Goal: Task Accomplishment & Management: Complete application form

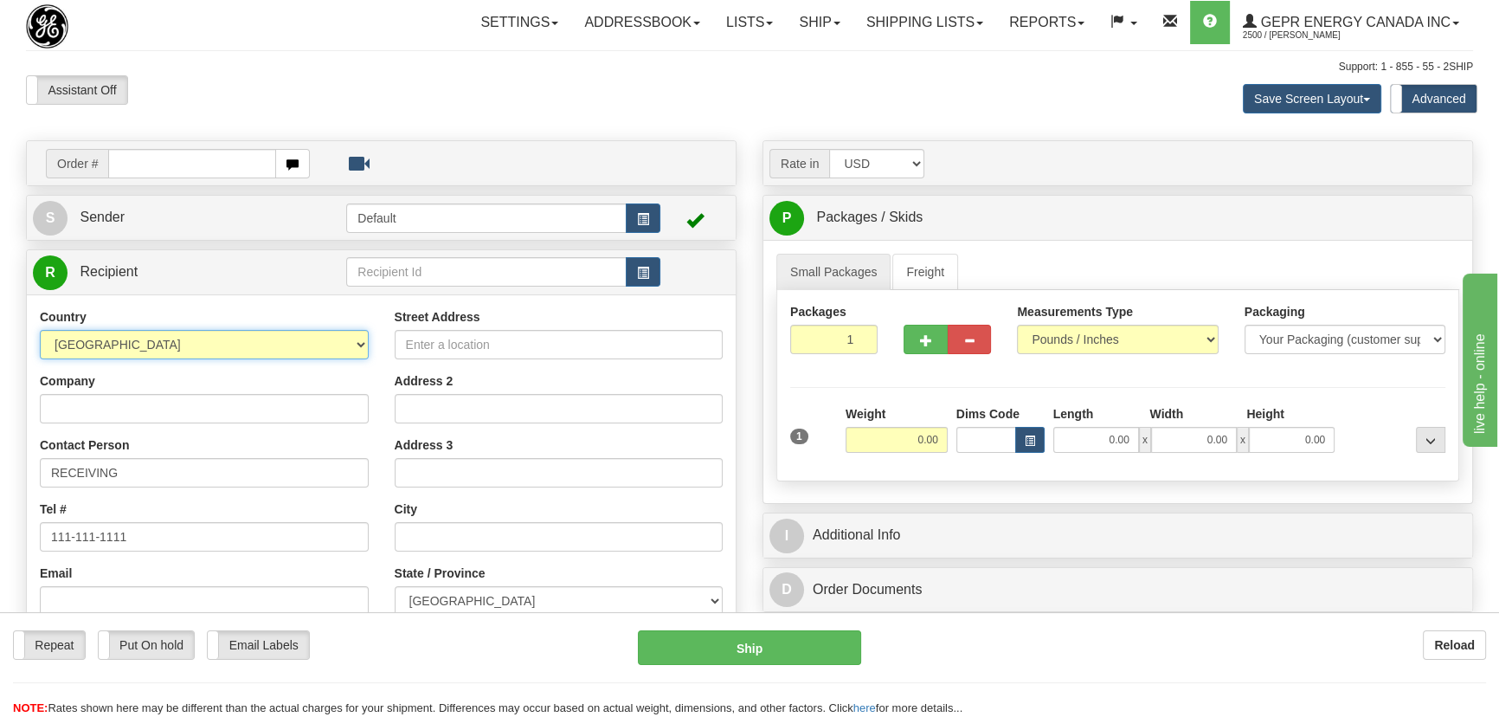
click at [240, 341] on select "[GEOGRAPHIC_DATA] [GEOGRAPHIC_DATA] [GEOGRAPHIC_DATA] [GEOGRAPHIC_DATA] [US_STA…" at bounding box center [204, 344] width 329 height 29
select select "US"
click at [40, 330] on select "[GEOGRAPHIC_DATA] [GEOGRAPHIC_DATA] [GEOGRAPHIC_DATA] [GEOGRAPHIC_DATA] [US_STA…" at bounding box center [204, 344] width 329 height 29
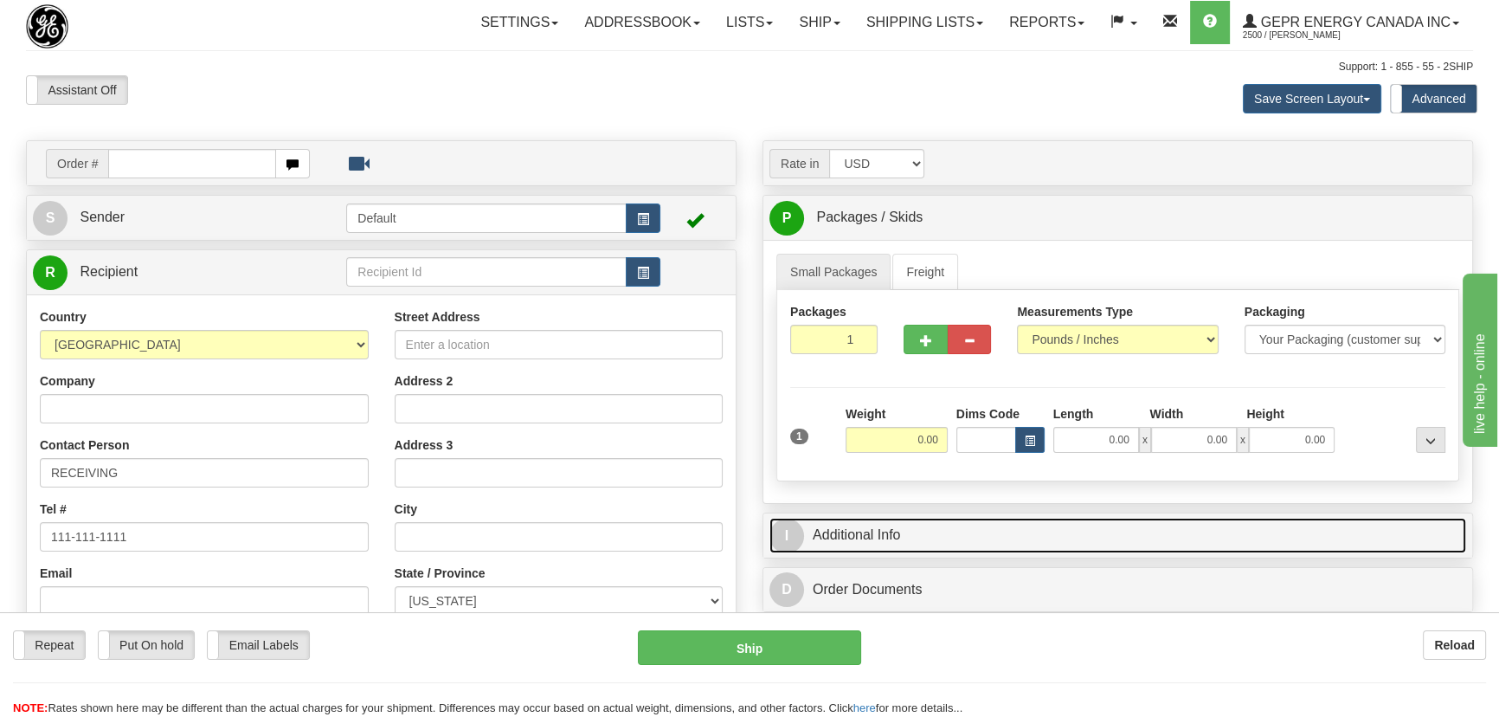
click at [1086, 524] on link "I Additional Info" at bounding box center [1118, 535] width 697 height 35
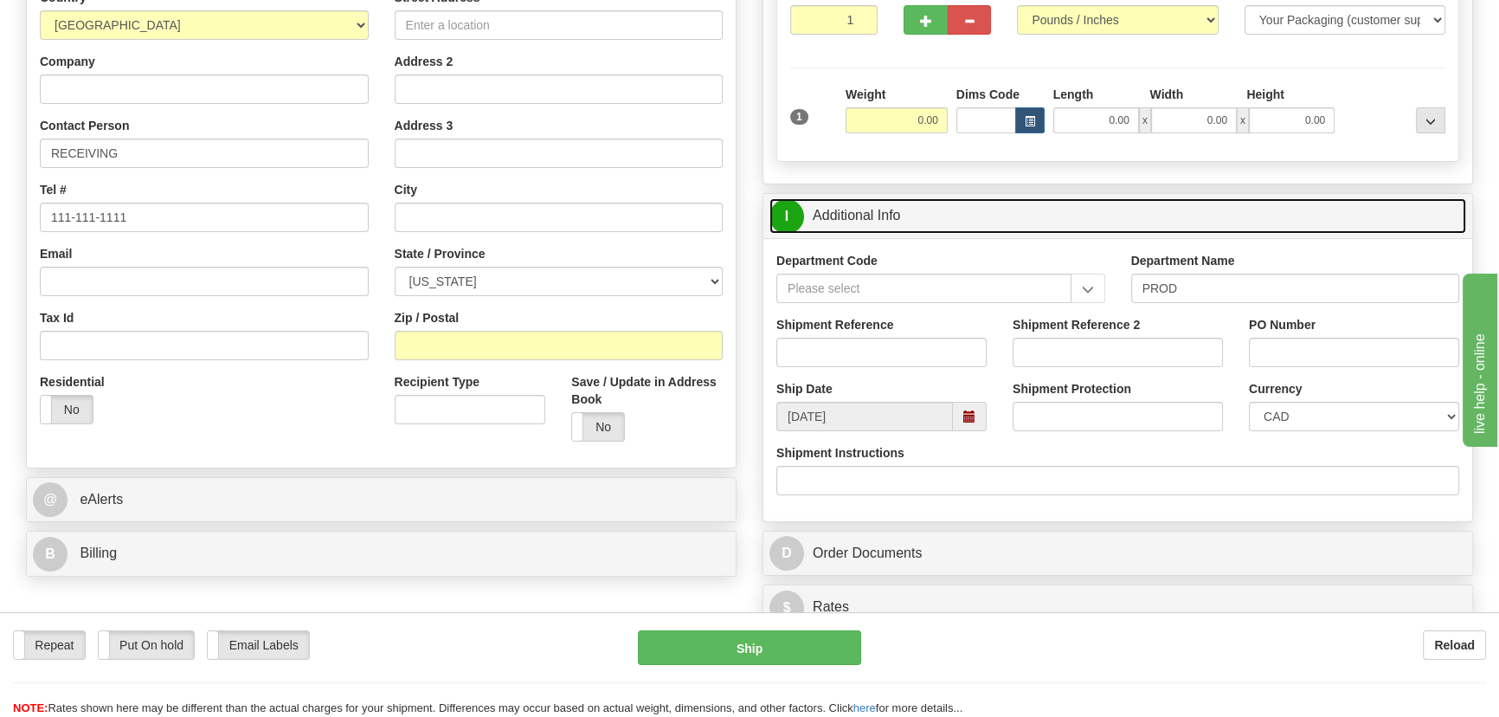
scroll to position [472, 0]
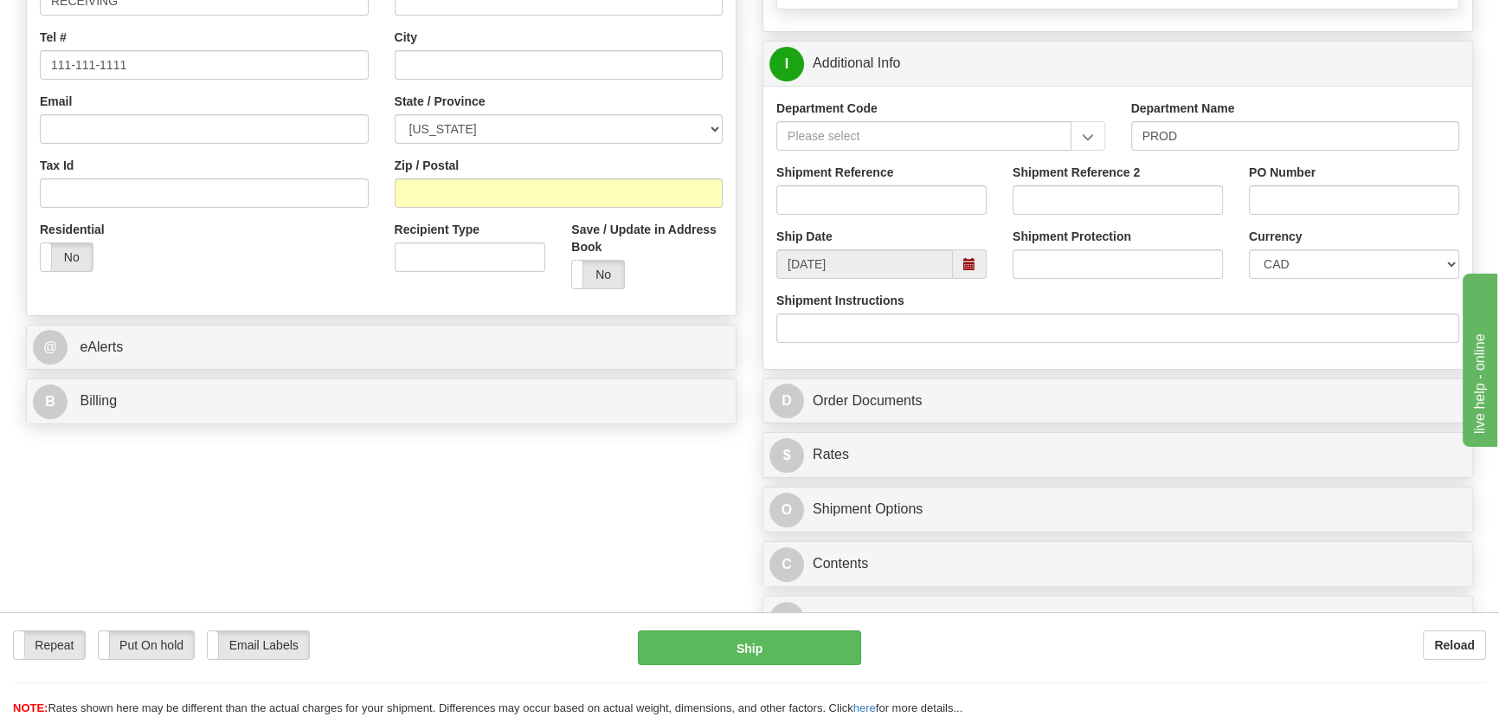
click at [1098, 379] on div "D Order Documents" at bounding box center [1118, 401] width 709 height 44
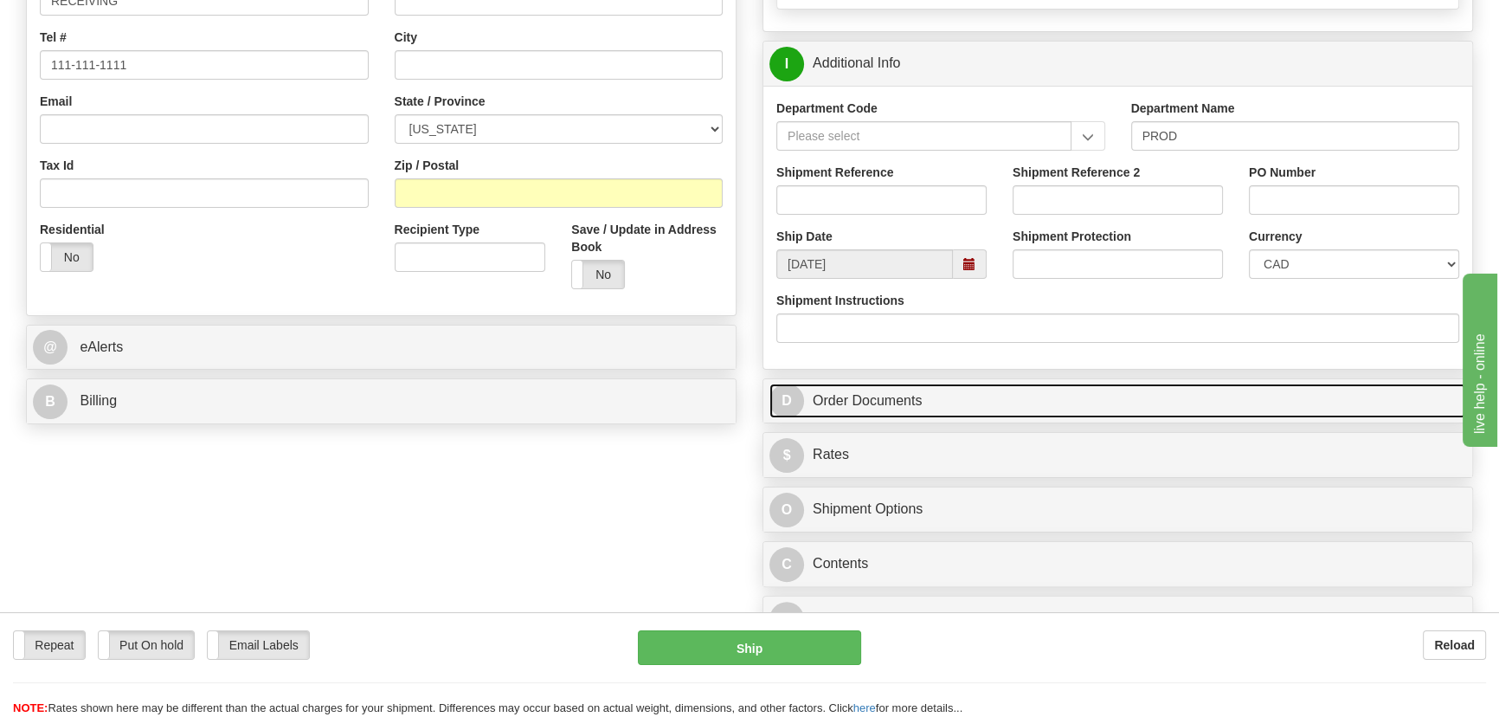
click at [1098, 405] on link "D Order Documents" at bounding box center [1118, 400] width 697 height 35
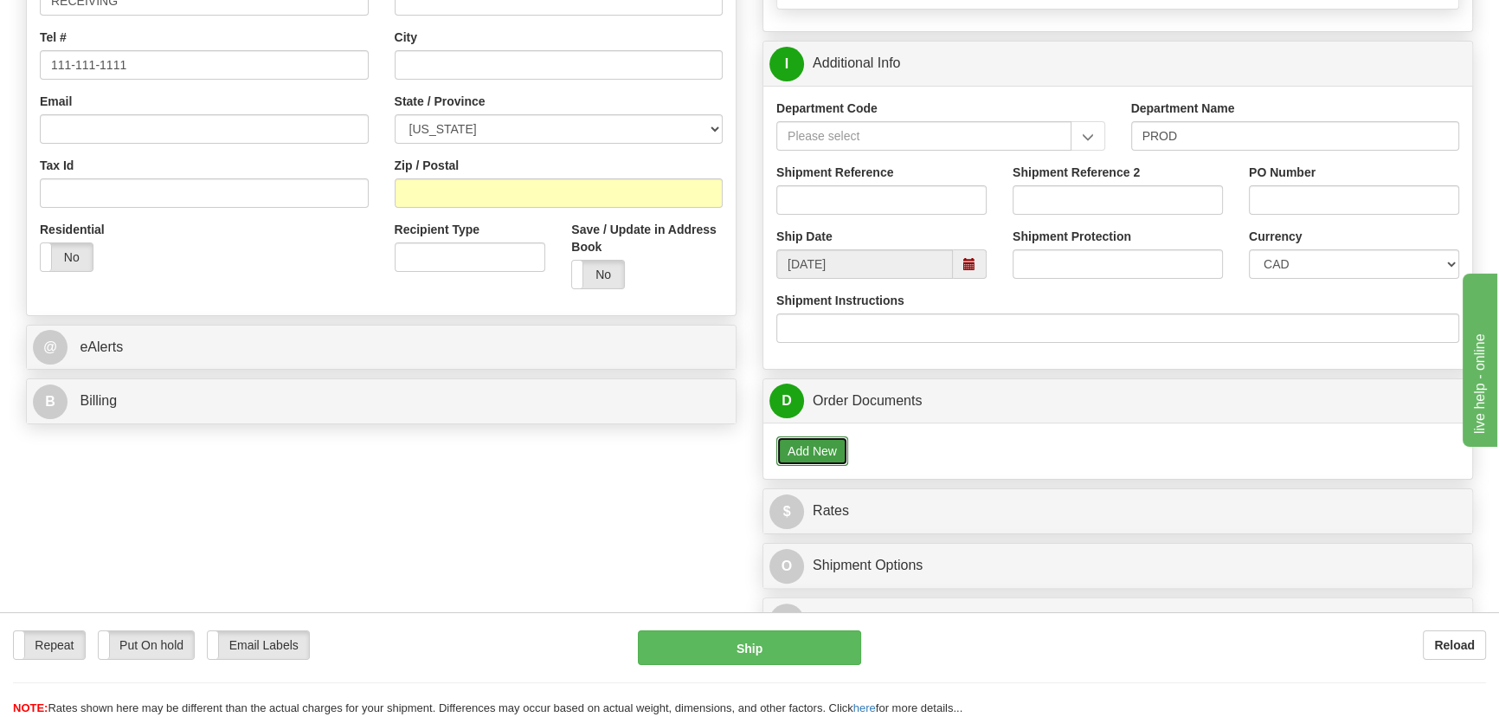
click at [829, 442] on button "Add New" at bounding box center [812, 450] width 72 height 29
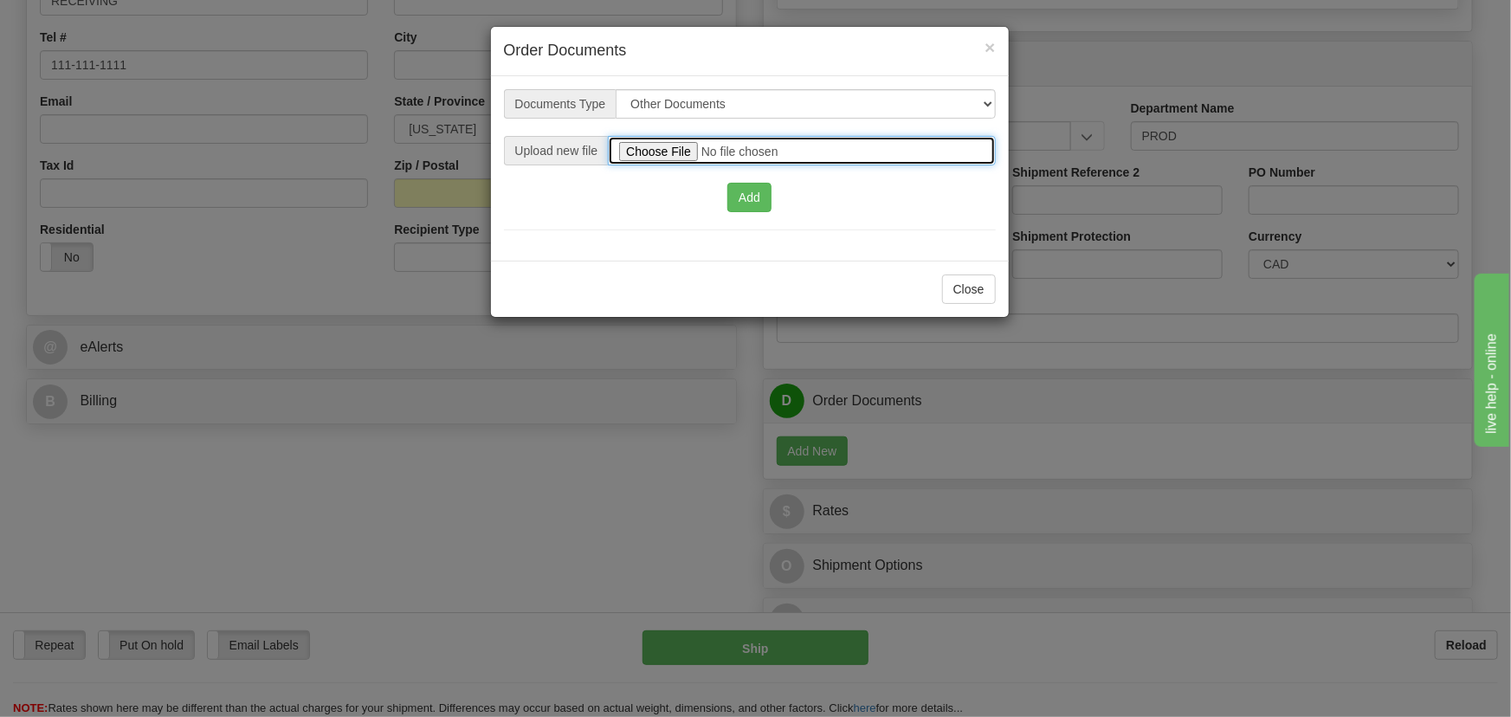
click at [684, 145] on input "file" at bounding box center [801, 150] width 387 height 29
type input "C:\fakepath\2025_USMCA_GE Grid Solutions LLC_2025I1-1-402-USMCA.pdf"
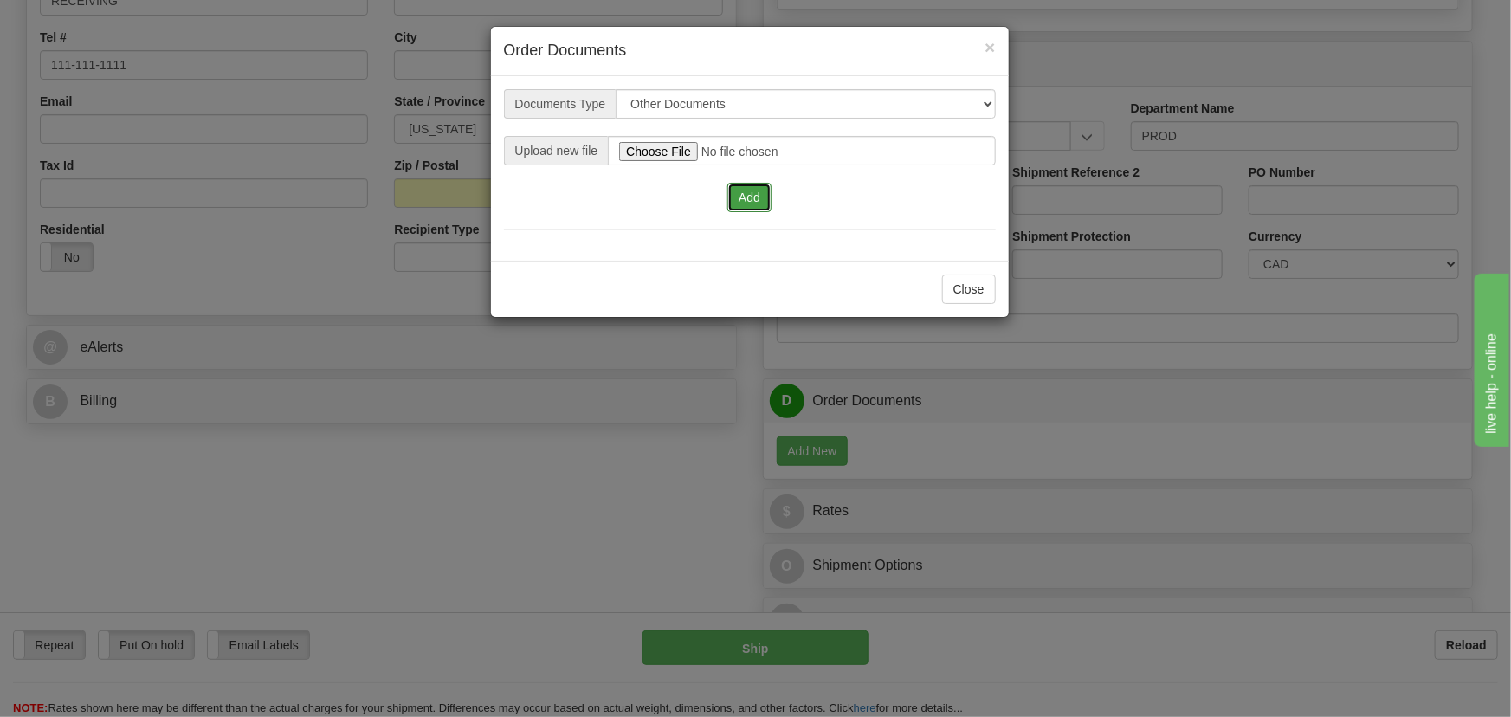
click at [744, 197] on button "Add" at bounding box center [749, 197] width 44 height 29
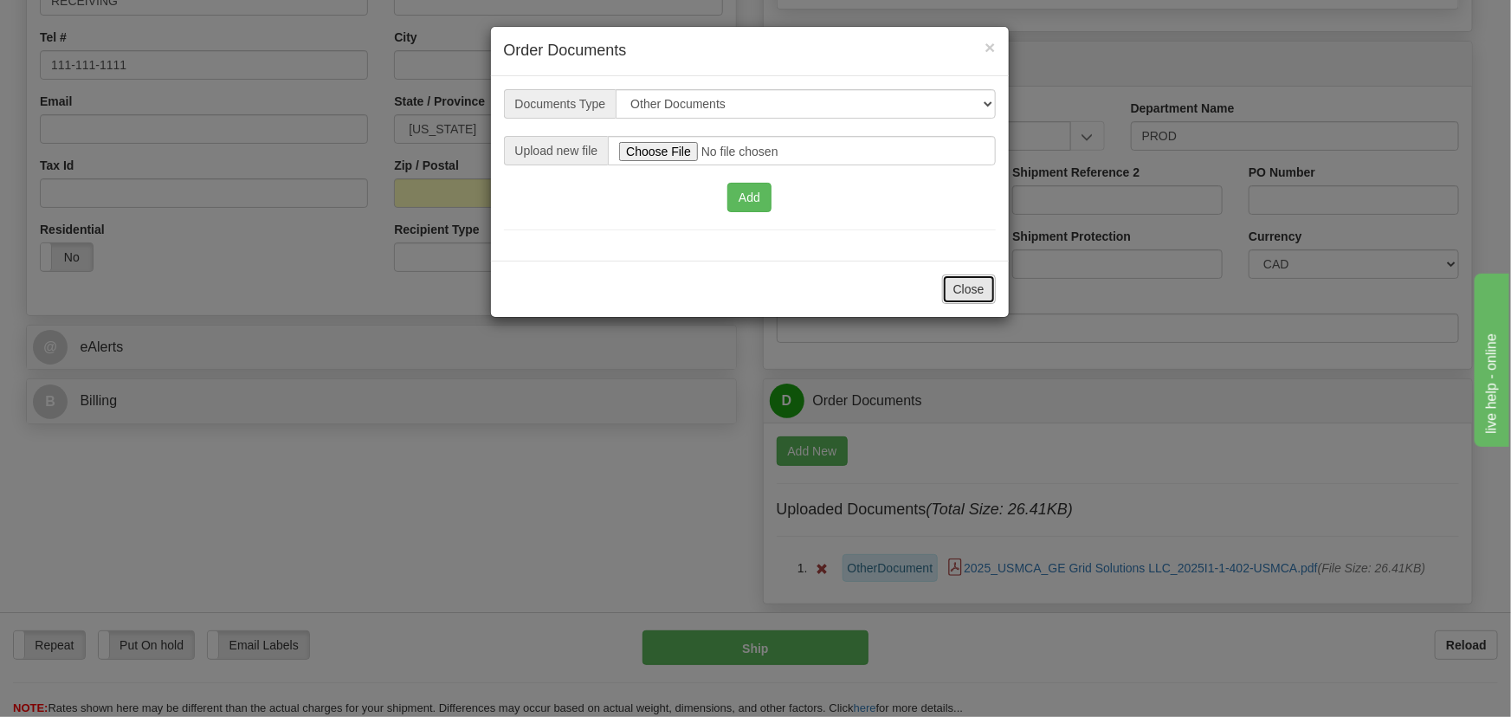
click at [978, 289] on button "Close" at bounding box center [969, 288] width 54 height 29
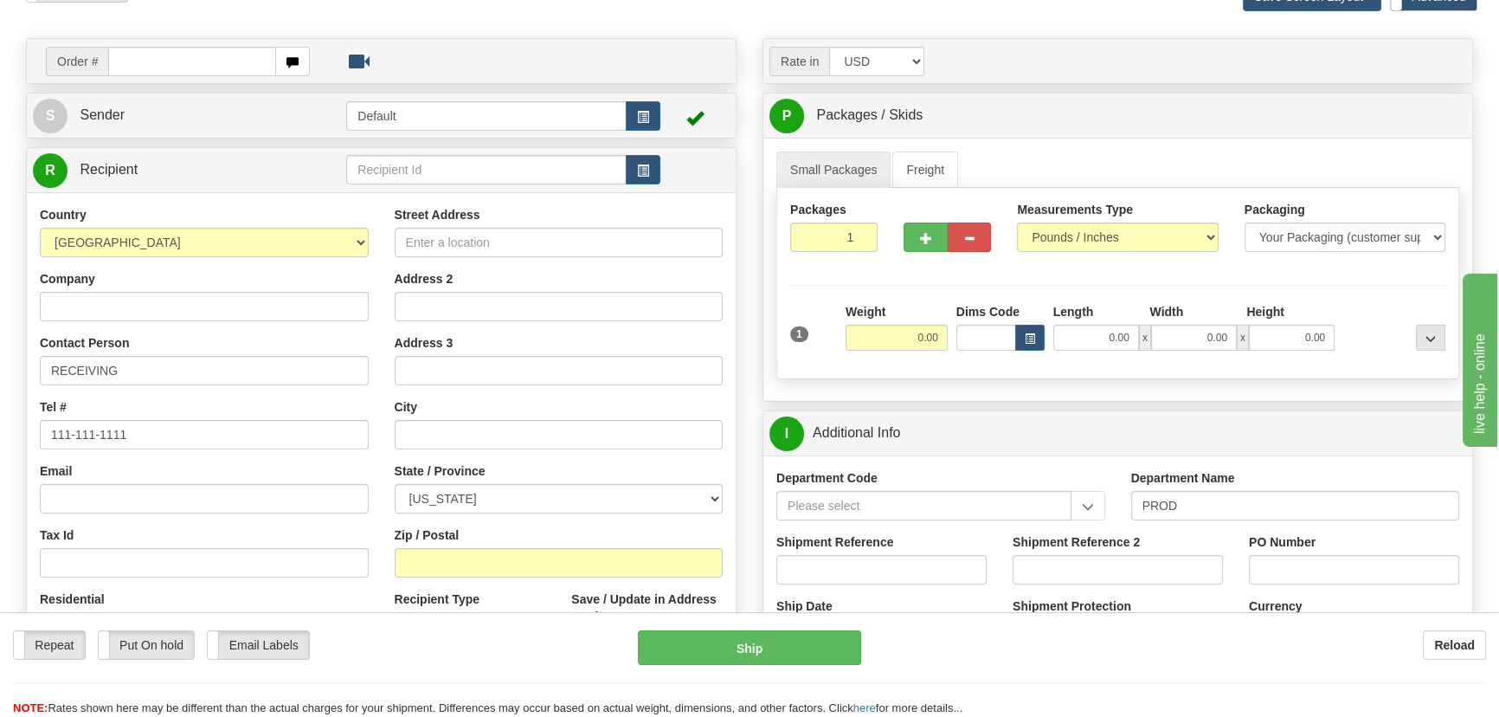
scroll to position [78, 0]
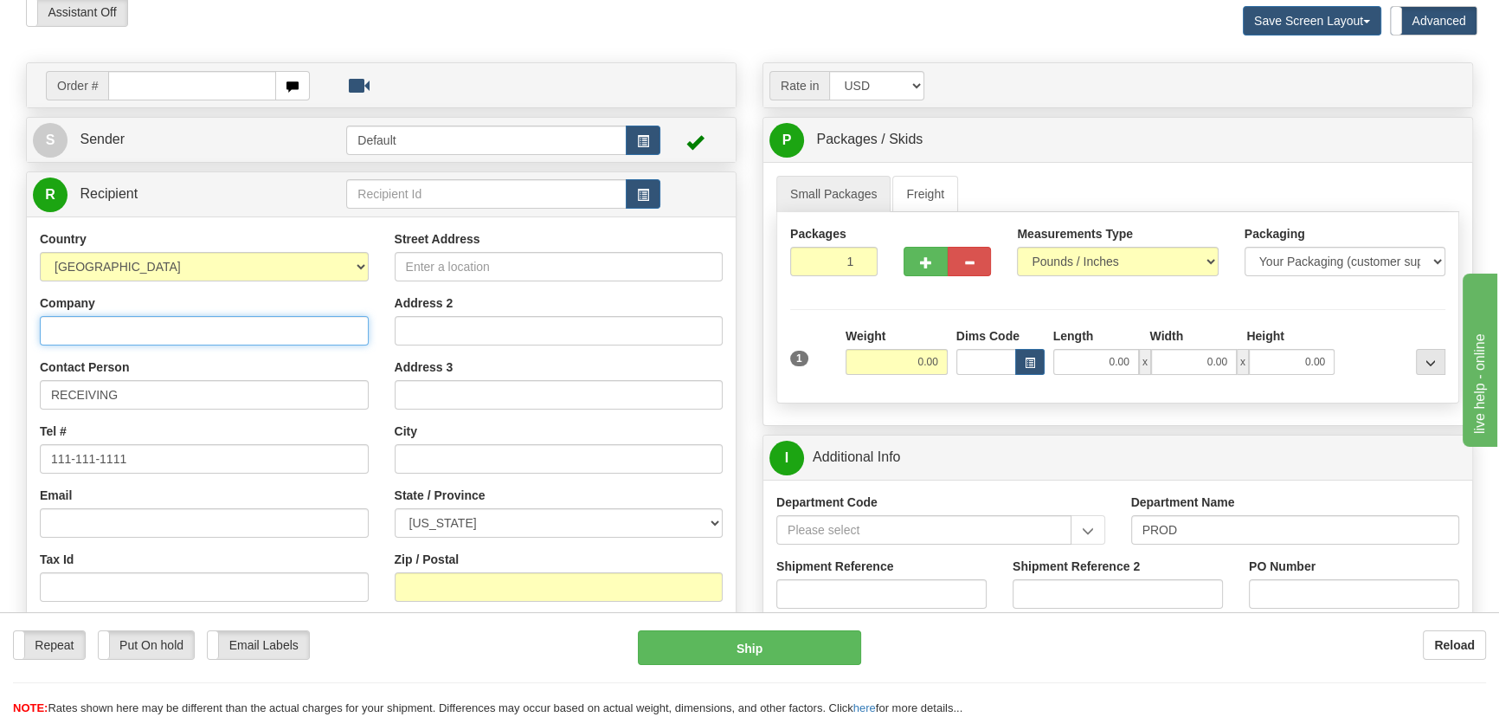
click at [194, 329] on input "Company" at bounding box center [204, 330] width 329 height 29
paste input "CPS ENERGY"
type input "CPS ENERGY"
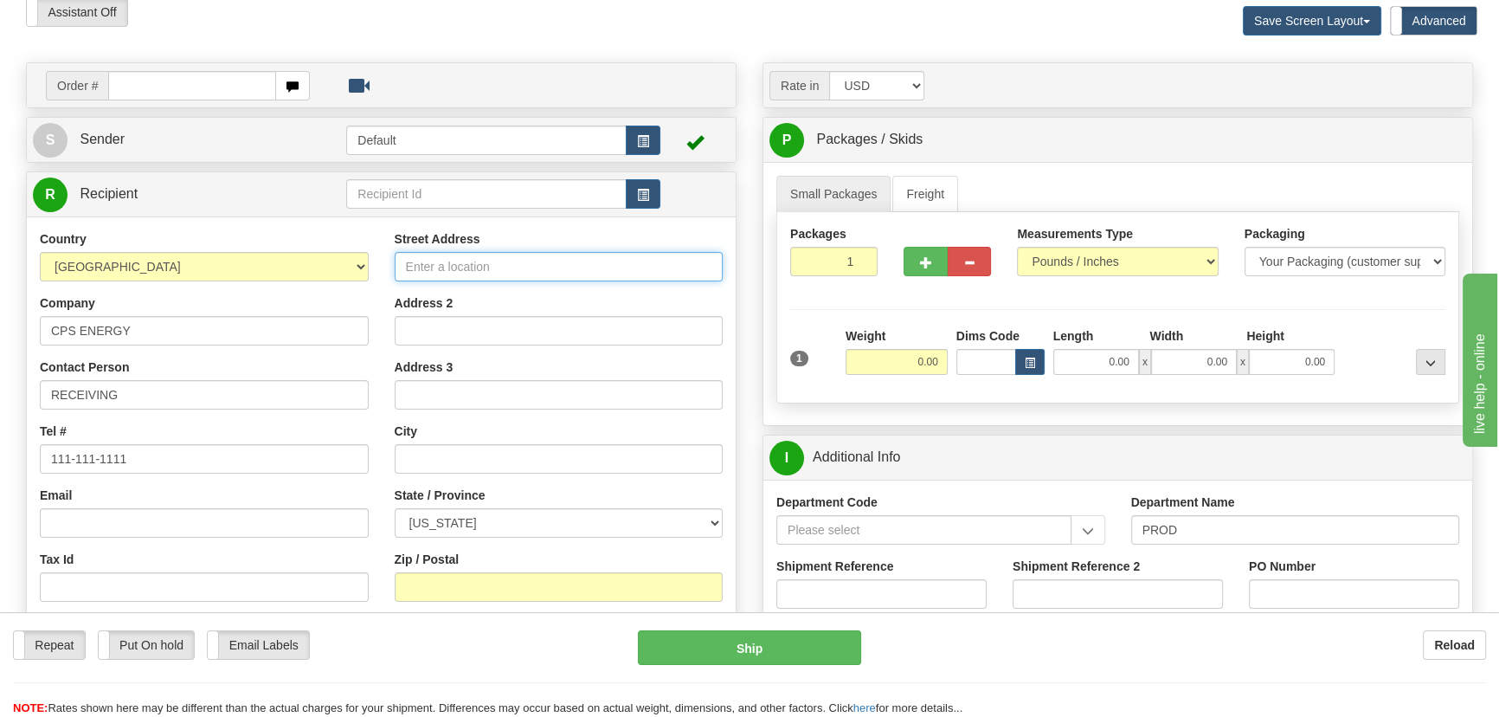
drag, startPoint x: 536, startPoint y: 261, endPoint x: 536, endPoint y: 271, distance: 10.4
click at [536, 261] on input "Street Address" at bounding box center [559, 266] width 329 height 29
paste input "[STREET_ADDRESS]"
type input "[STREET_ADDRESS]"
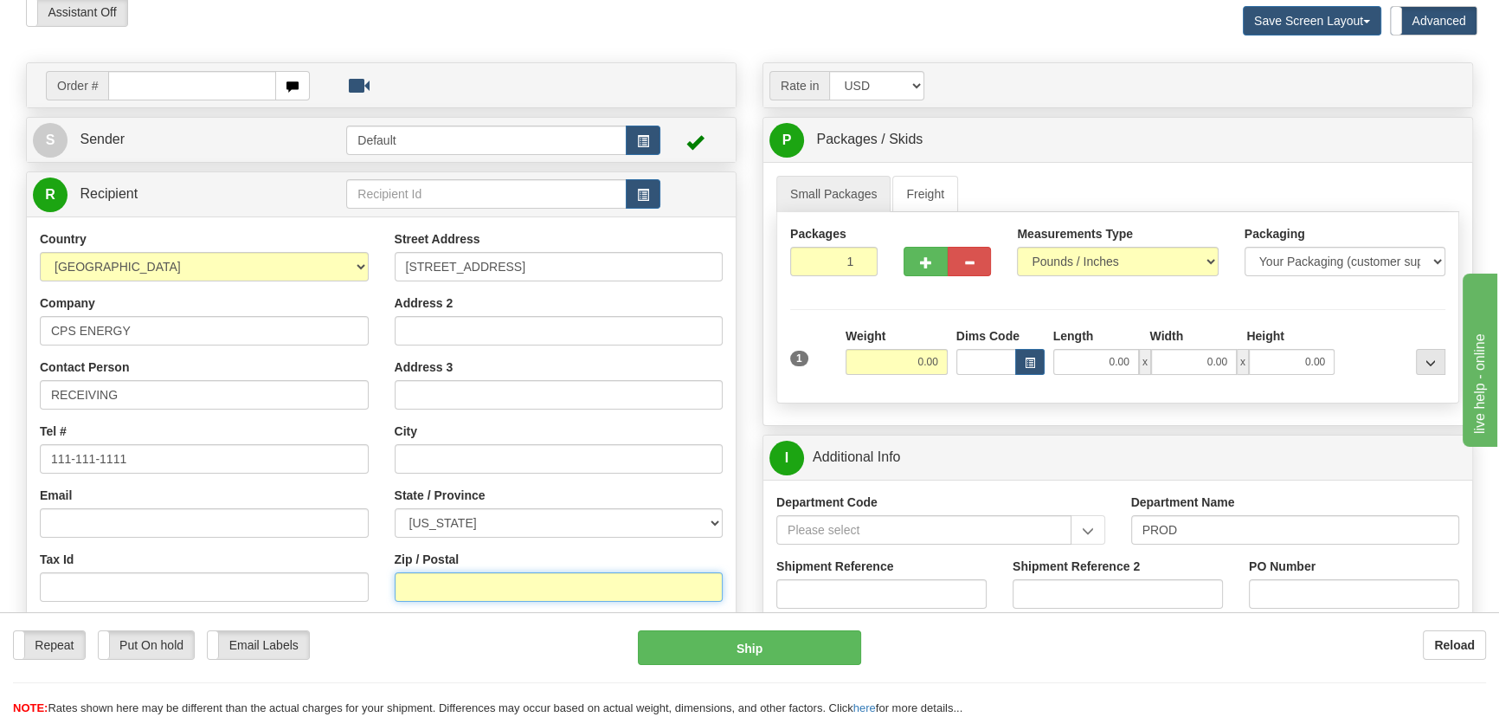
click at [519, 581] on input "Zip / Postal" at bounding box center [559, 586] width 329 height 29
paste input "78247"
type input "78247"
click at [738, 216] on div "Order # S Sender Default" at bounding box center [381, 444] width 737 height 764
type input "SAN ANTONIO"
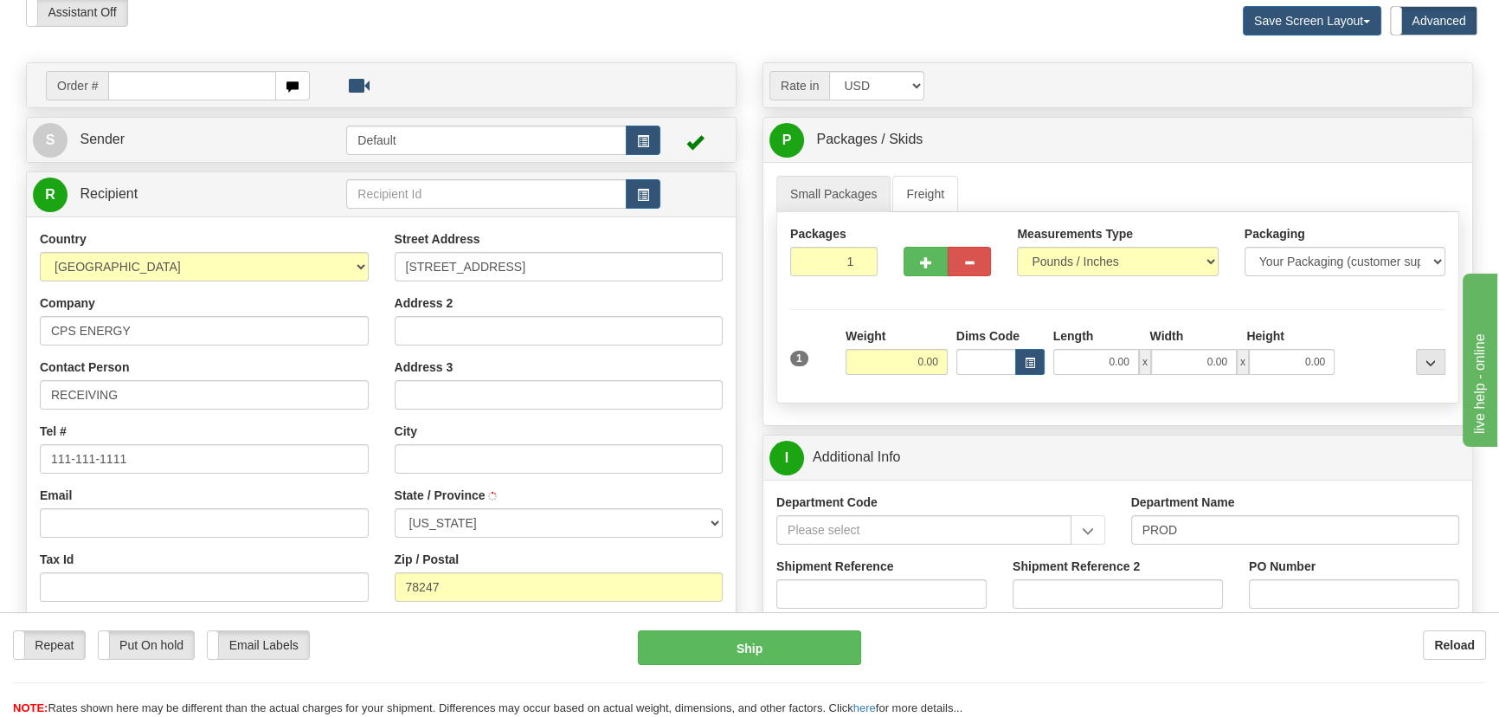
select select "[GEOGRAPHIC_DATA]"
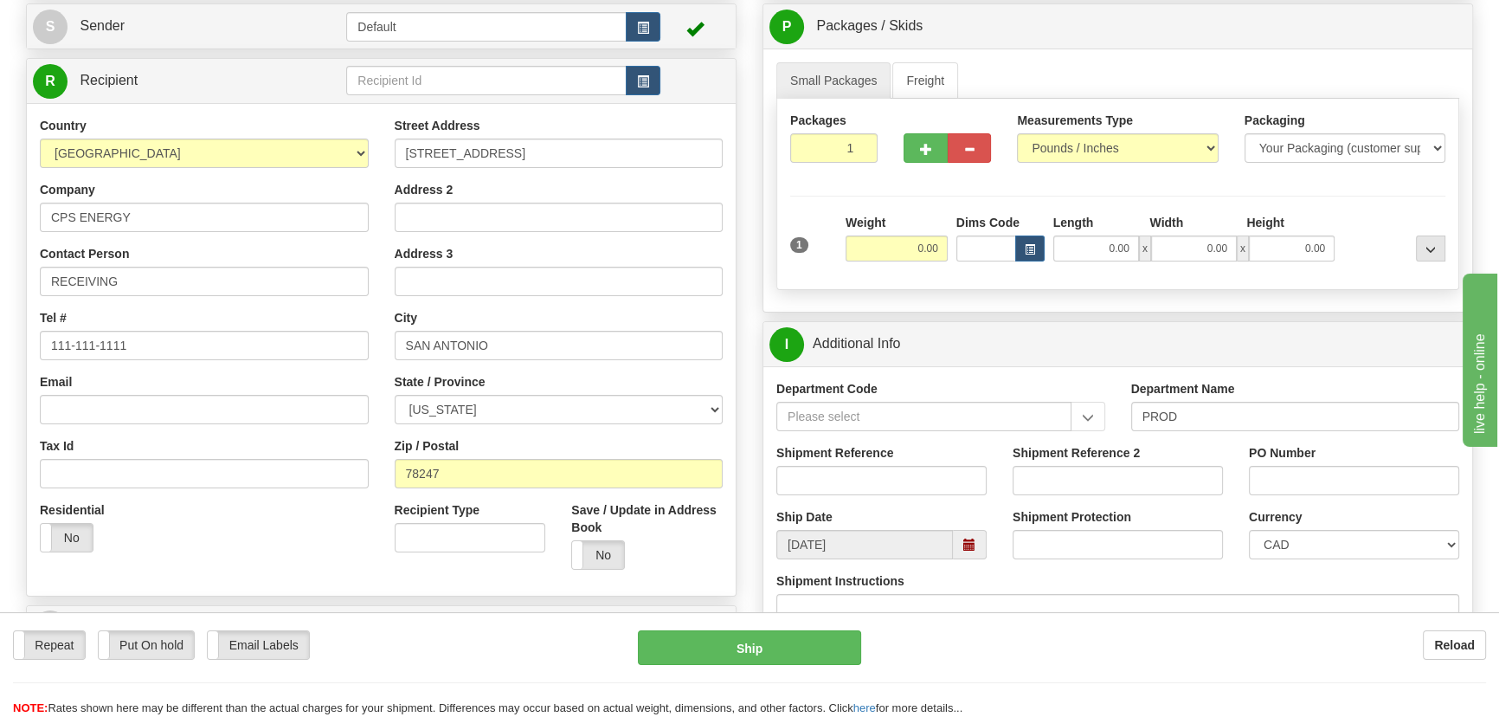
scroll to position [235, 0]
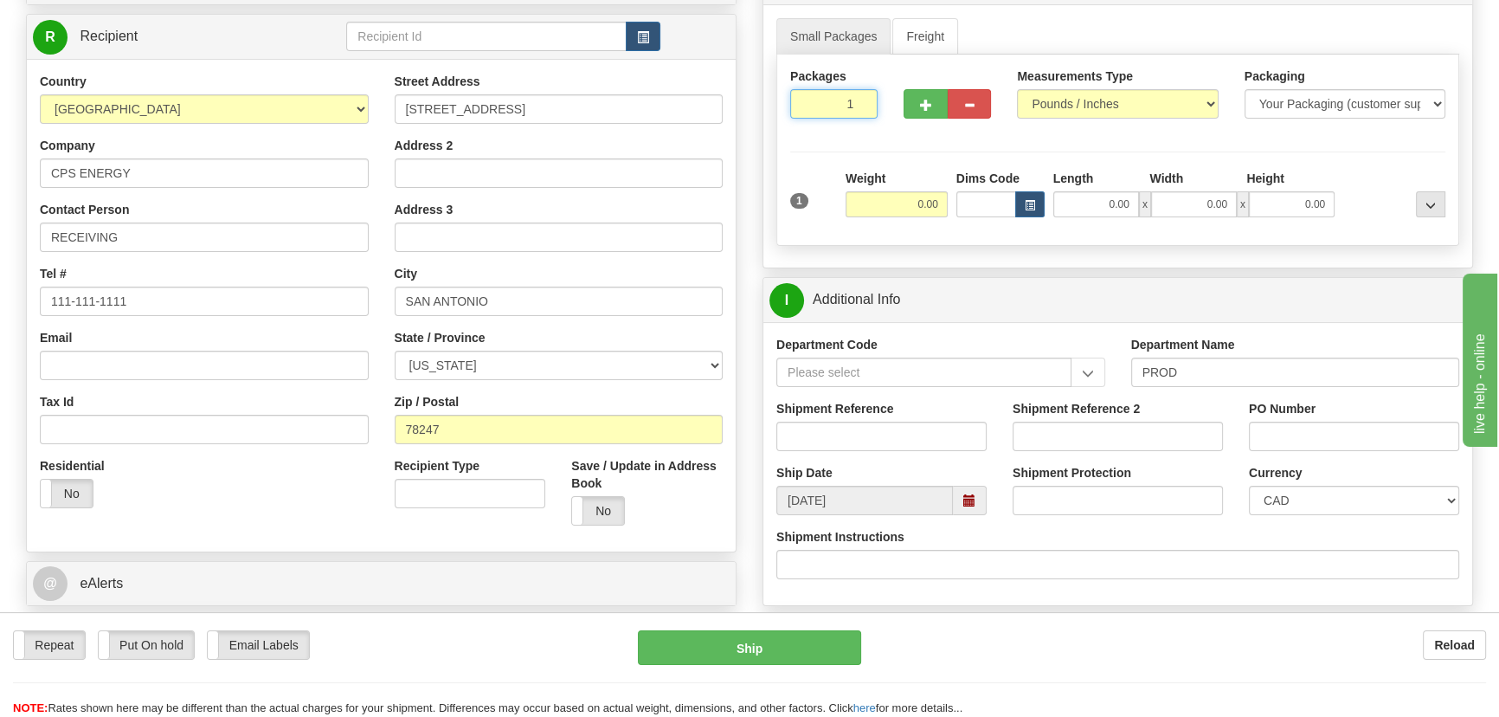
drag, startPoint x: 842, startPoint y: 106, endPoint x: 913, endPoint y: 154, distance: 85.5
click at [914, 144] on div "Packages 1 1 Measurements Type" at bounding box center [1117, 150] width 683 height 191
type input "2"
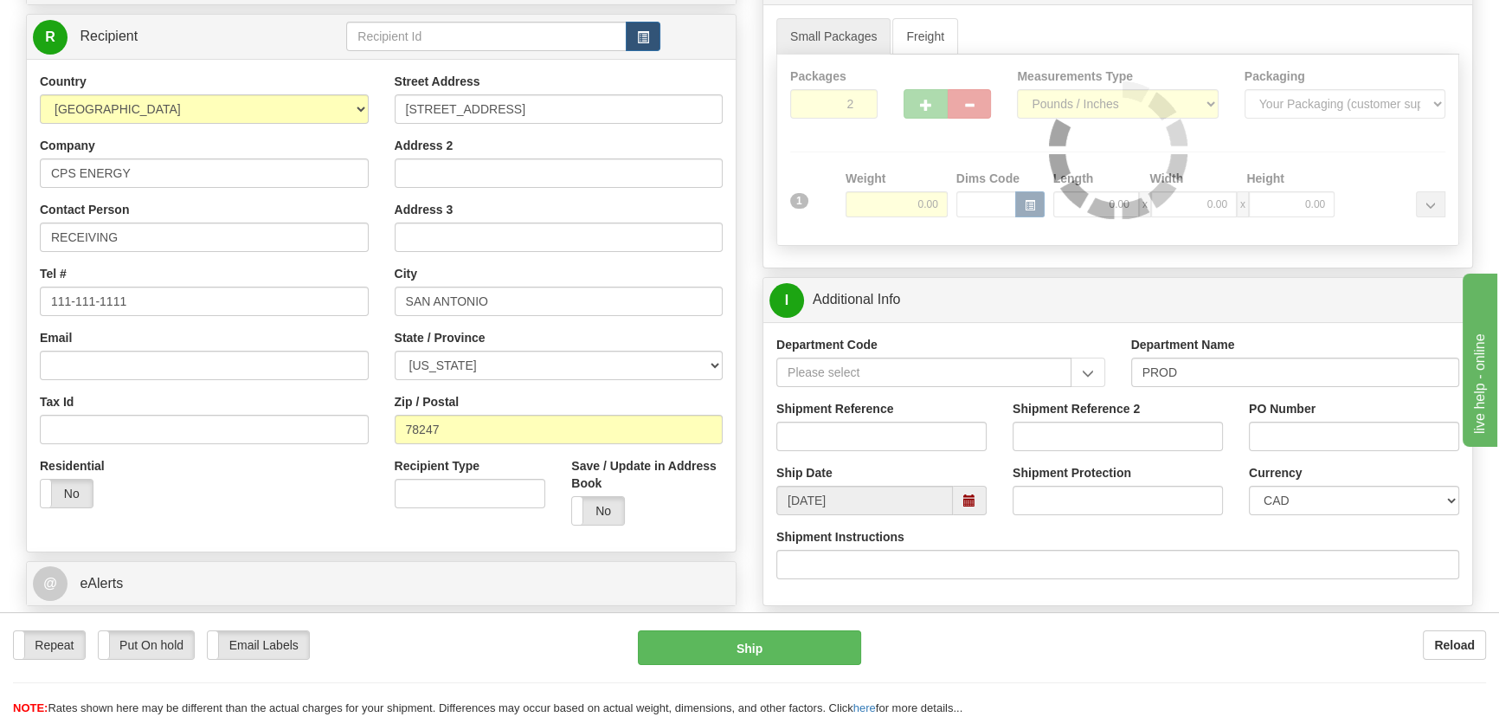
click at [912, 161] on div "Packages 2 1 Measurements Type" at bounding box center [1117, 150] width 683 height 191
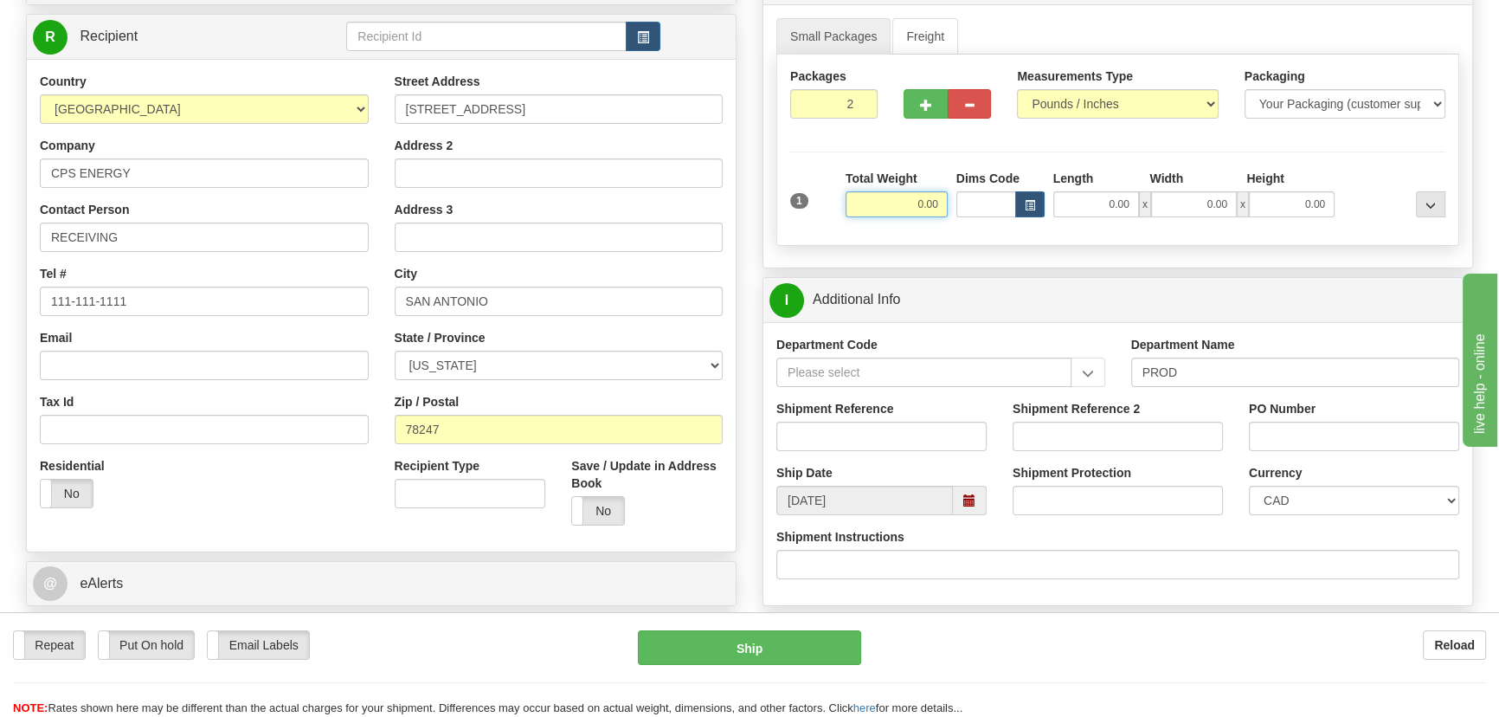
drag, startPoint x: 912, startPoint y: 195, endPoint x: 908, endPoint y: 207, distance: 12.6
click at [908, 207] on input "0.00" at bounding box center [897, 204] width 102 height 26
type input "289.00"
drag, startPoint x: 945, startPoint y: 432, endPoint x: 936, endPoint y: 437, distance: 10.8
click at [945, 432] on input "Shipment Reference" at bounding box center [881, 436] width 210 height 29
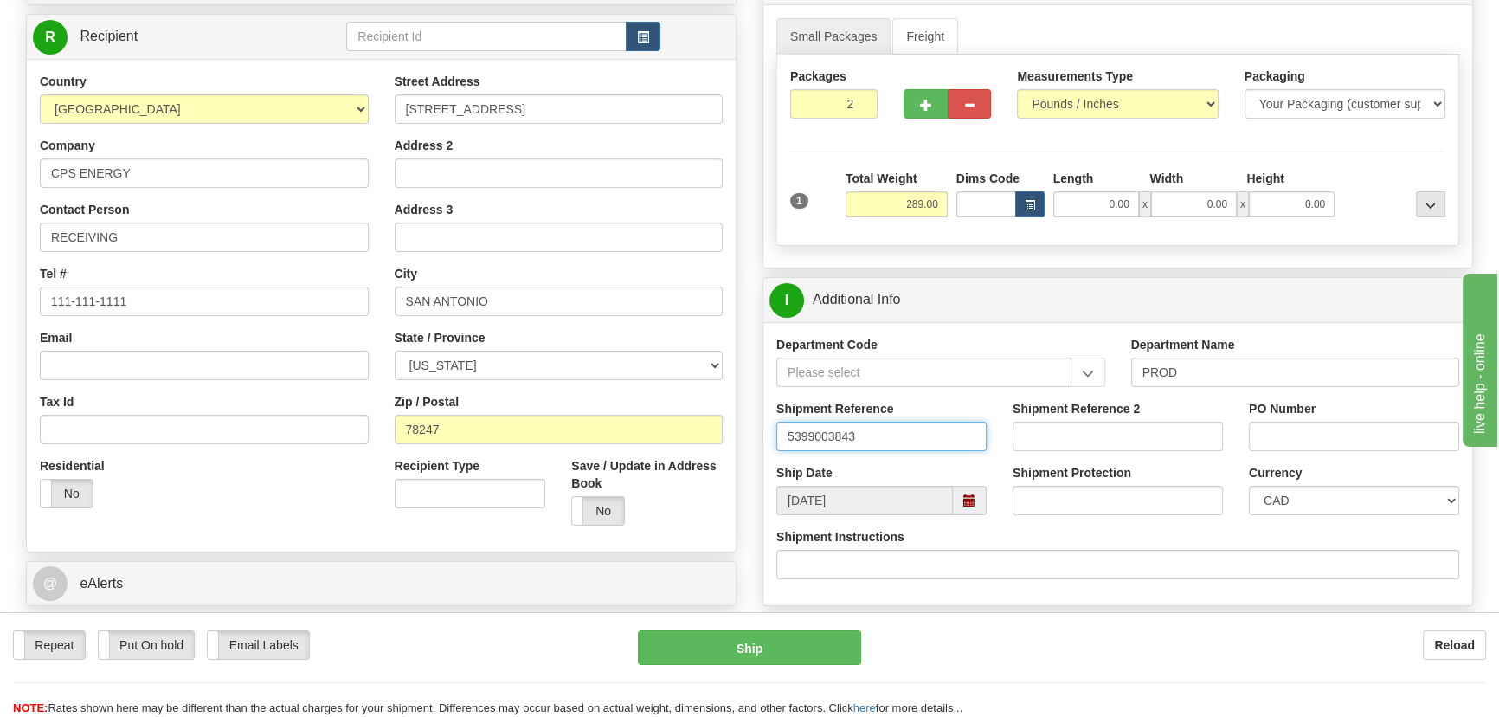
type input "5399003843"
click at [1354, 429] on input "PO Number" at bounding box center [1354, 436] width 210 height 29
paste input "2213399"
type input "2213399"
click at [1293, 482] on div "Currency CAD USD EUR ZAR [PERSON_NAME] ARN AUD AUS AWG BBD BFR BGN BHD BMD BND …" at bounding box center [1354, 489] width 210 height 51
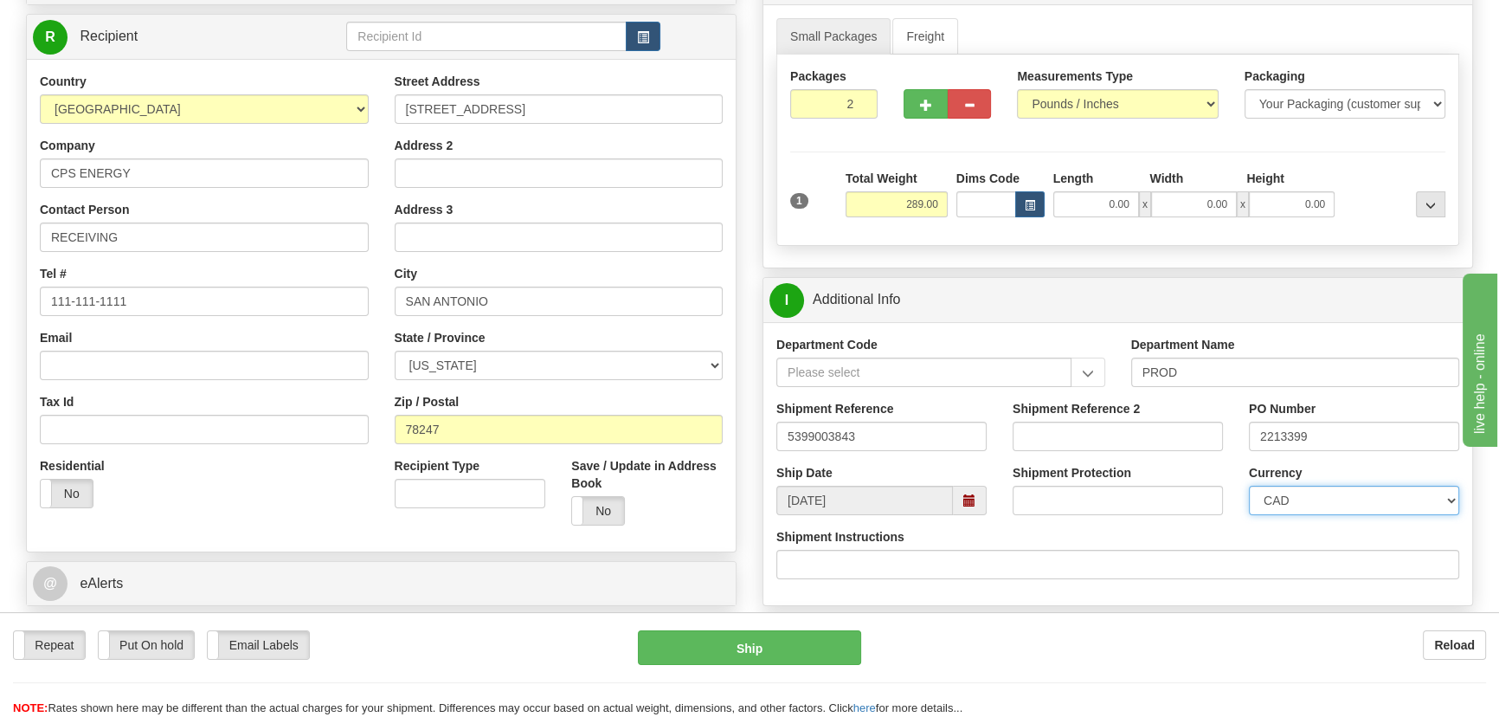
click at [1295, 499] on select "CAD USD EUR ZAR [PERSON_NAME] ARN AUD AUS AWG BBD BFR BGN BHD BMD BND BRC BRL C…" at bounding box center [1354, 500] width 210 height 29
select select "1"
click at [1249, 486] on select "CAD USD EUR ZAR [PERSON_NAME] ARN AUD AUS AWG BBD BFR BGN BHD BMD BND BRC BRL C…" at bounding box center [1354, 500] width 210 height 29
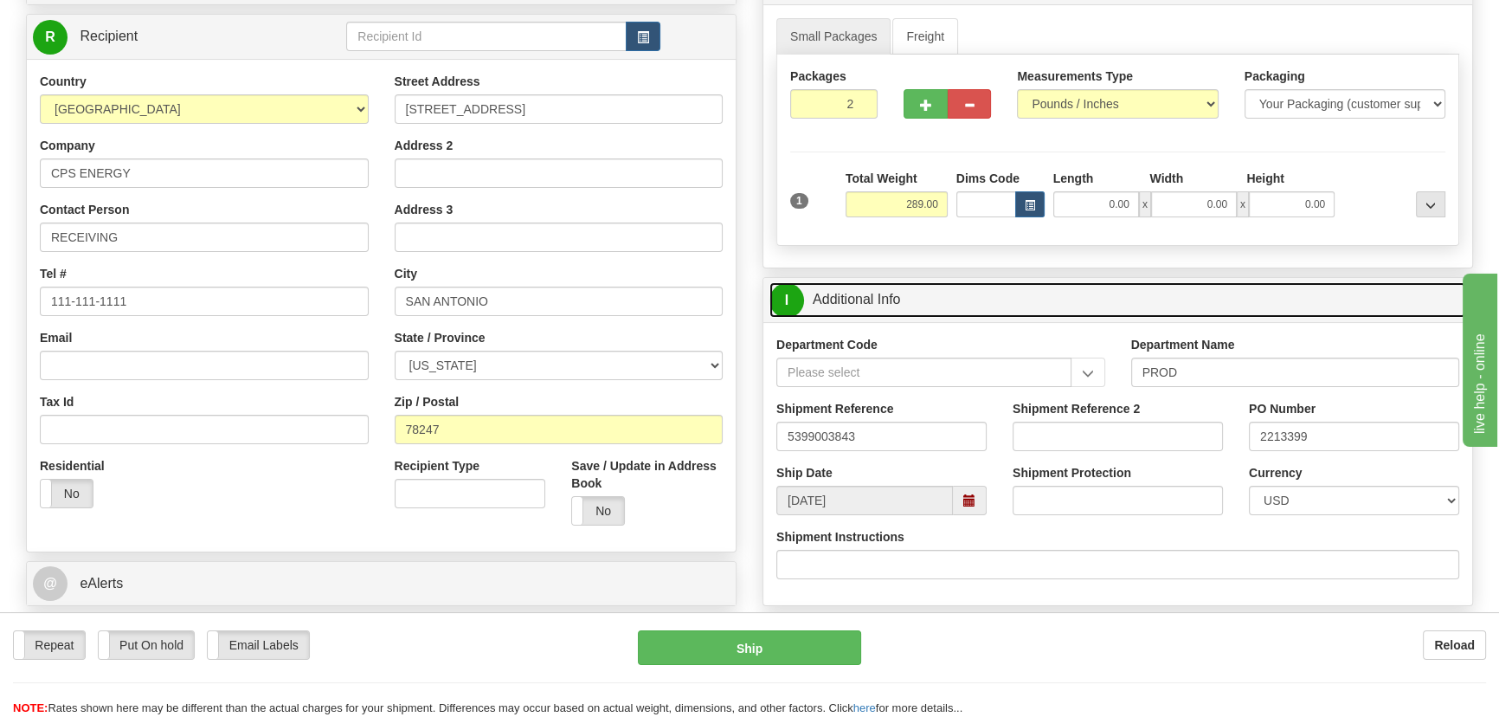
click at [1311, 286] on link "I Additional Info" at bounding box center [1118, 299] width 697 height 35
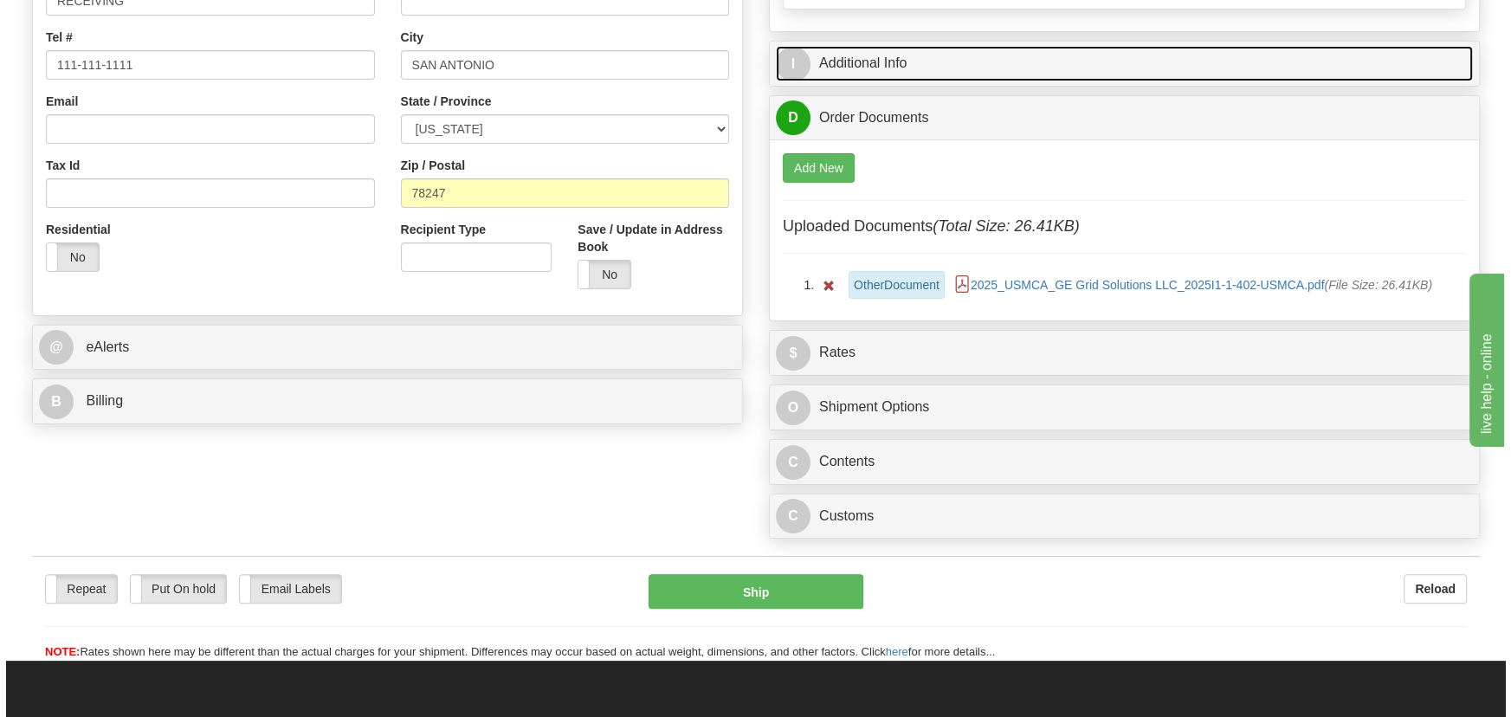
scroll to position [629, 0]
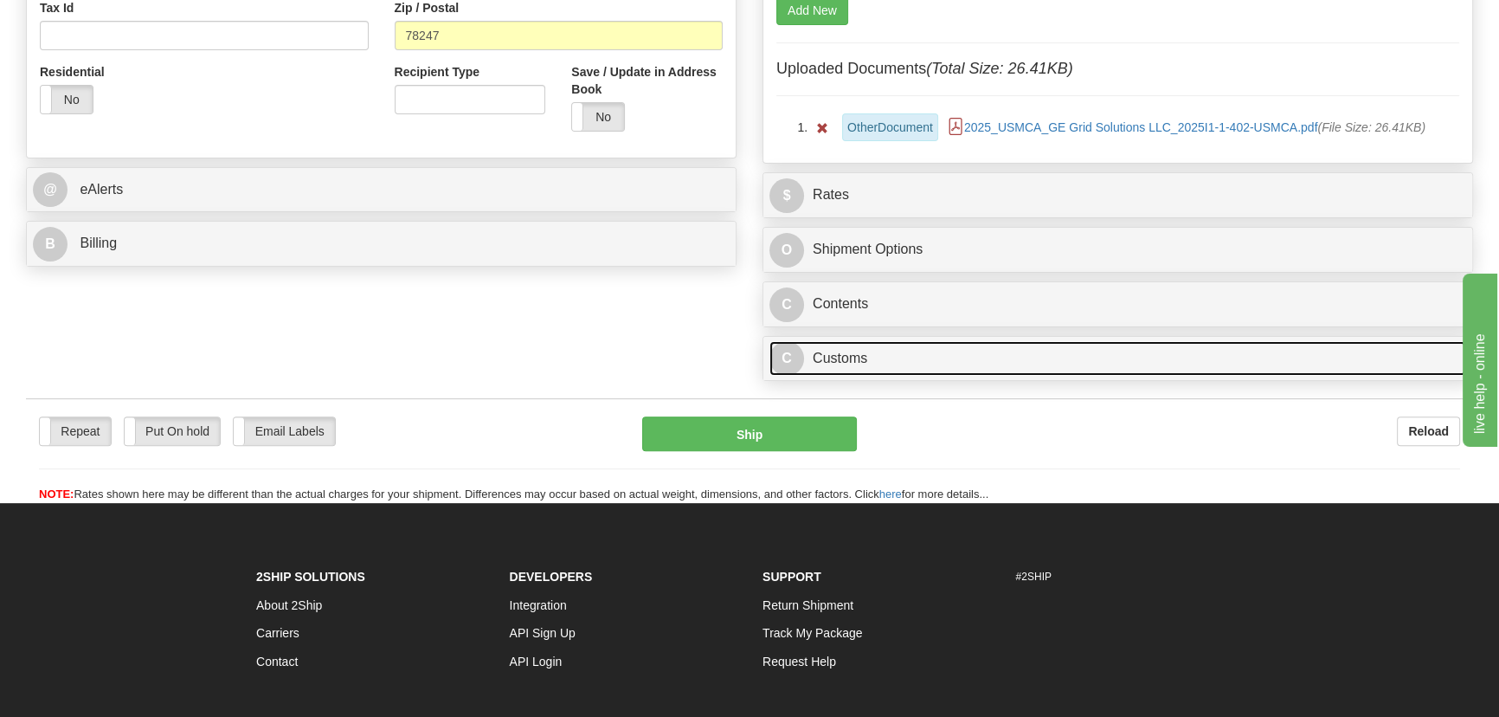
click at [988, 363] on link "C Customs" at bounding box center [1118, 358] width 697 height 35
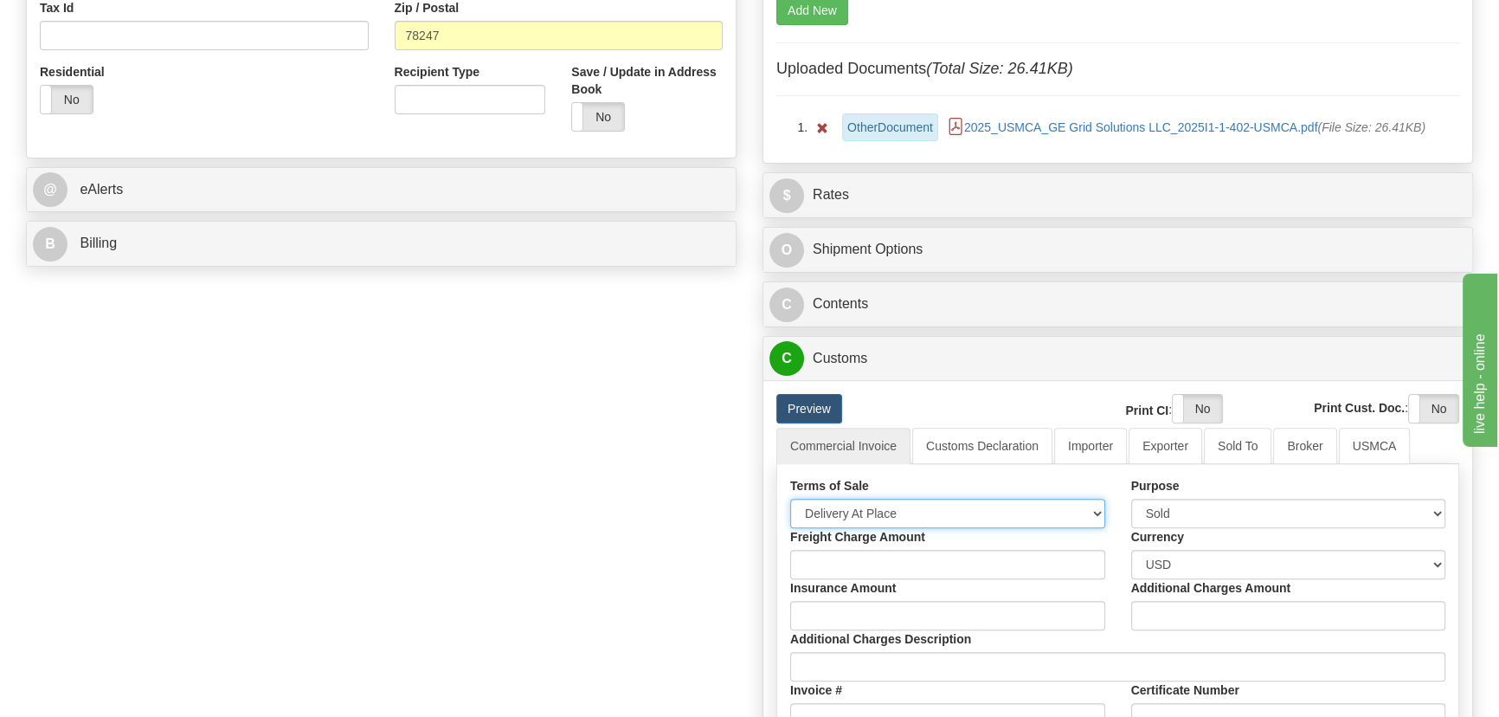
click at [920, 517] on select "Free Carrier Free On Board Ex Works Delivered Duty Unpaid Delivered Duty Paid C…" at bounding box center [947, 513] width 315 height 29
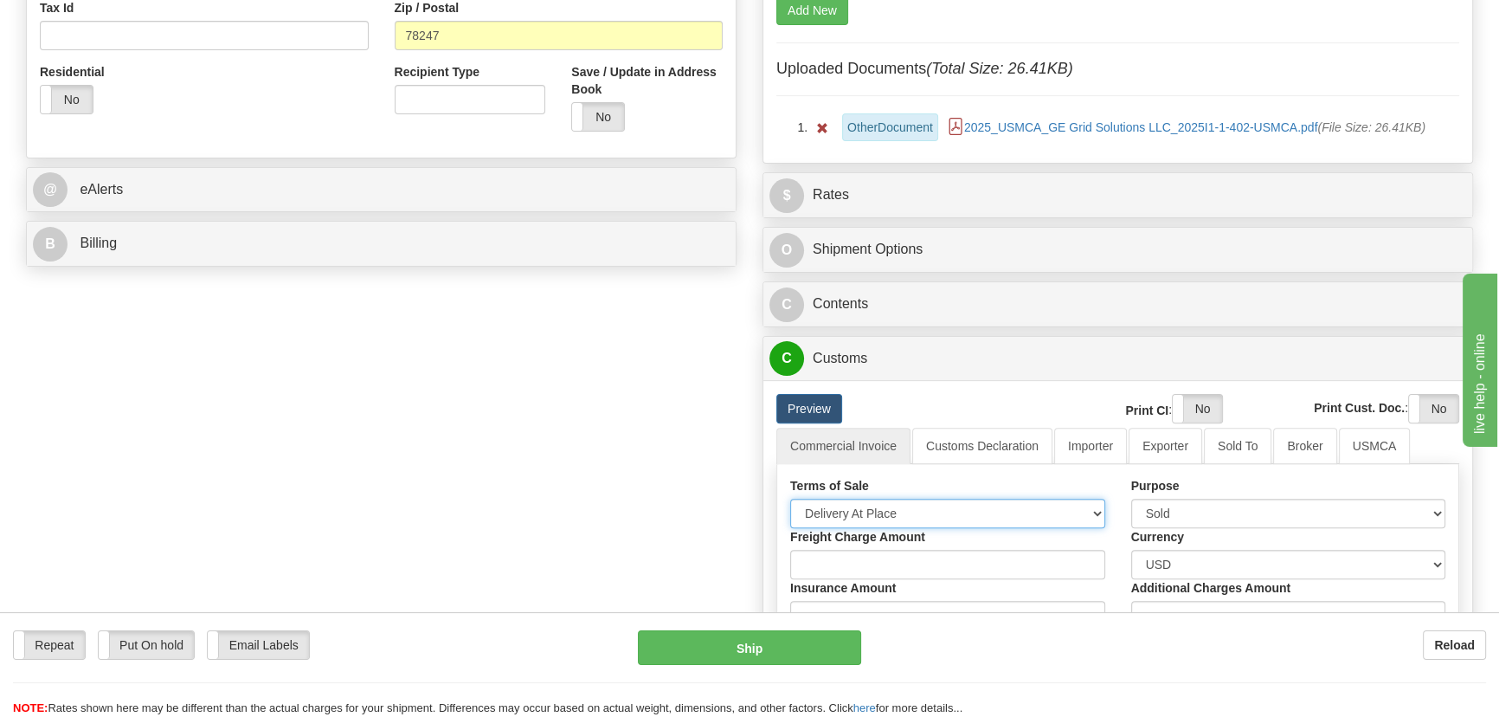
select select "7"
click at [790, 499] on select "Free Carrier Free On Board Ex Works Delivered Duty Unpaid Delivered Duty Paid C…" at bounding box center [947, 513] width 315 height 29
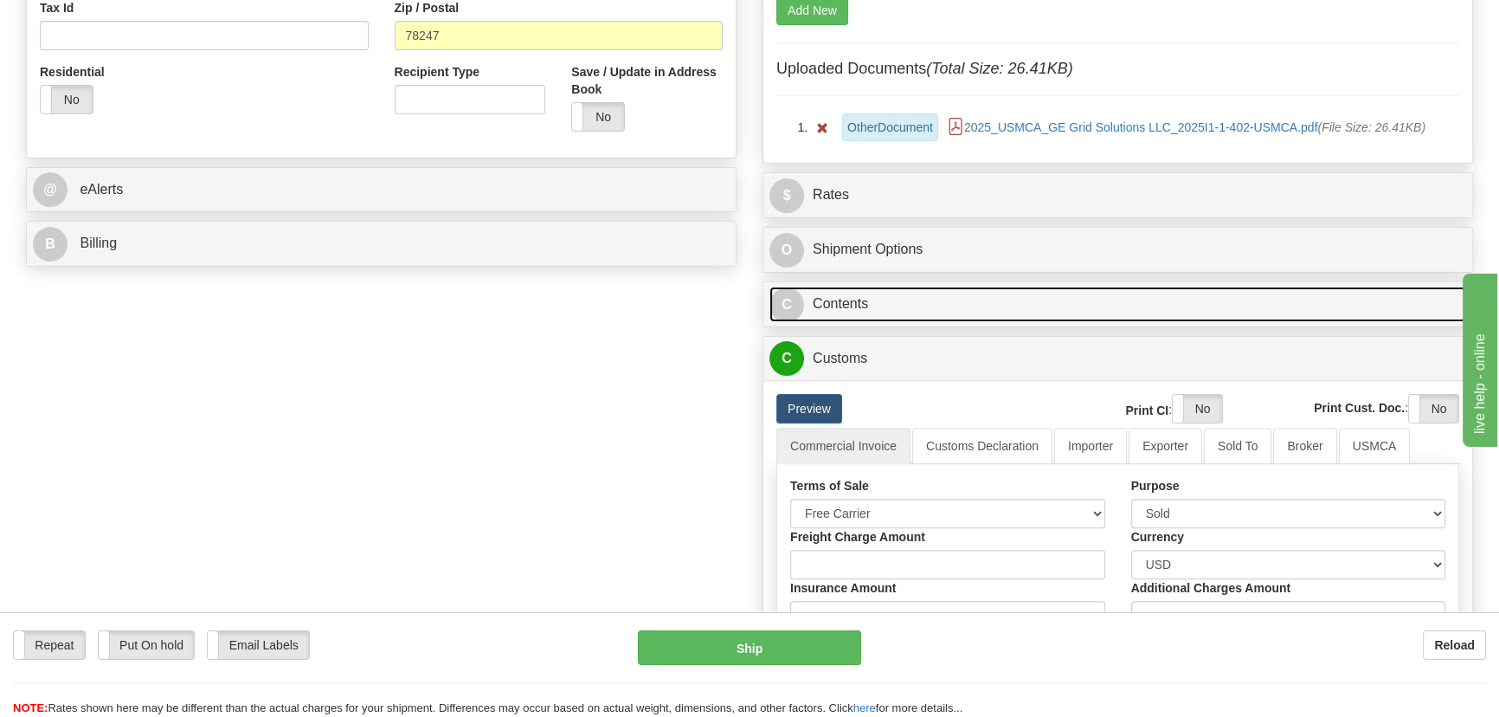
click at [1134, 301] on link "C Contents" at bounding box center [1118, 304] width 697 height 35
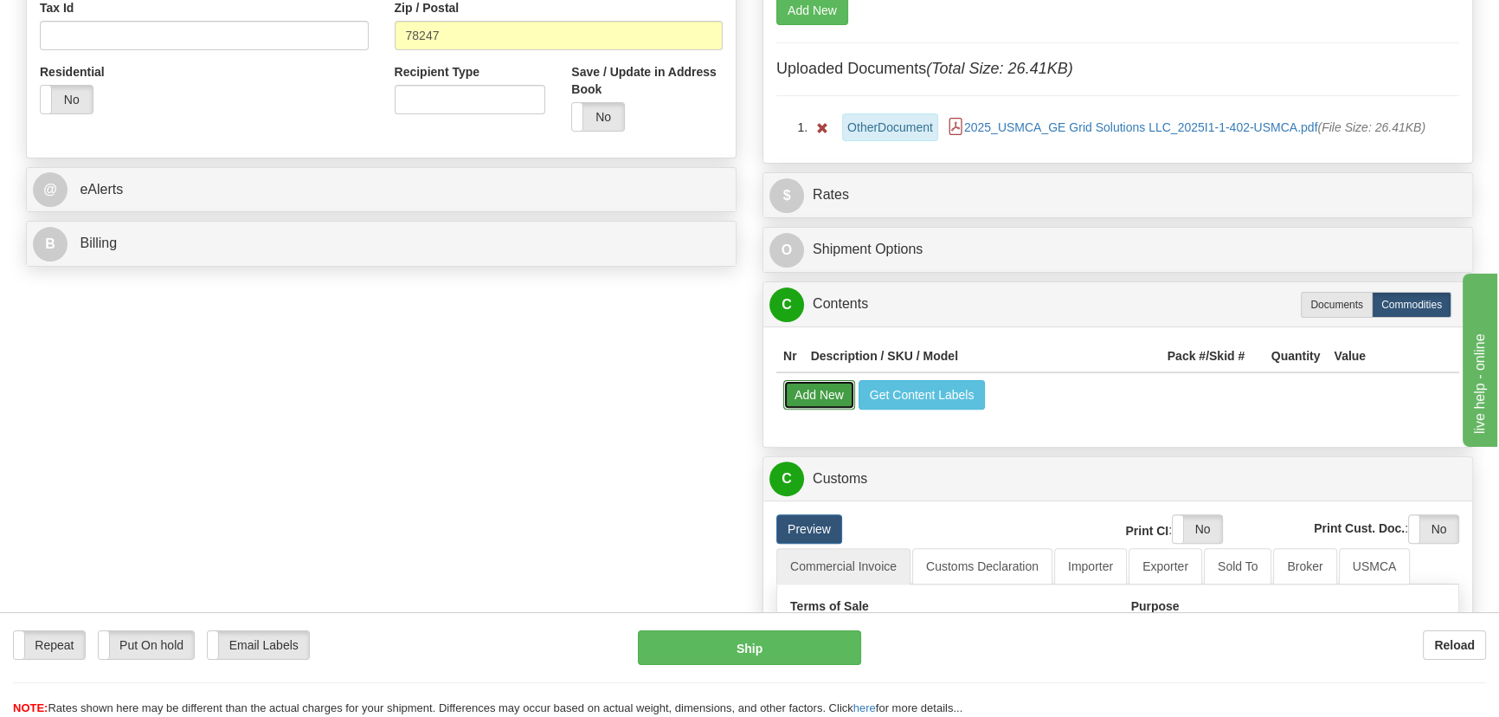
click at [812, 404] on button "Add New" at bounding box center [819, 394] width 72 height 29
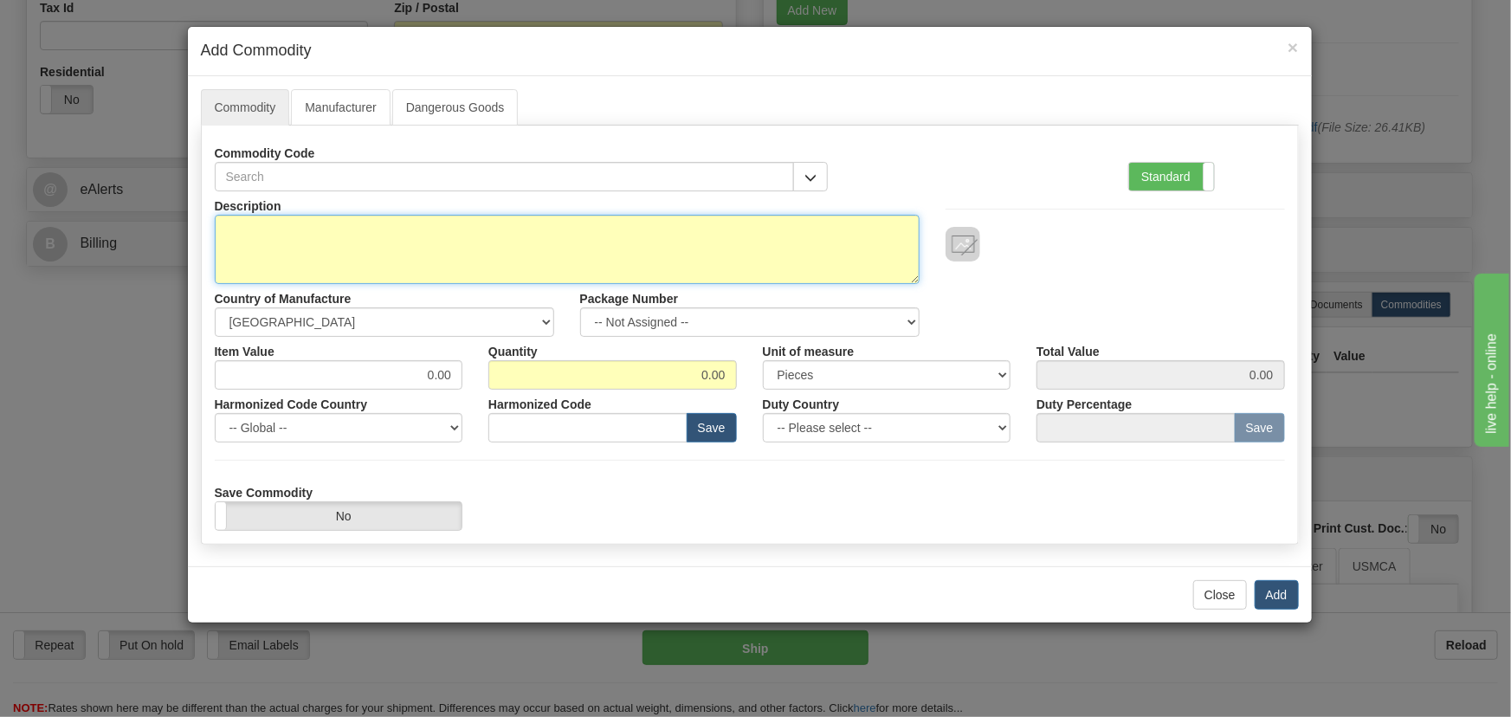
click at [438, 246] on textarea "Description" at bounding box center [567, 249] width 705 height 69
paste textarea "EB86430-04"
type textarea "EB86430-04"
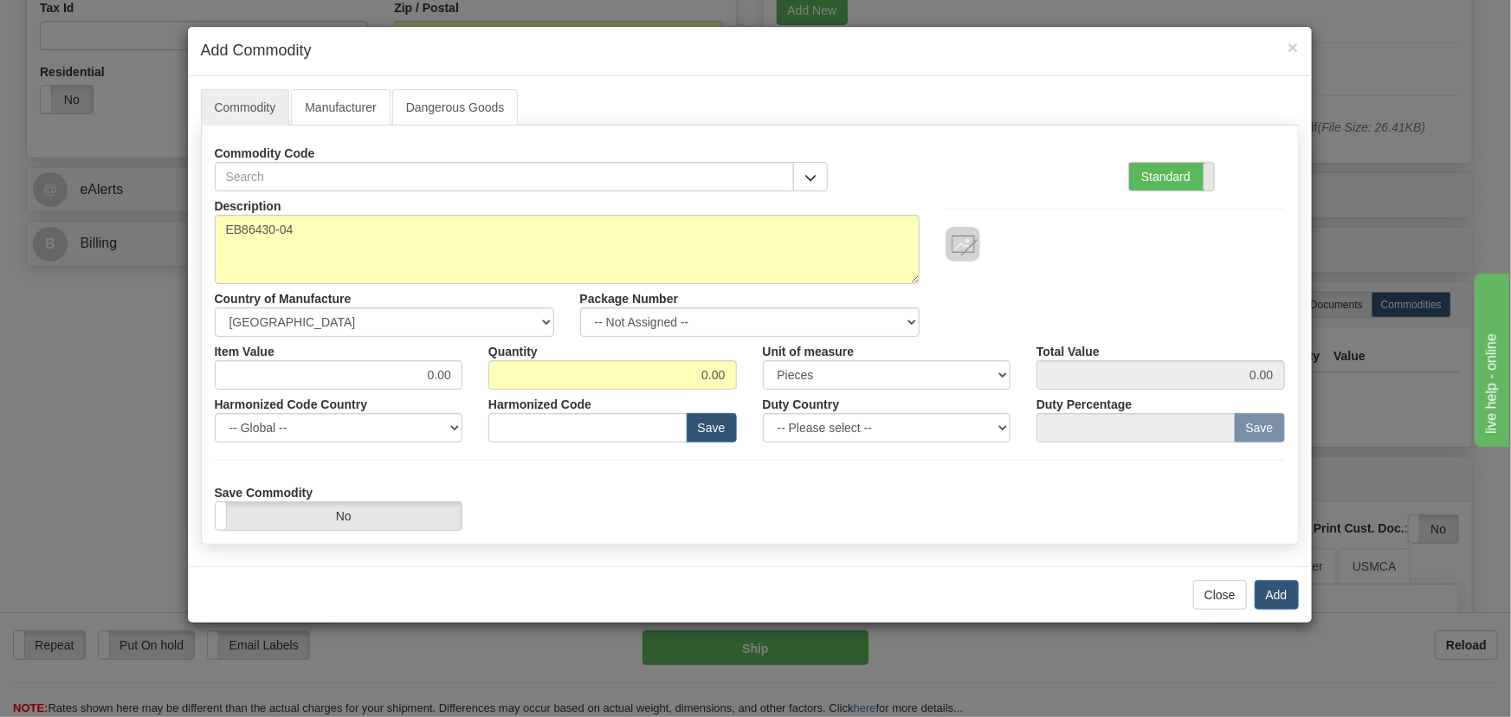
click at [1207, 170] on span at bounding box center [1213, 177] width 23 height 28
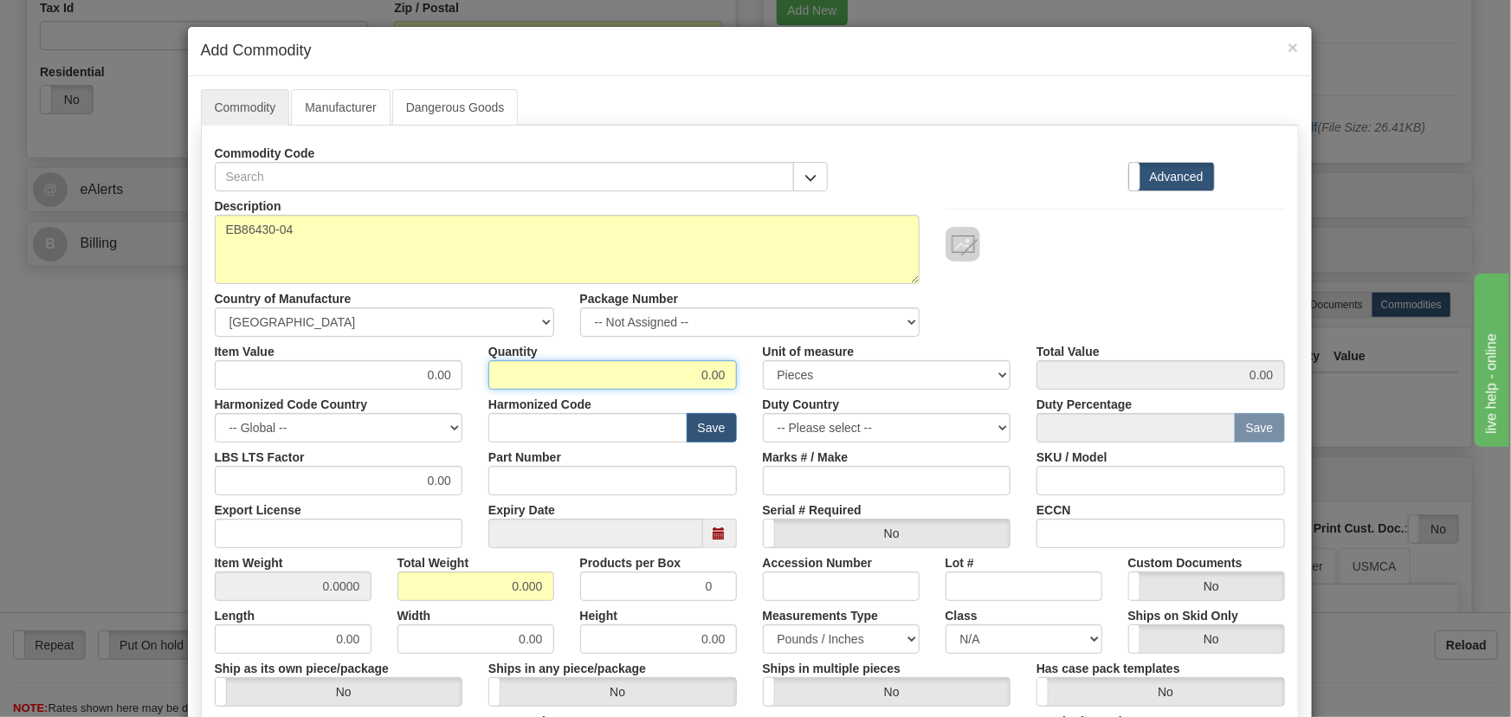
drag, startPoint x: 716, startPoint y: 383, endPoint x: 796, endPoint y: 400, distance: 82.3
click at [796, 392] on div "Description EB86430-04 Country of Manufacture -- Unknown -- [GEOGRAPHIC_DATA] […" at bounding box center [750, 572] width 1070 height 762
type input "11"
drag, startPoint x: 494, startPoint y: 582, endPoint x: 655, endPoint y: 580, distance: 161.0
click at [616, 582] on div "Item Weight 0.0000 Total Weight 0.000 Products per Box 0 Accession Number Lot #…" at bounding box center [750, 574] width 1096 height 53
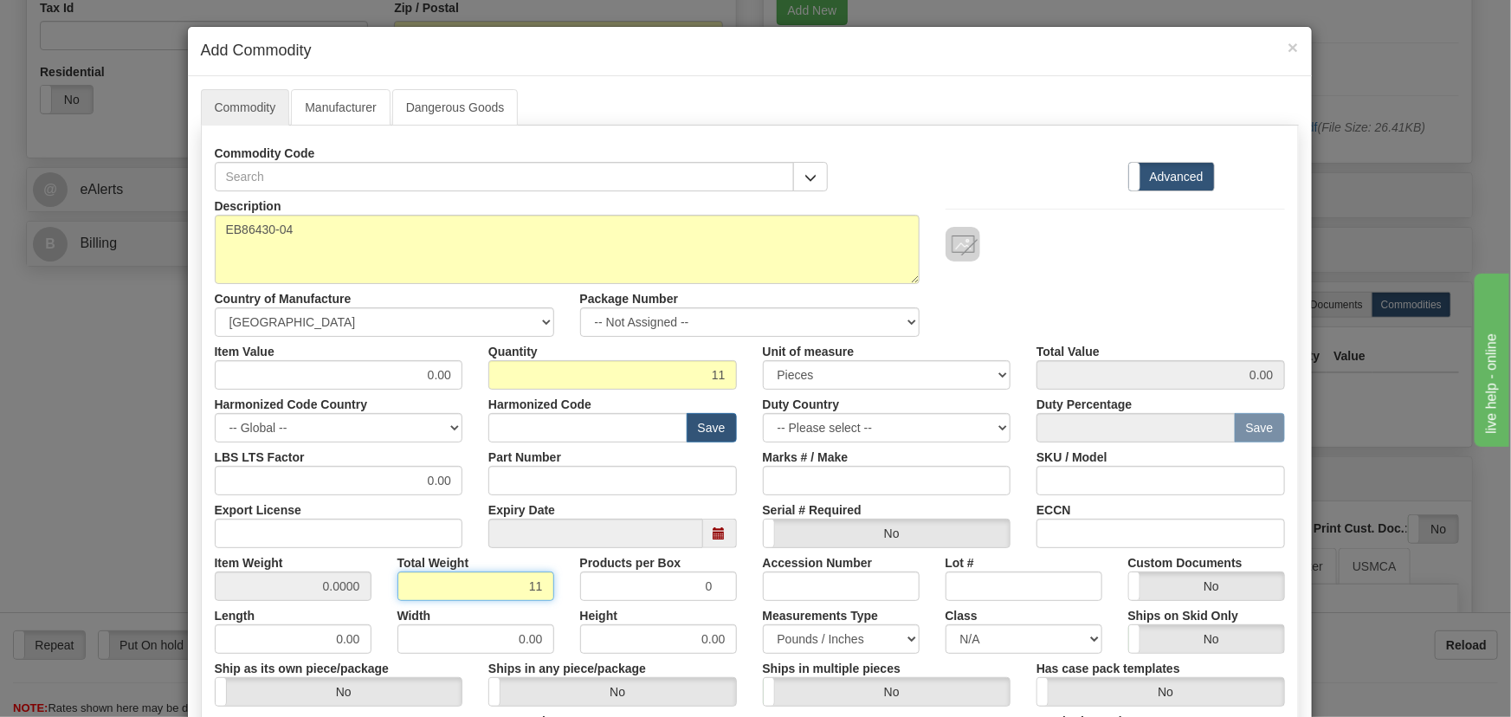
type input "11"
type input "1.0000"
paste input "1.443,22"
drag, startPoint x: 416, startPoint y: 373, endPoint x: 452, endPoint y: 409, distance: 50.8
click at [478, 396] on div "Description EB86430-04 Country of Manufacture -- Unknown -- [GEOGRAPHIC_DATA] […" at bounding box center [750, 572] width 1070 height 762
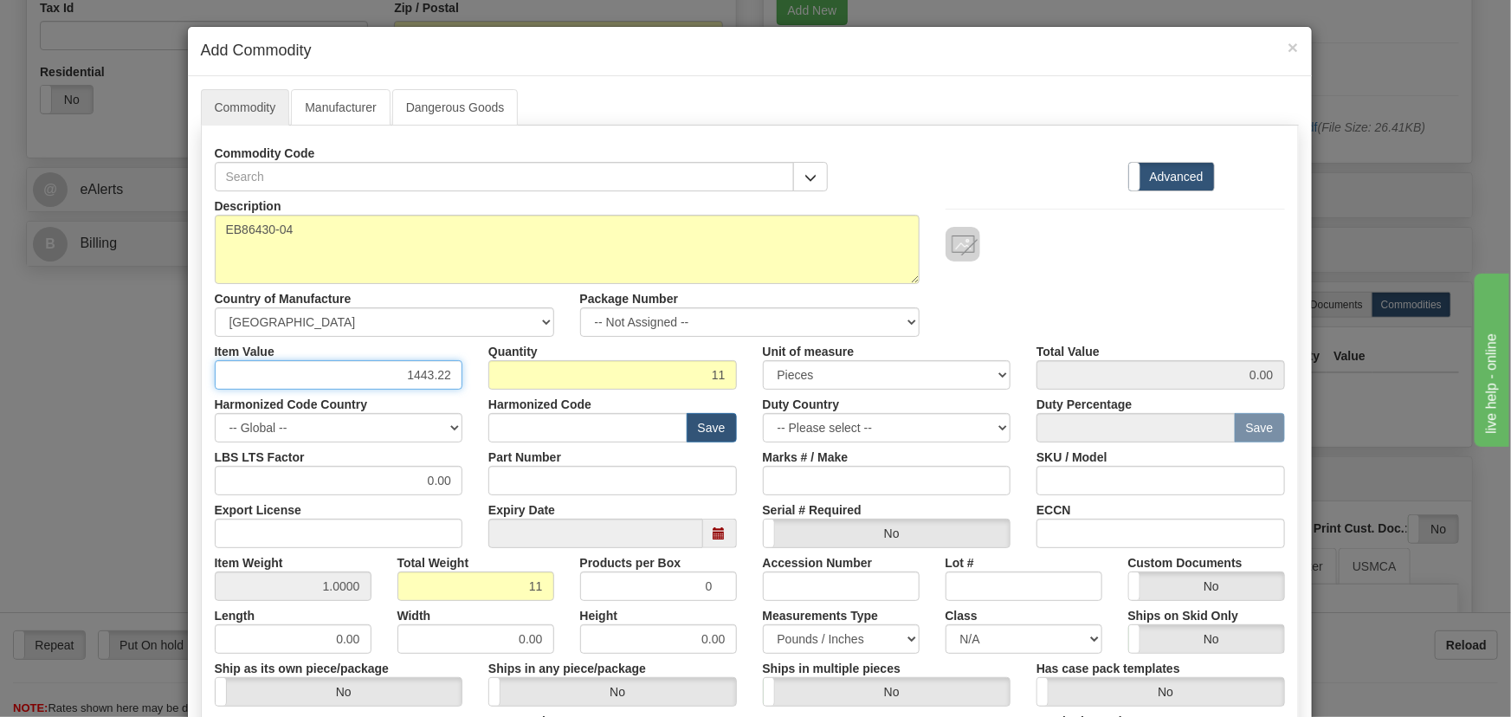
type input "1443.22"
type input "15875.42"
click at [1124, 241] on div at bounding box center [1114, 244] width 339 height 35
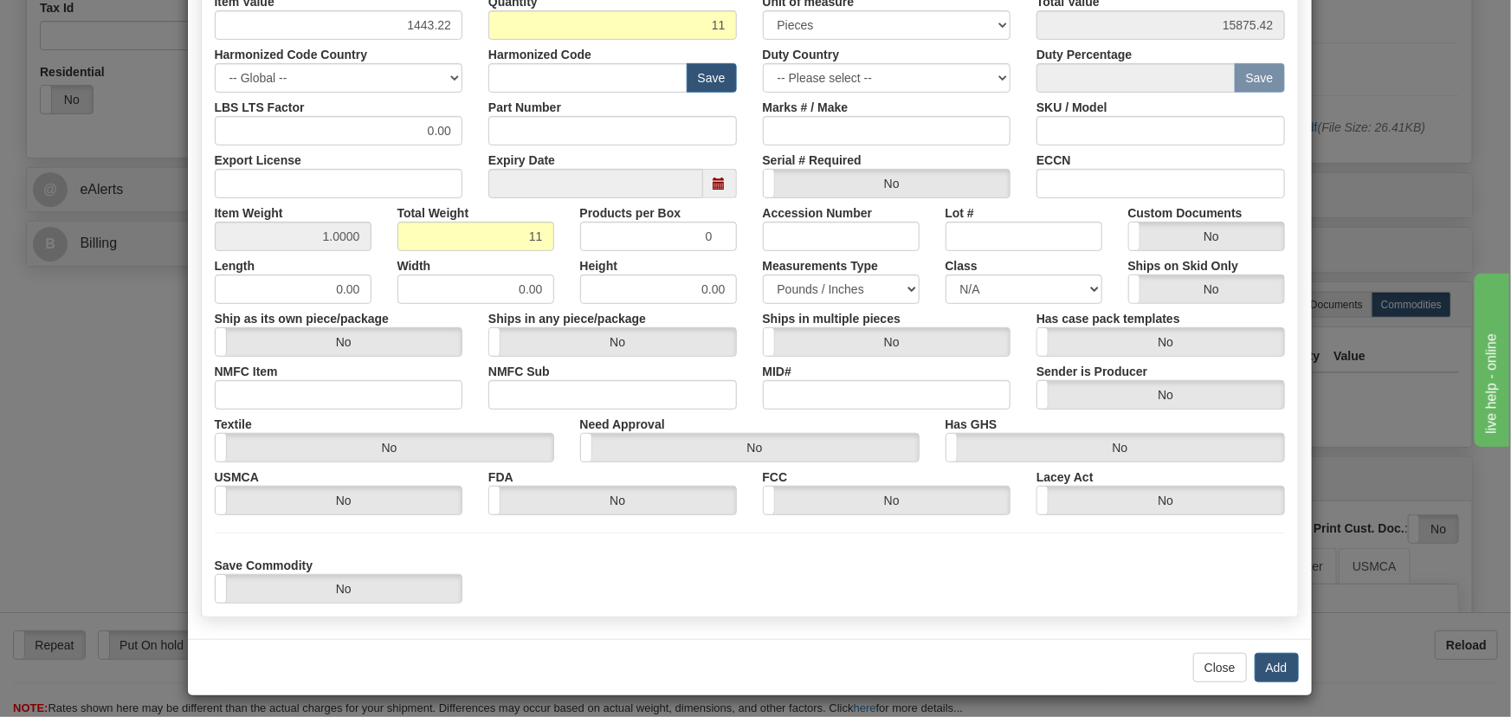
scroll to position [353, 0]
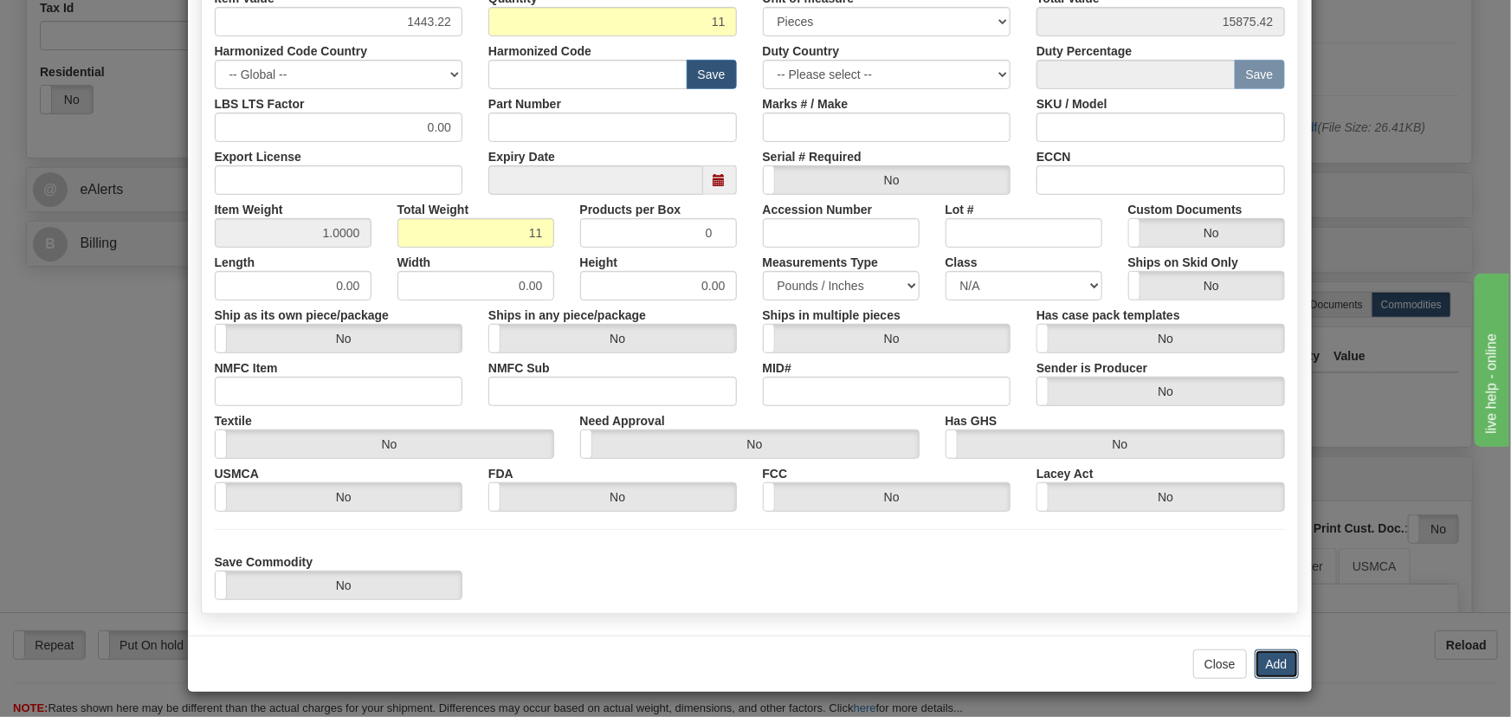
click at [1267, 660] on button "Add" at bounding box center [1276, 663] width 44 height 29
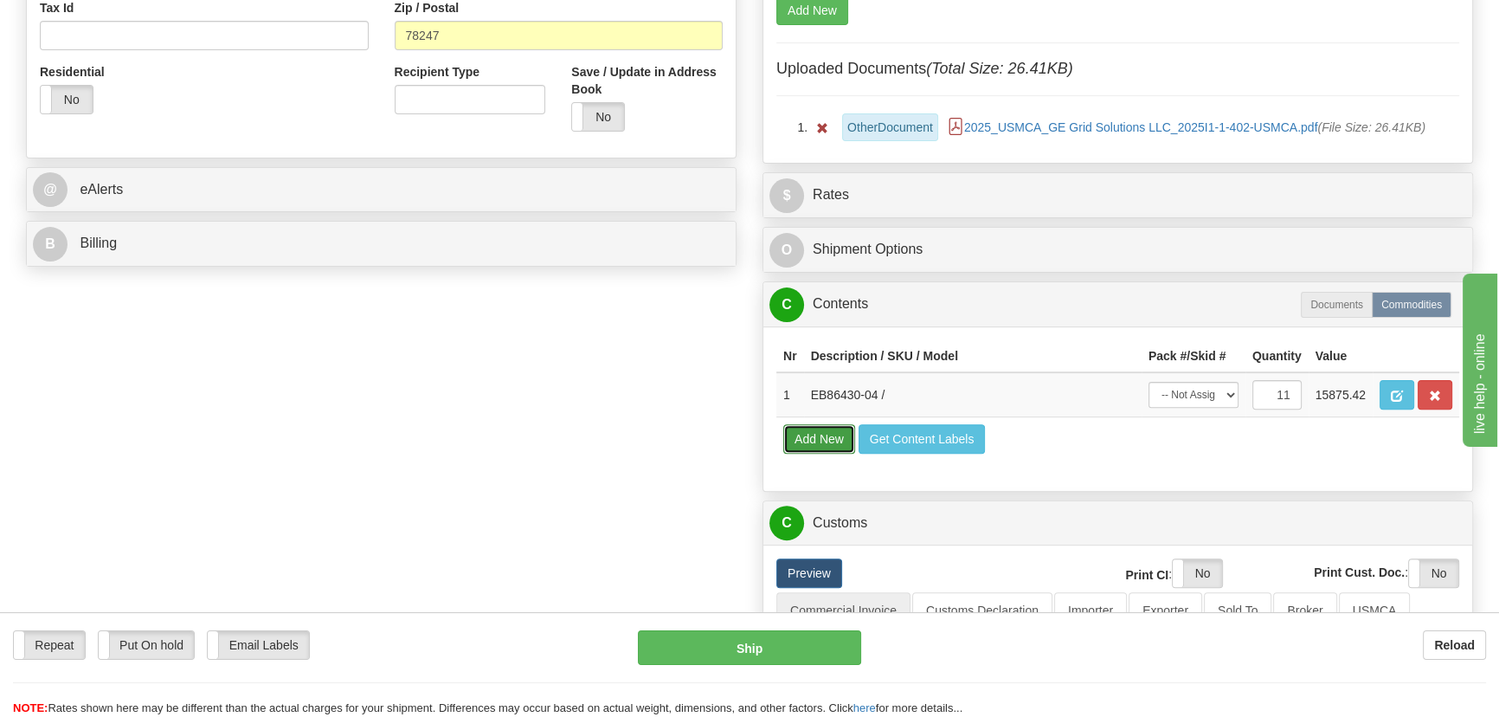
click at [822, 433] on button "Add New" at bounding box center [819, 438] width 72 height 29
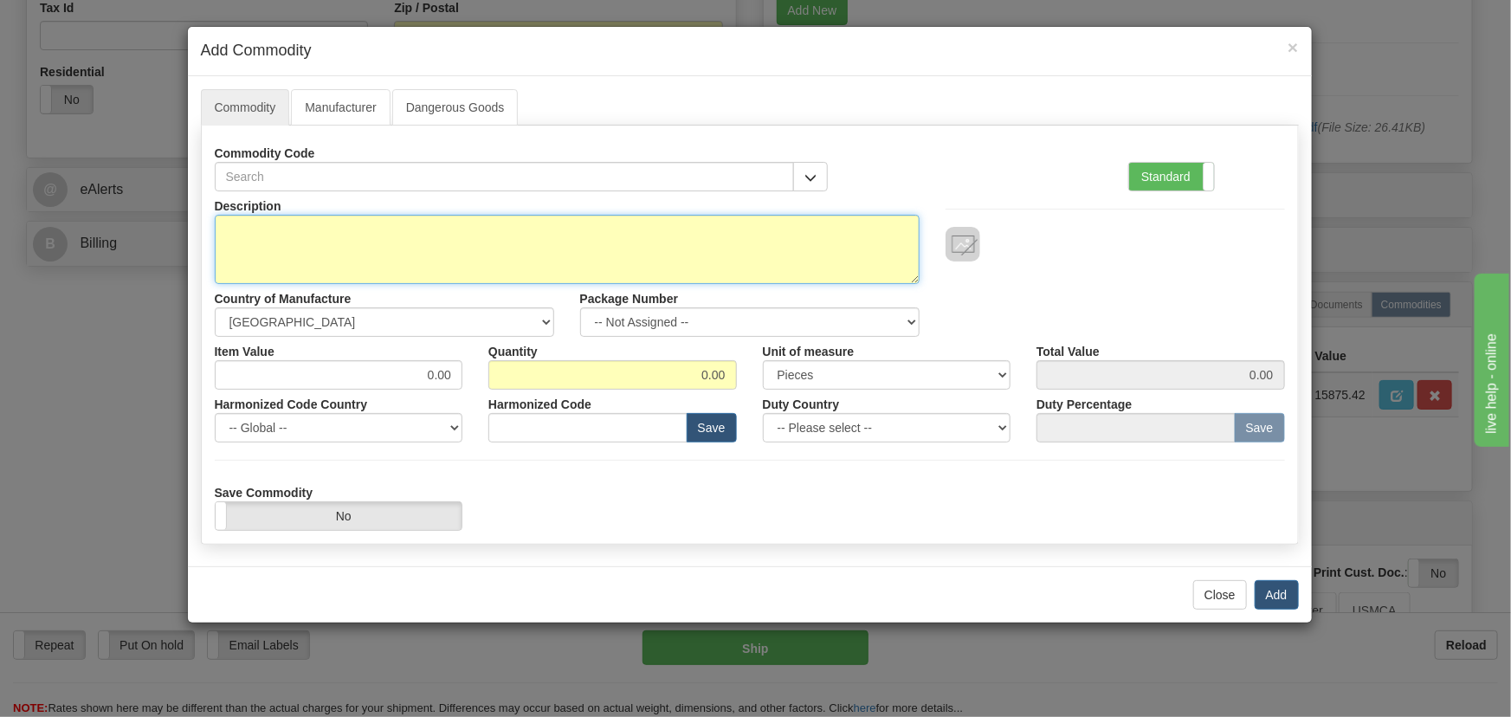
click at [441, 245] on textarea "Description" at bounding box center [567, 249] width 705 height 69
paste textarea "EB86430-05"
type textarea "EB86430-05"
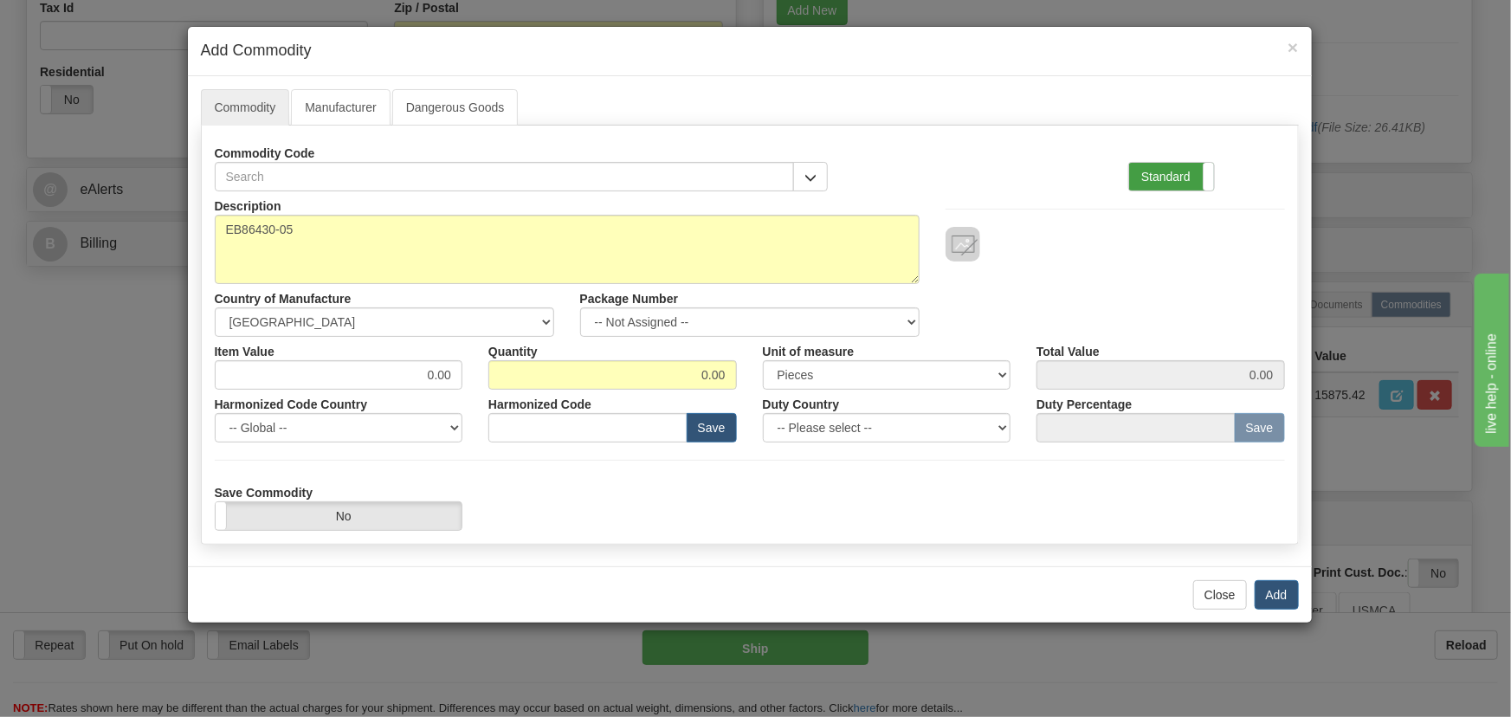
click at [1155, 179] on label "Standard" at bounding box center [1171, 177] width 85 height 28
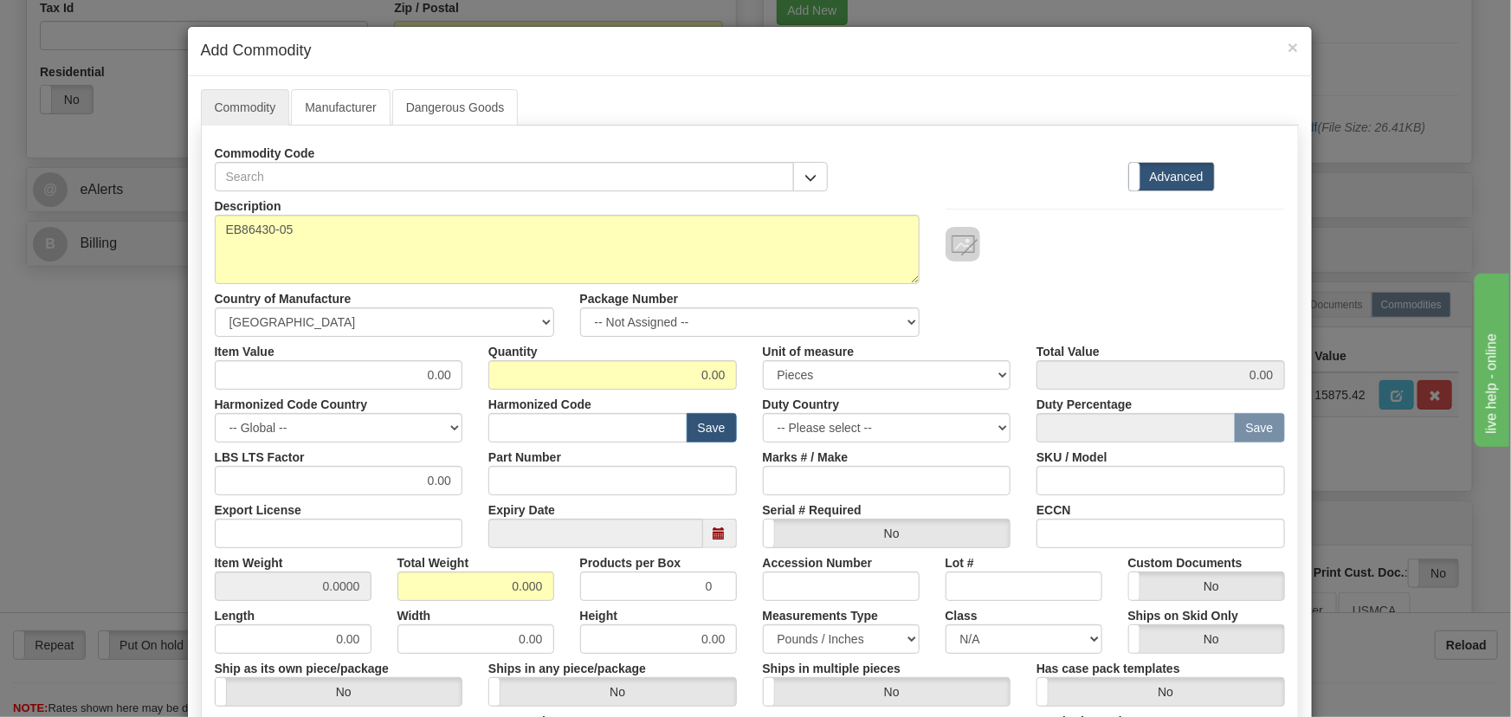
drag, startPoint x: 684, startPoint y: 390, endPoint x: 696, endPoint y: 389, distance: 12.2
click at [696, 390] on div "Harmonized Code Save" at bounding box center [612, 416] width 274 height 53
drag, startPoint x: 677, startPoint y: 369, endPoint x: 746, endPoint y: 390, distance: 72.3
click at [746, 389] on div "Description EB86430-05 Country of Manufacture -- Unknown -- [GEOGRAPHIC_DATA] […" at bounding box center [750, 572] width 1070 height 762
type input "11"
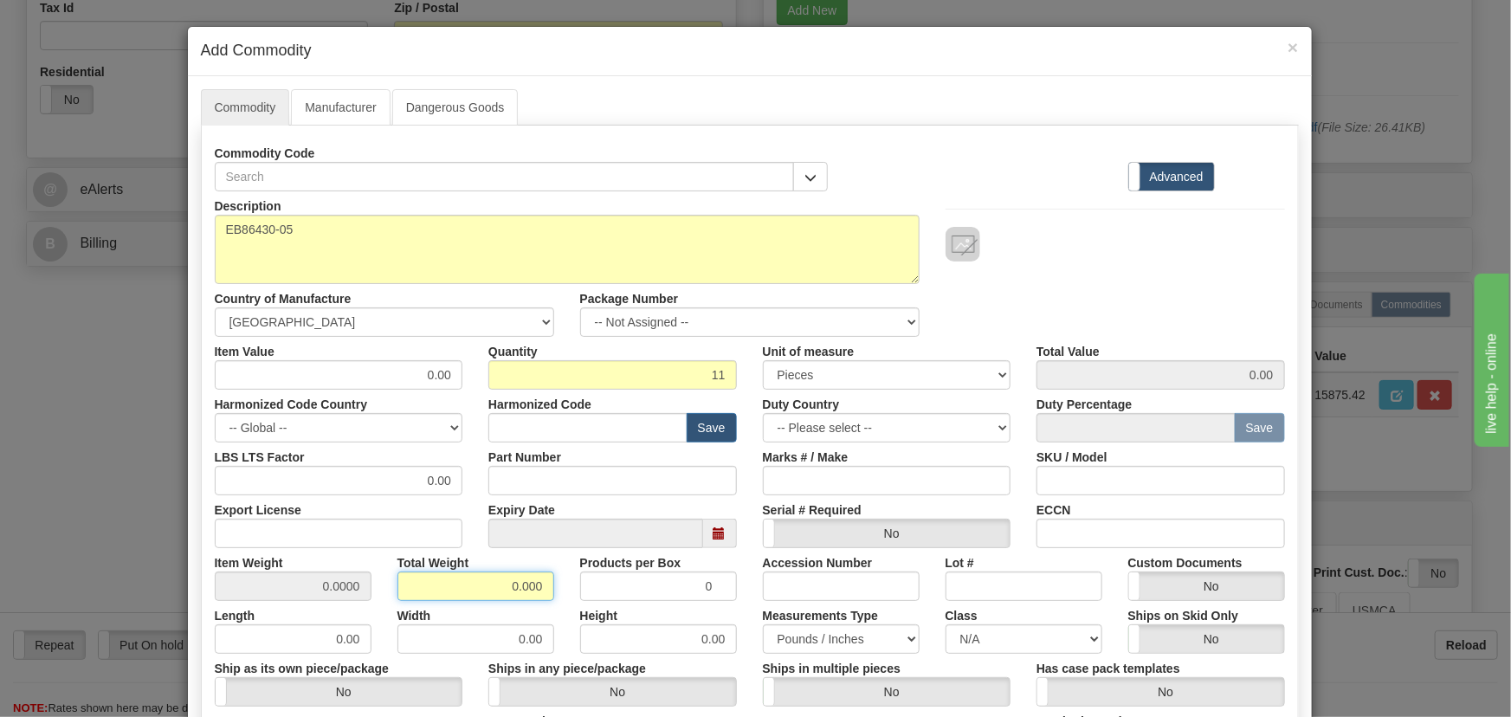
drag, startPoint x: 491, startPoint y: 581, endPoint x: 564, endPoint y: 607, distance: 77.2
click at [564, 606] on div "Description EB86430-05 Country of Manufacture -- Unknown -- [GEOGRAPHIC_DATA] […" at bounding box center [750, 572] width 1070 height 762
type input "11"
type input "1.0000"
click at [558, 606] on div "Width 0.00" at bounding box center [475, 627] width 183 height 53
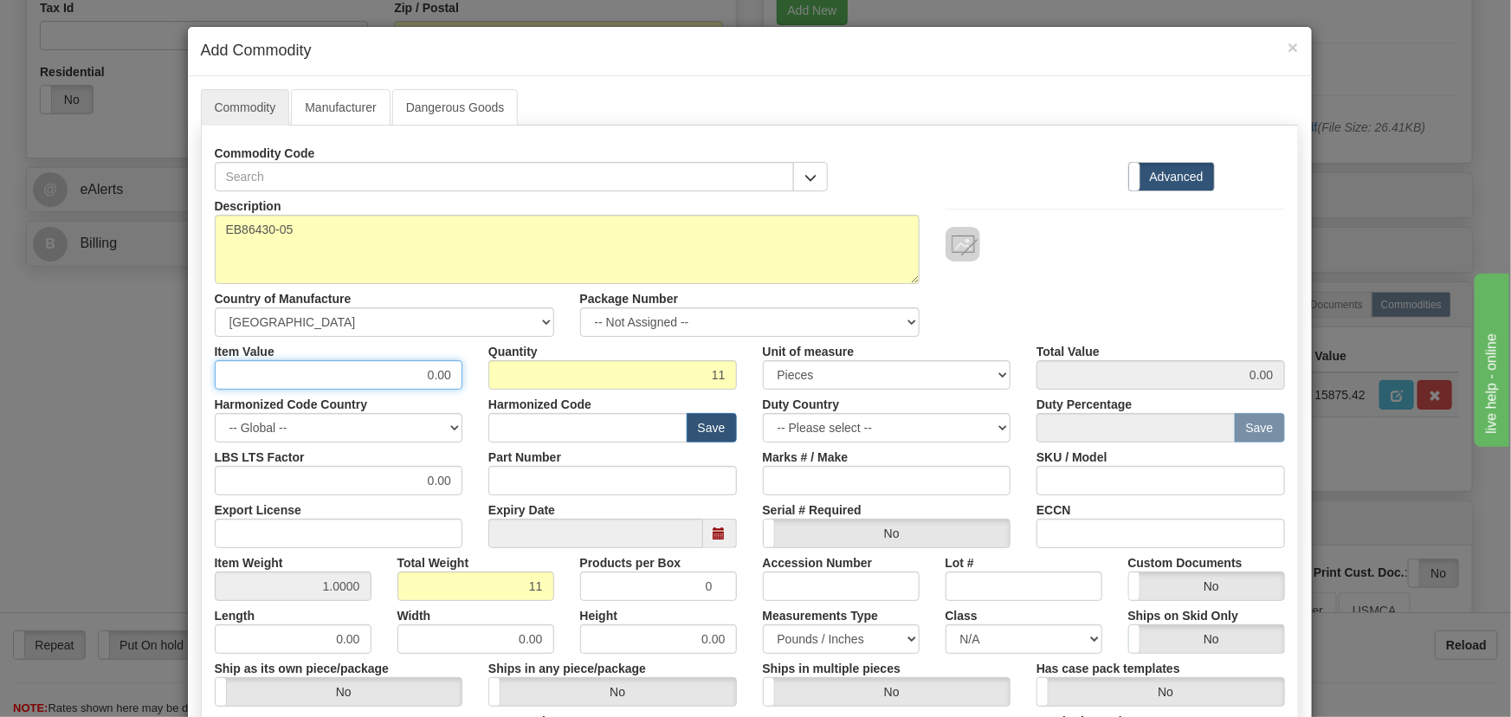
paste input "1.515,84"
drag, startPoint x: 491, startPoint y: 403, endPoint x: 534, endPoint y: 428, distance: 50.0
click at [540, 419] on div "Description EB86430-05 Country of Manufacture -- Unknown -- [GEOGRAPHIC_DATA] […" at bounding box center [750, 572] width 1070 height 762
type input "1515.84"
type input "16674.24"
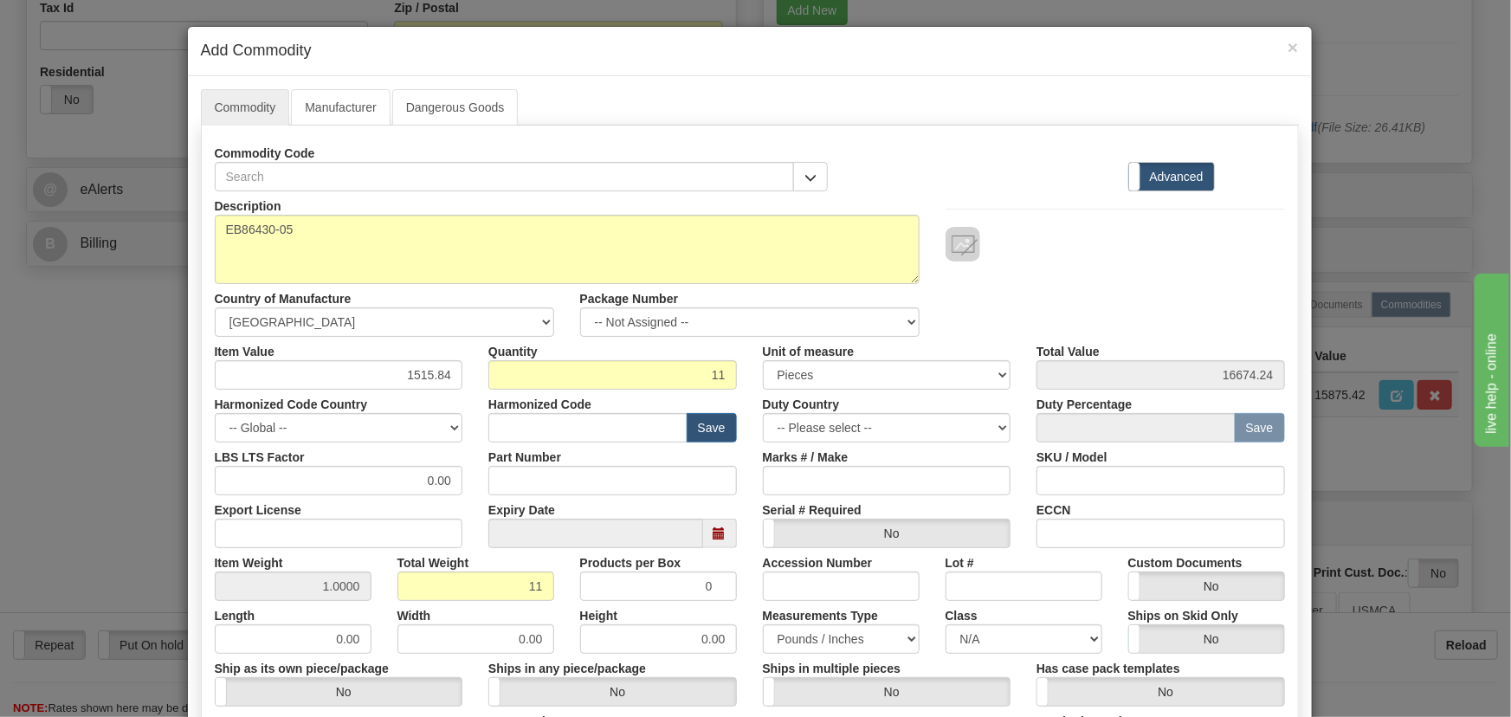
click at [1028, 216] on div at bounding box center [1114, 226] width 365 height 70
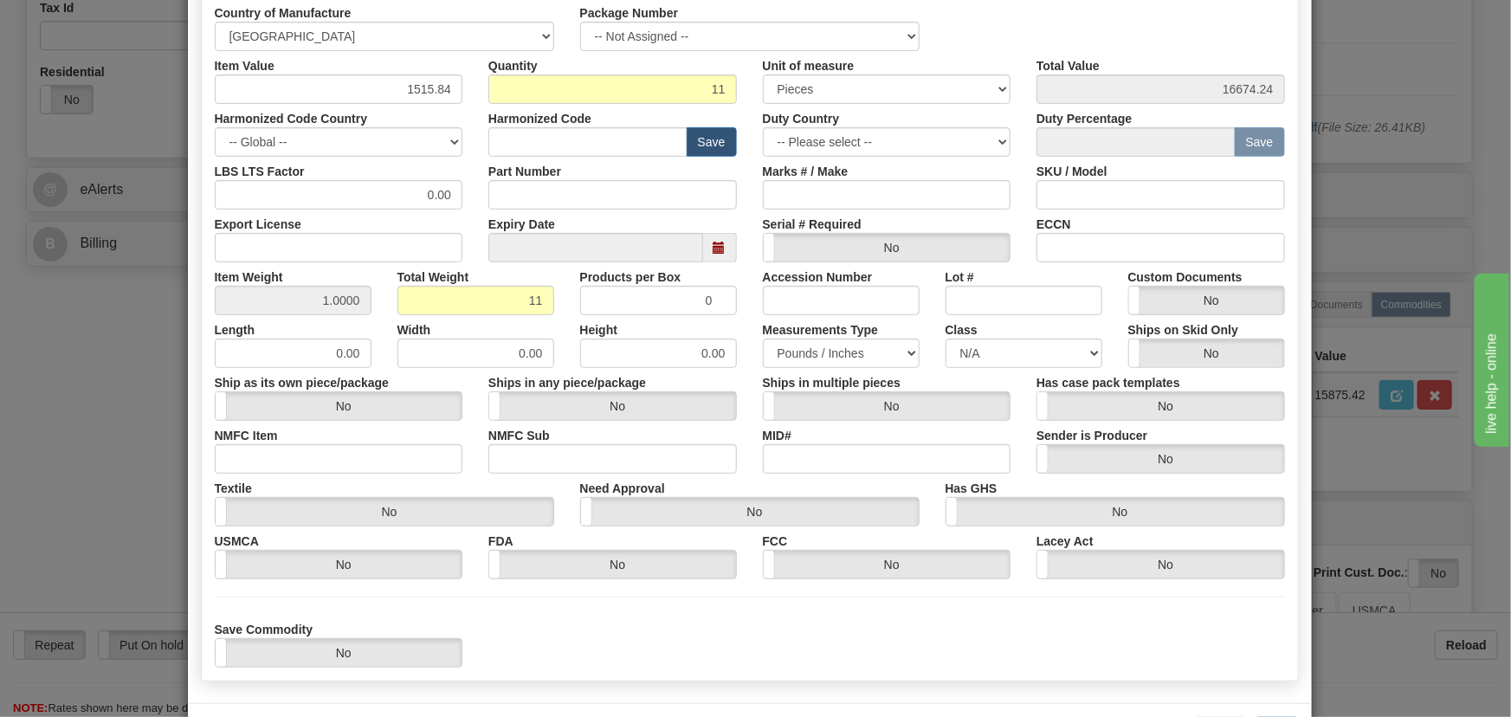
scroll to position [314, 0]
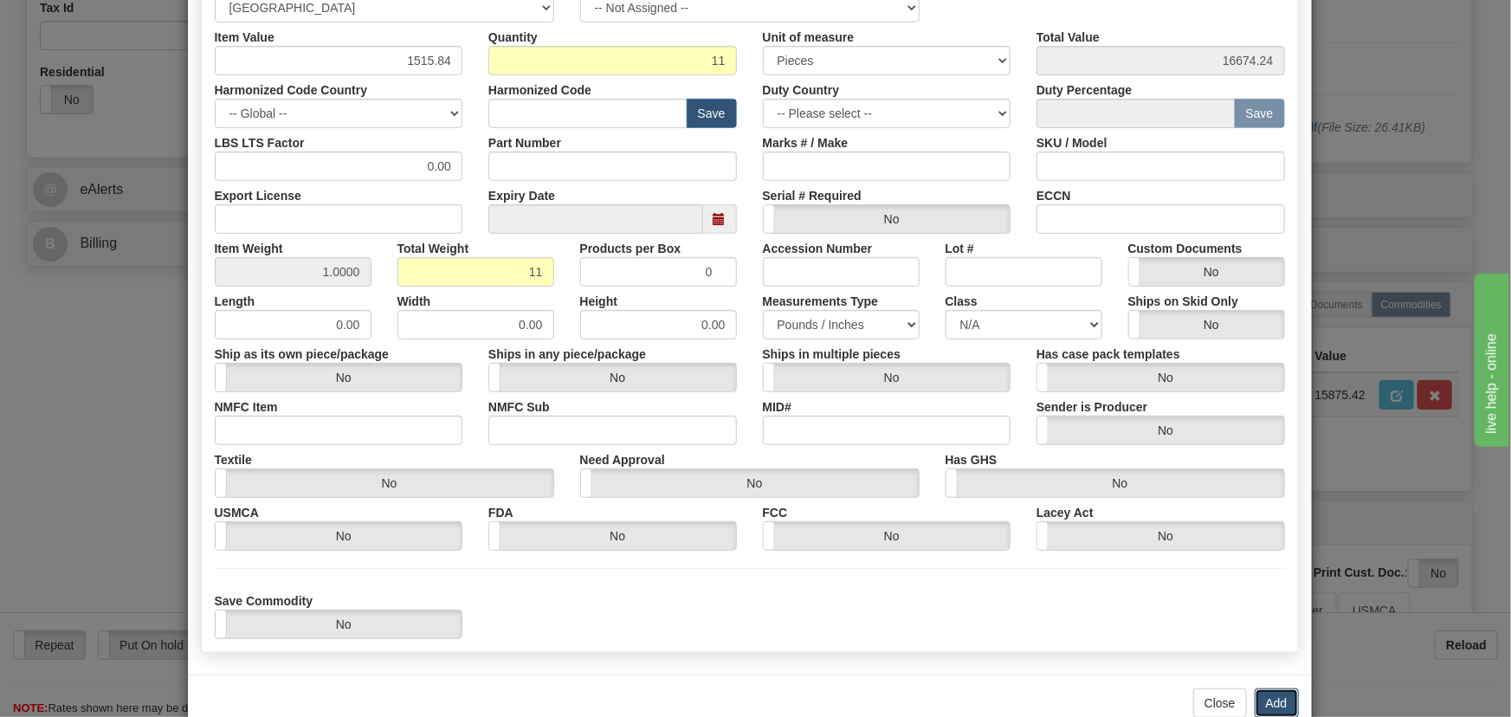
click at [1277, 690] on button "Add" at bounding box center [1276, 702] width 44 height 29
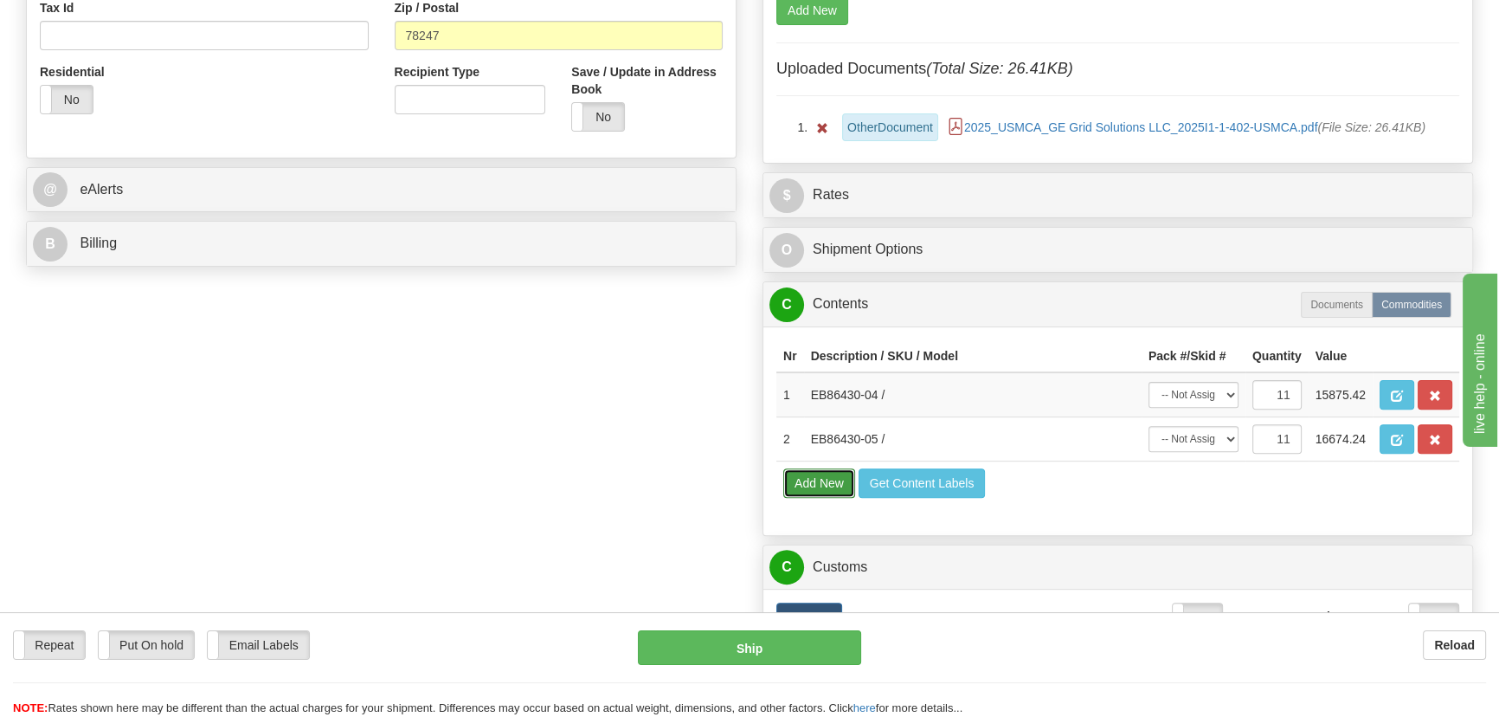
click at [818, 494] on button "Add New" at bounding box center [819, 482] width 72 height 29
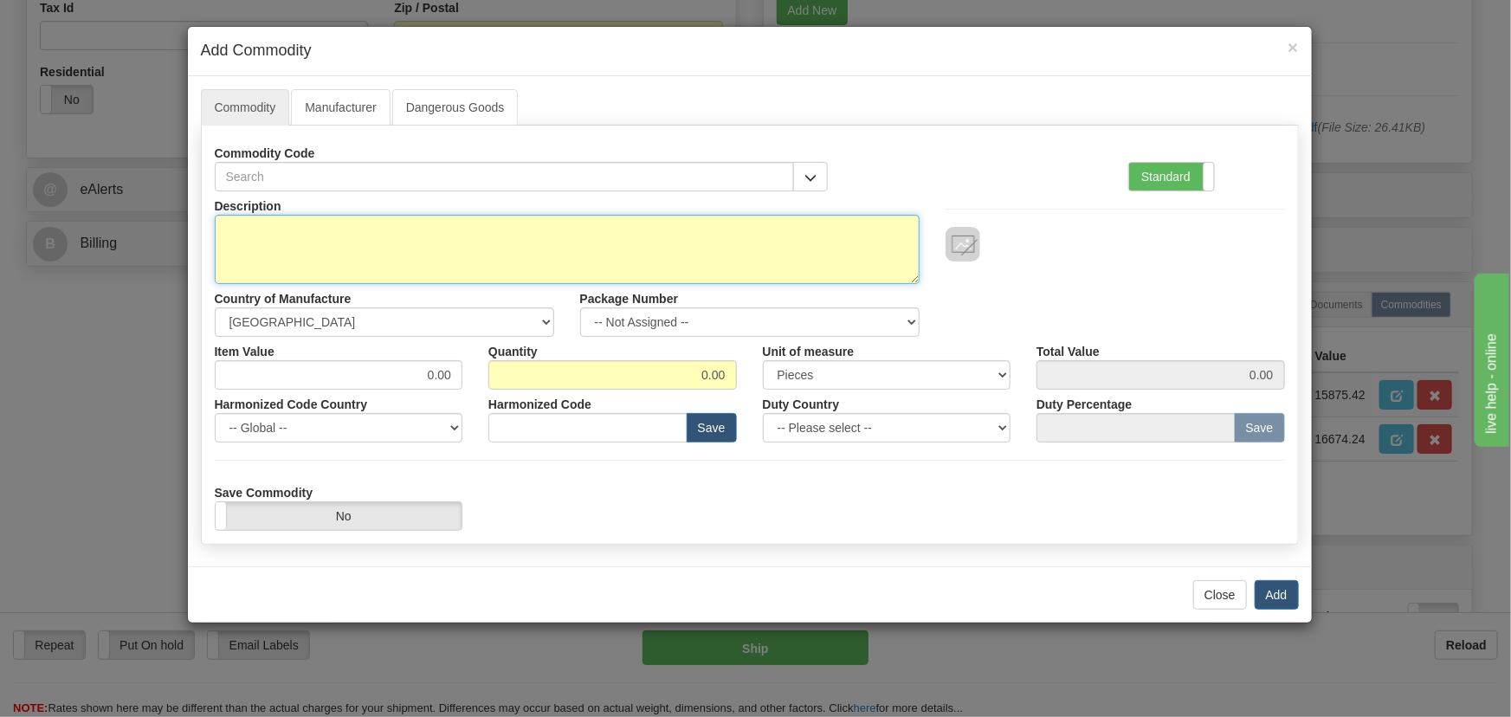
click at [536, 261] on textarea "Description" at bounding box center [567, 249] width 705 height 69
paste textarea "EB86445-32"
type textarea "EB86445-32"
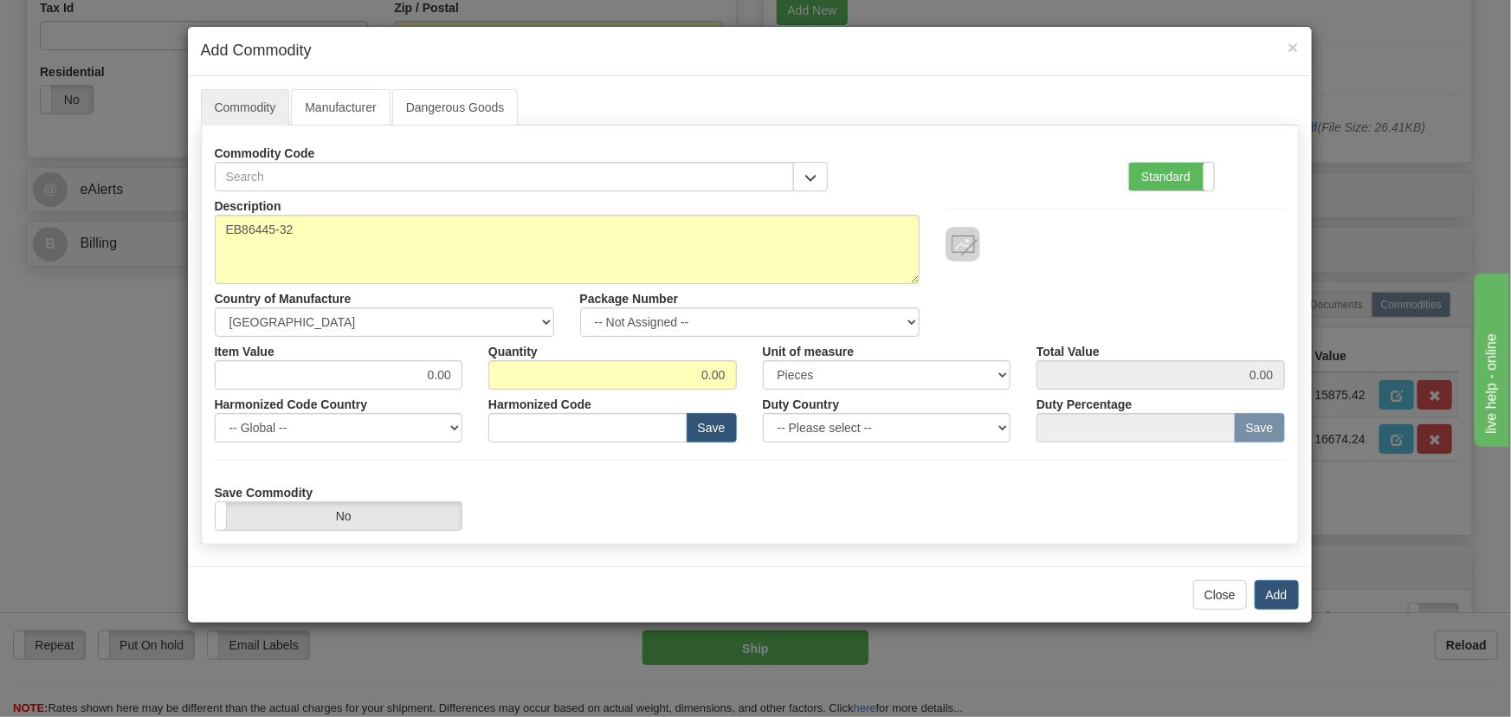
drag, startPoint x: 1161, startPoint y: 175, endPoint x: 1116, endPoint y: 191, distance: 47.9
click at [1162, 175] on label "Standard" at bounding box center [1171, 177] width 85 height 28
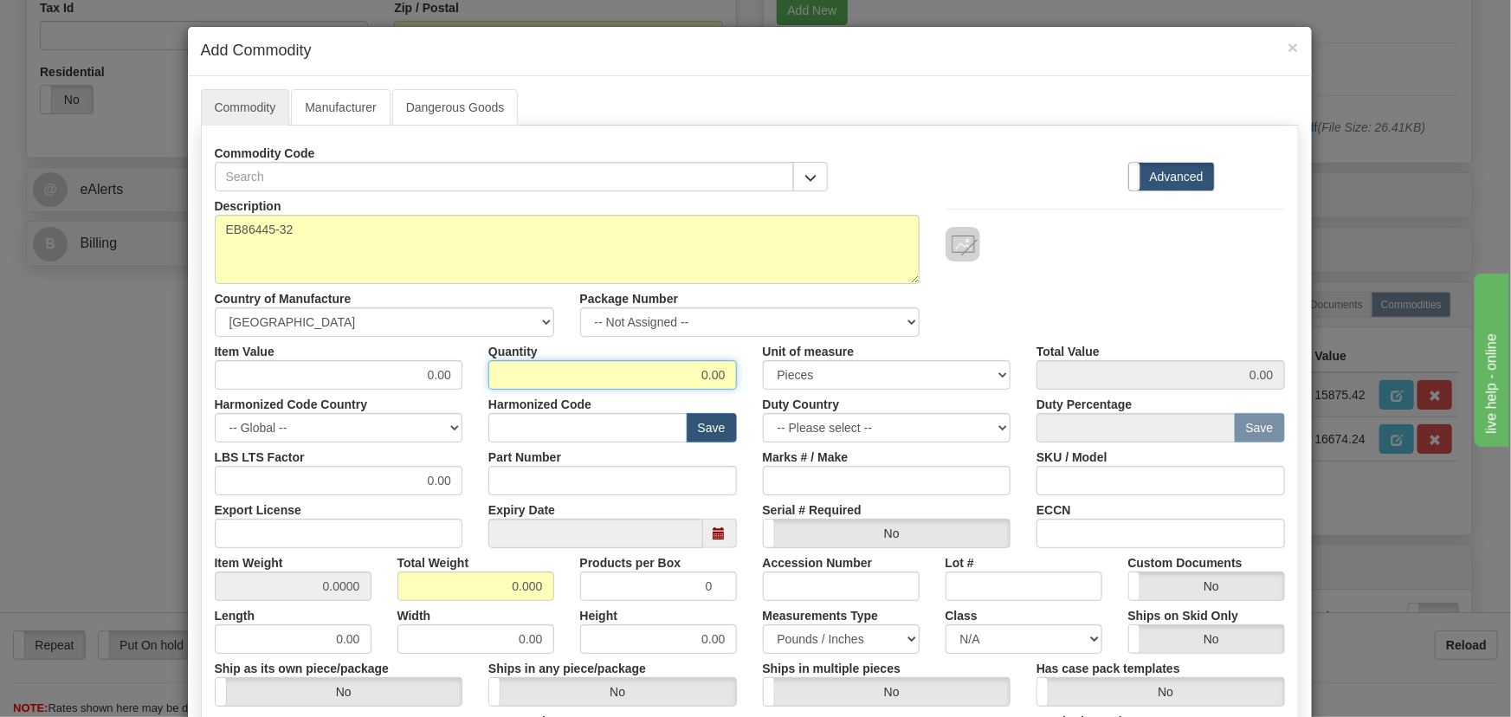
drag, startPoint x: 691, startPoint y: 371, endPoint x: 796, endPoint y: 404, distance: 109.8
click at [794, 403] on div "Description EB86445-32 Country of Manufacture -- Unknown -- [GEOGRAPHIC_DATA] […" at bounding box center [750, 572] width 1070 height 762
type input "11"
drag, startPoint x: 503, startPoint y: 584, endPoint x: 554, endPoint y: 600, distance: 53.4
click at [551, 600] on div "Description EB86445-32 Country of Manufacture -- Unknown -- [GEOGRAPHIC_DATA] […" at bounding box center [750, 572] width 1070 height 762
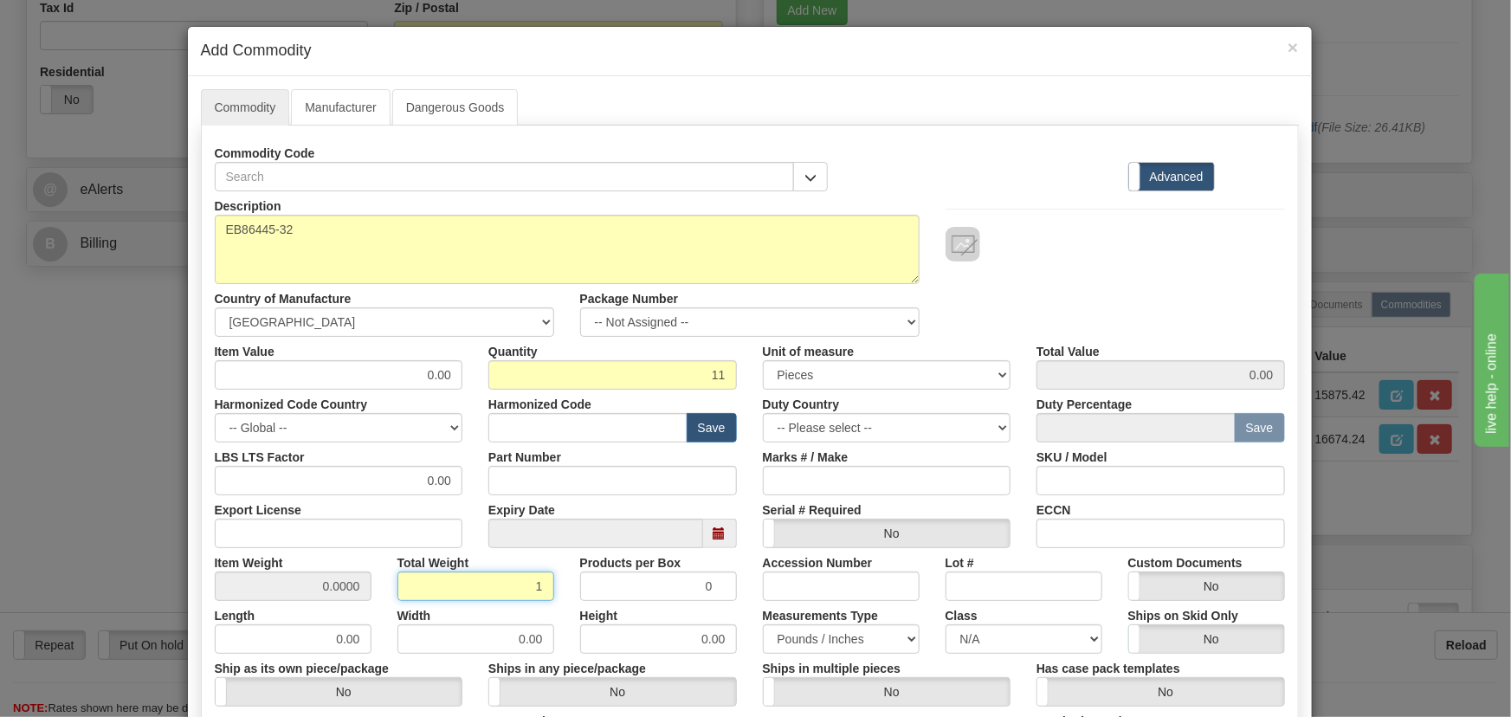
type input "1"
type input "0.0909"
click at [554, 601] on div "Width 0.00" at bounding box center [475, 627] width 183 height 53
drag, startPoint x: 534, startPoint y: 595, endPoint x: 549, endPoint y: 602, distance: 16.3
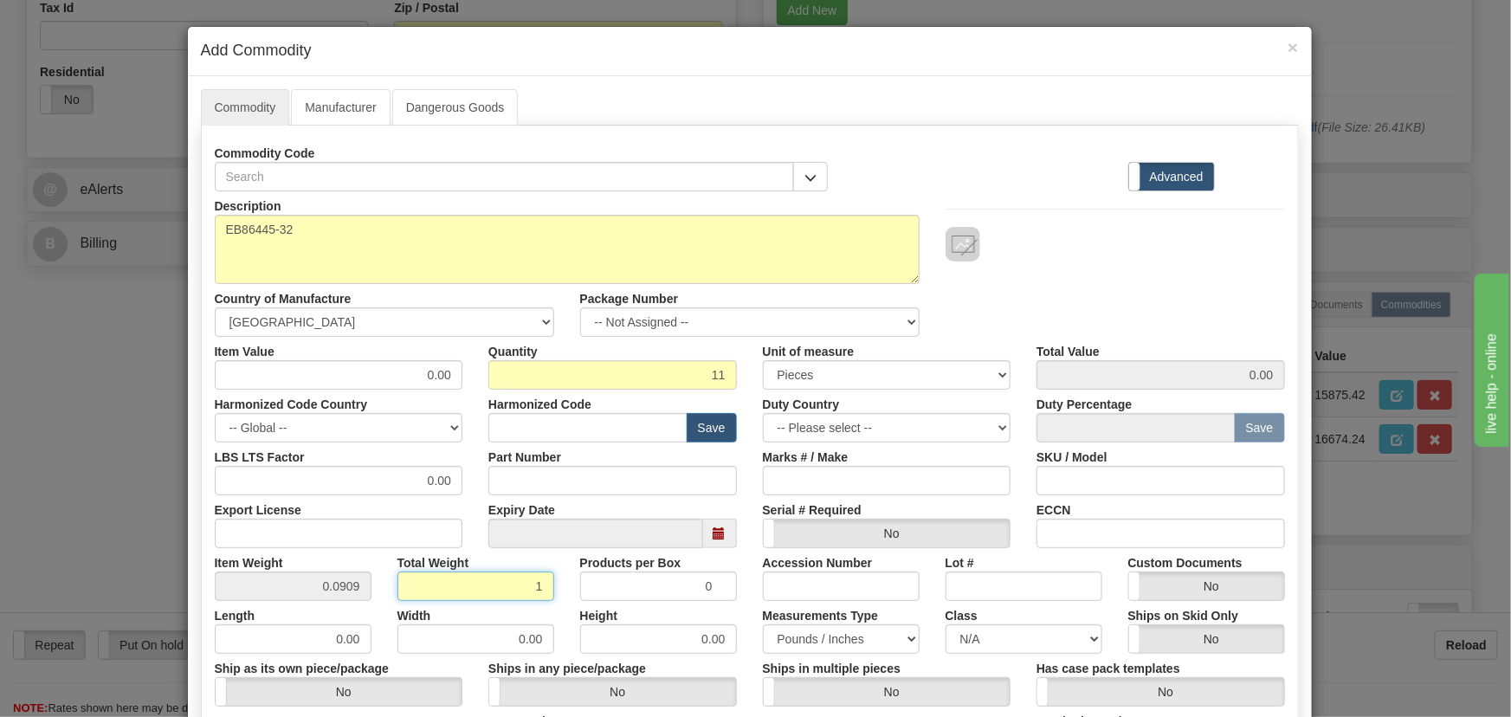
click at [549, 602] on div "Description EB86445-32 Country of Manufacture -- Unknown -- [GEOGRAPHIC_DATA] […" at bounding box center [750, 572] width 1070 height 762
type input "11"
type input "1.0000"
drag, startPoint x: 556, startPoint y: 603, endPoint x: 563, endPoint y: 615, distance: 13.2
click at [559, 605] on div "Width 0.00" at bounding box center [475, 627] width 183 height 53
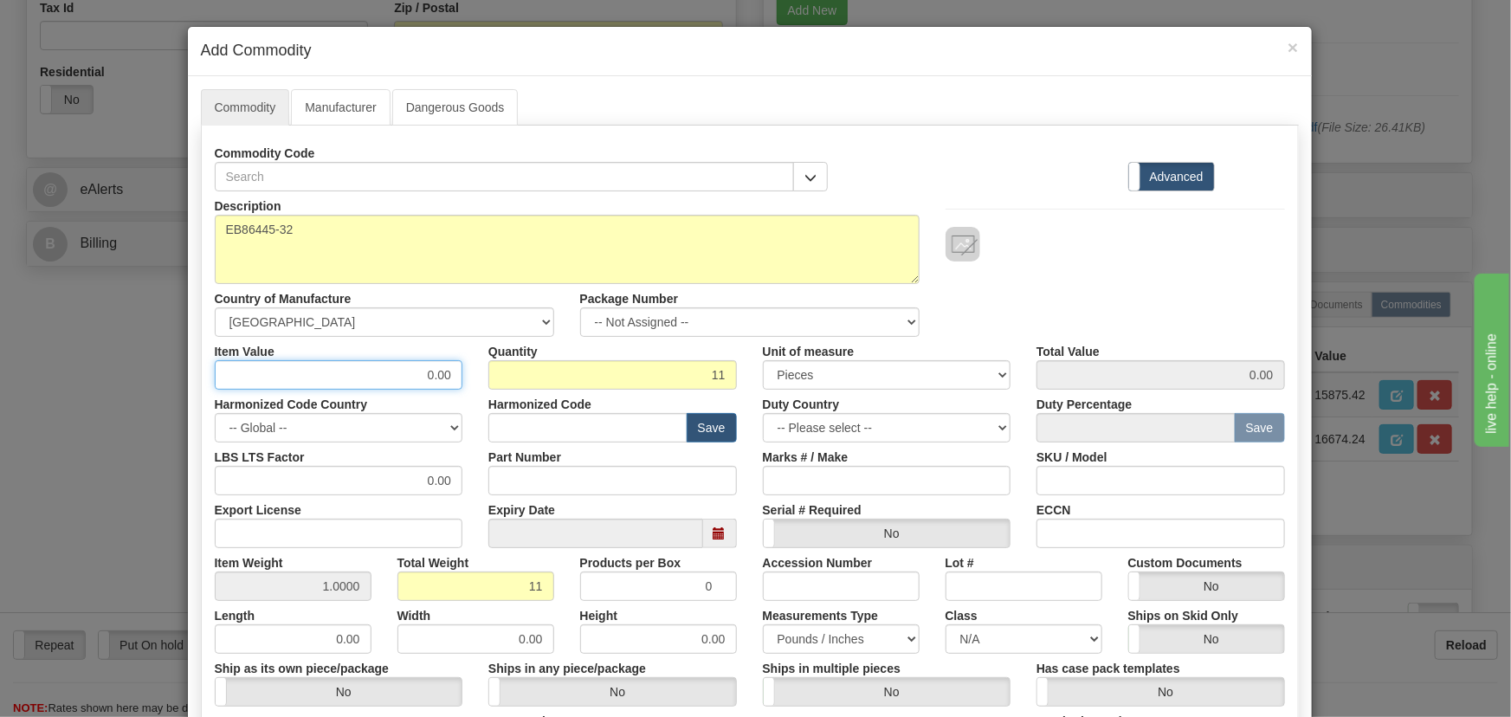
paste input "970,72"
drag, startPoint x: 416, startPoint y: 376, endPoint x: 462, endPoint y: 413, distance: 59.1
click at [463, 390] on div "Description EB86445-32 Country of Manufacture -- Unknown -- [GEOGRAPHIC_DATA] […" at bounding box center [750, 572] width 1070 height 762
type input "970.72"
type input "10677.92"
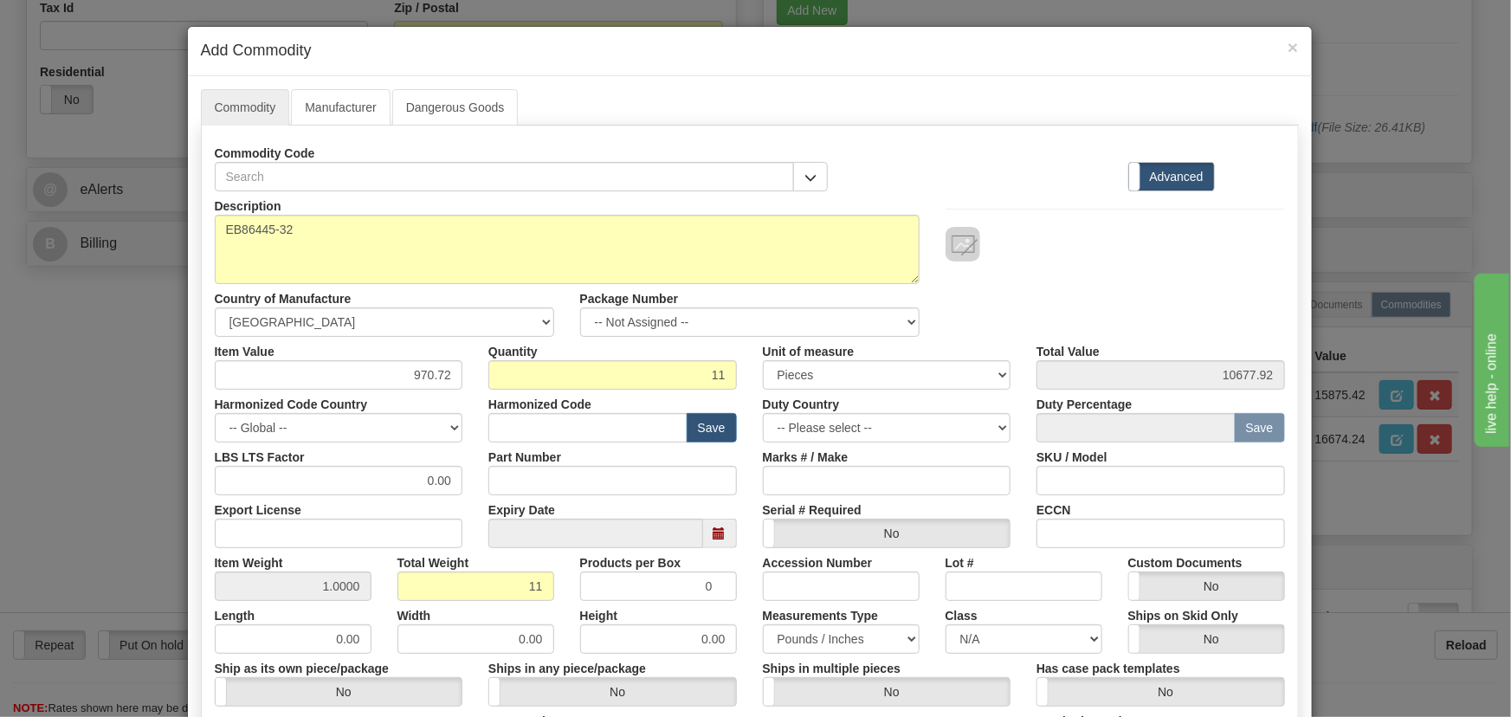
click at [1047, 268] on div "Description EB86445-32 Country of Manufacture -- Unknown -- [GEOGRAPHIC_DATA] […" at bounding box center [750, 263] width 1096 height 145
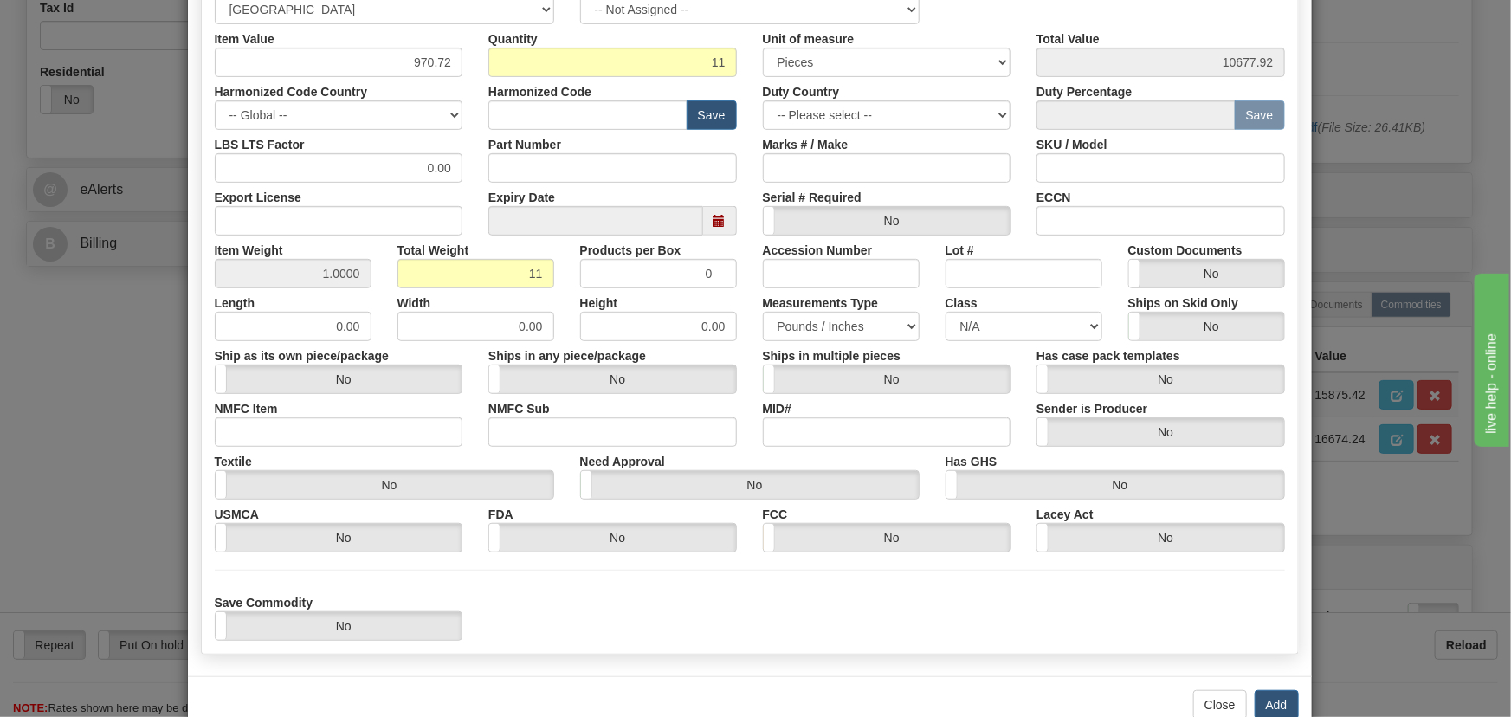
scroll to position [314, 0]
click at [1275, 698] on button "Add" at bounding box center [1276, 702] width 44 height 29
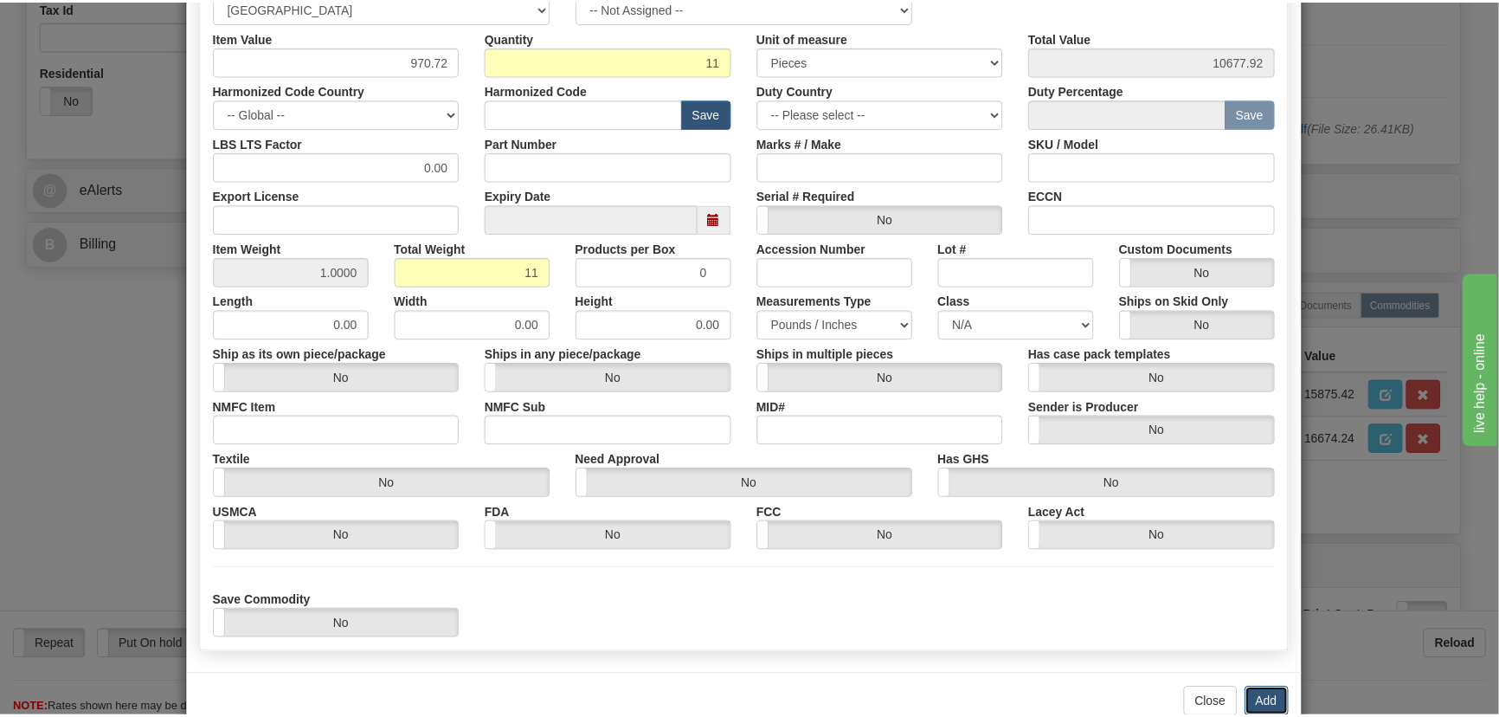
scroll to position [0, 0]
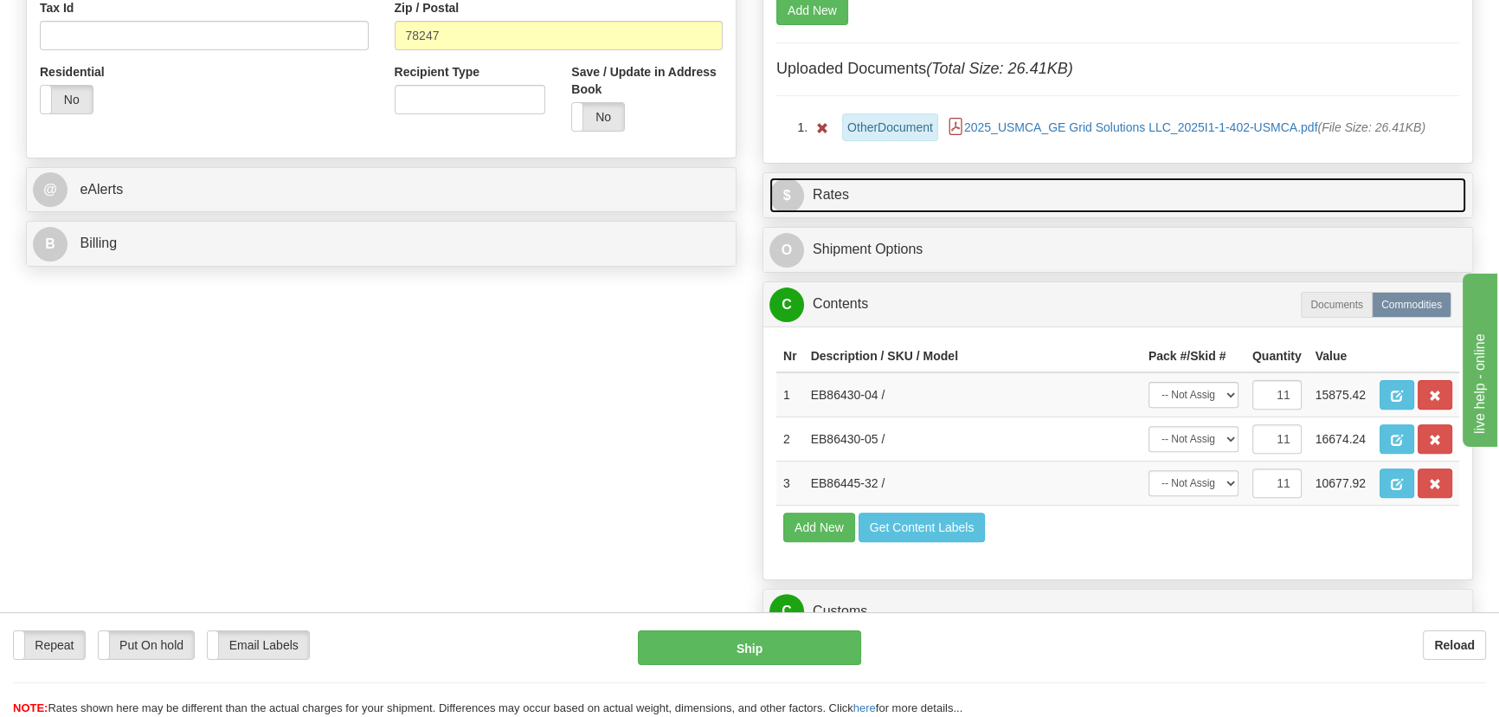
click at [1186, 190] on link "$ Rates" at bounding box center [1118, 194] width 697 height 35
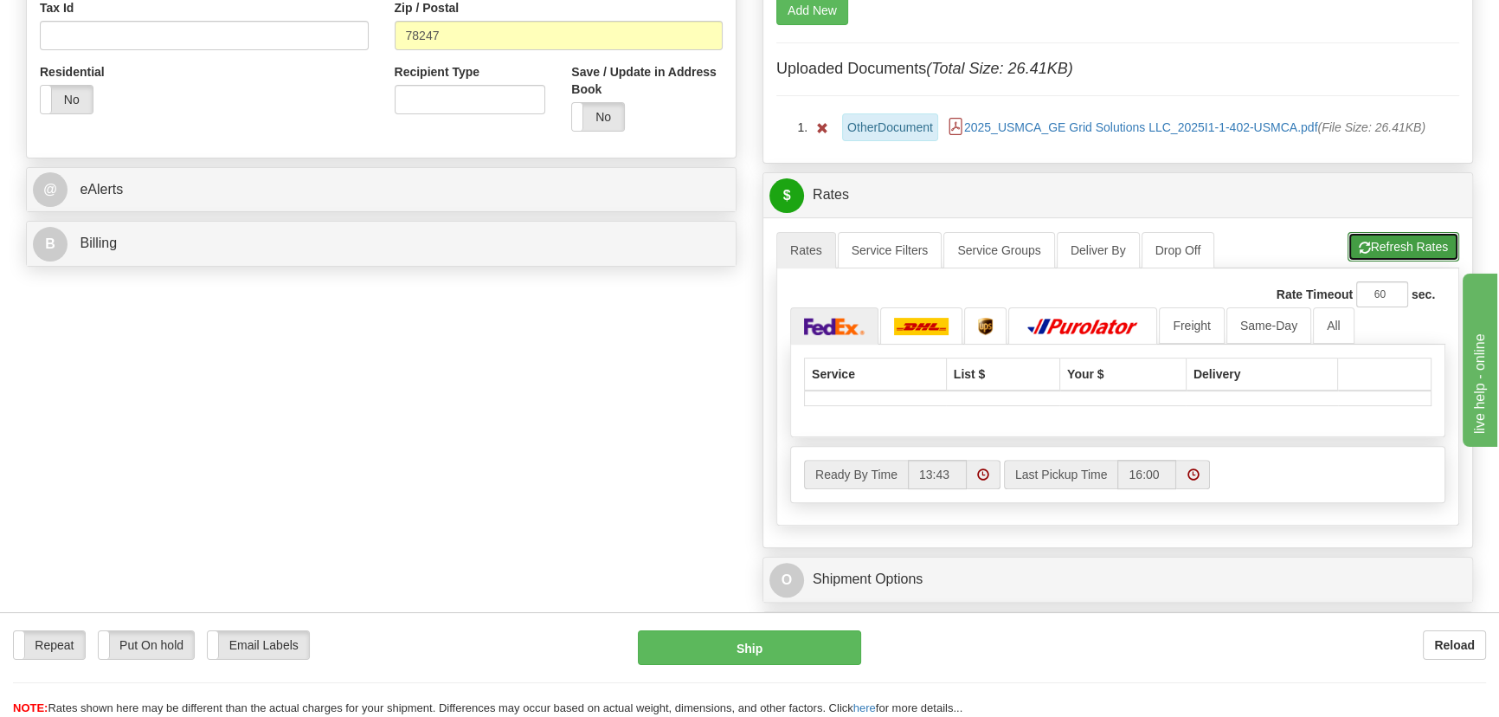
click at [1397, 235] on button "Refresh Rates" at bounding box center [1404, 246] width 112 height 29
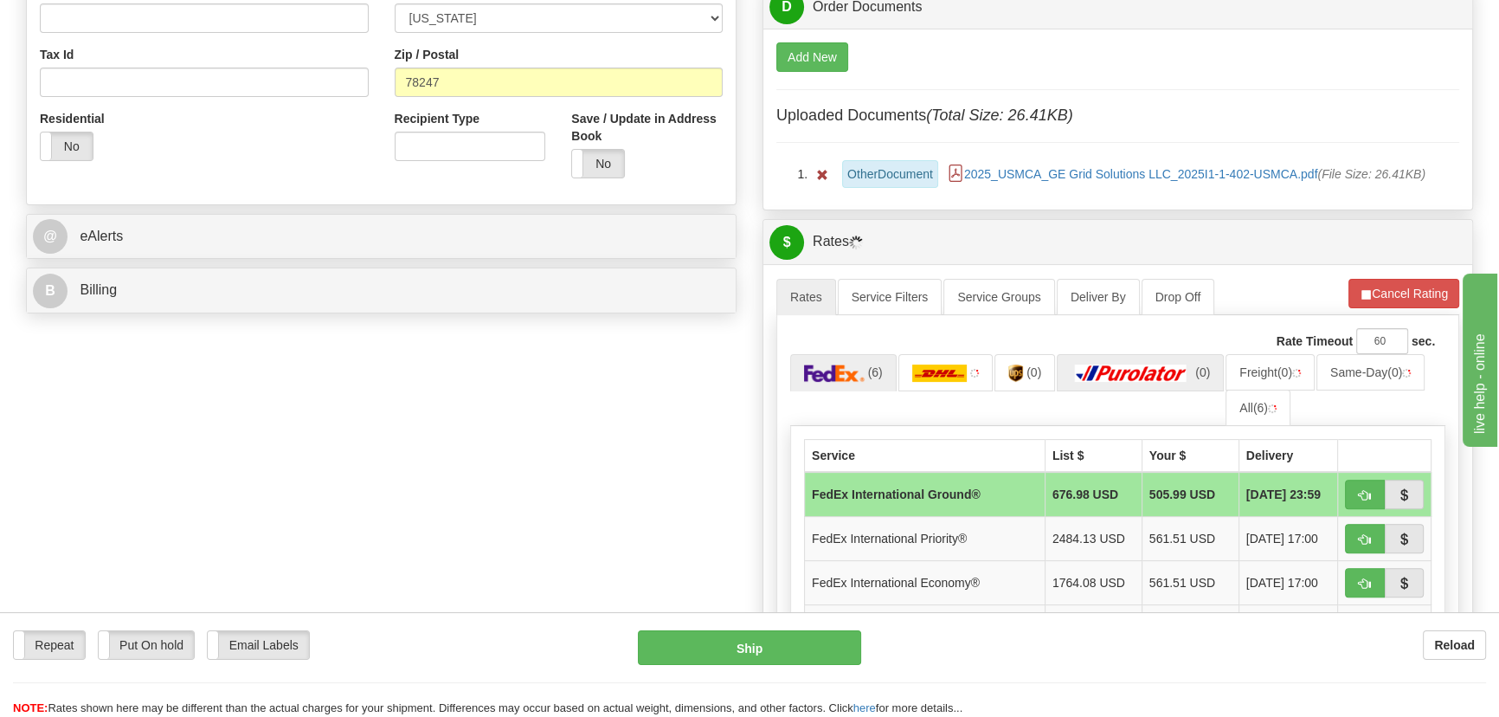
scroll to position [629, 0]
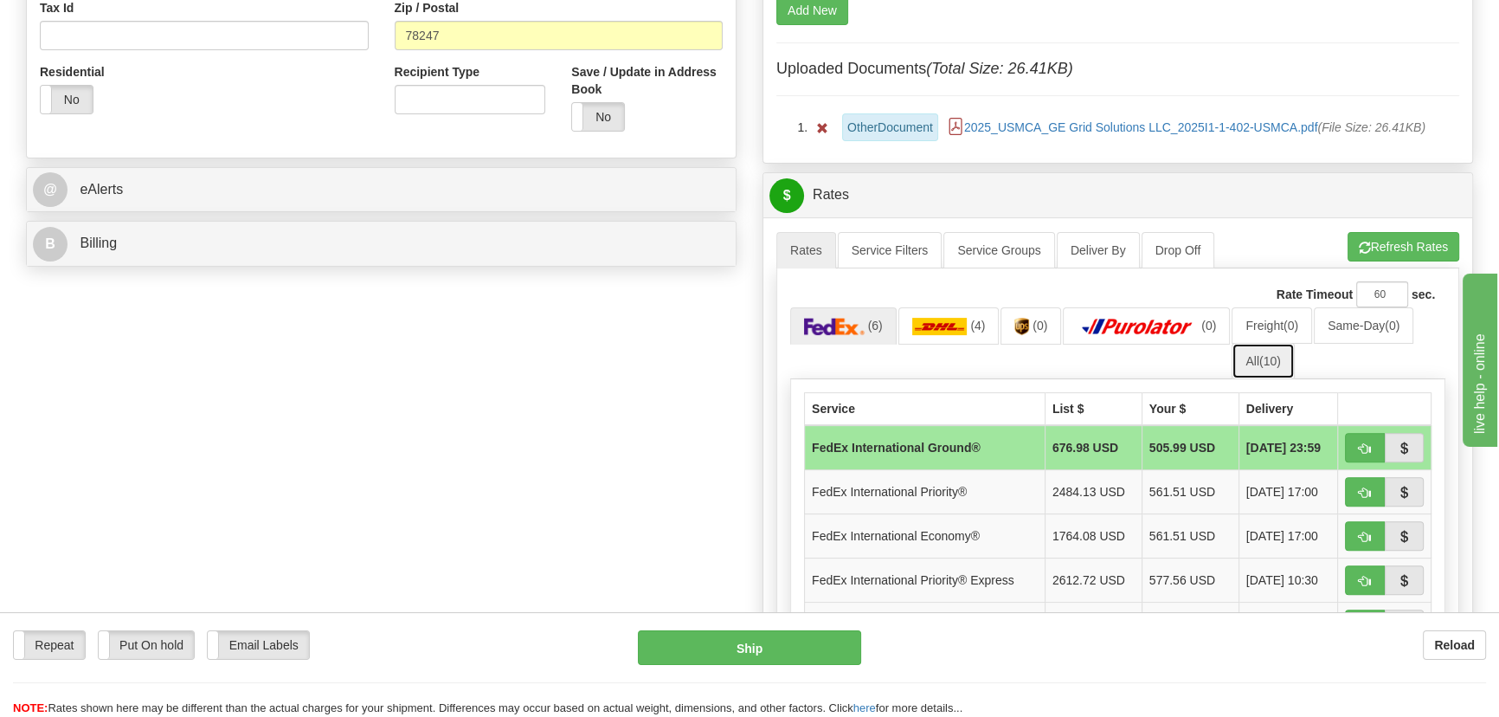
click at [1256, 364] on link "All (10)" at bounding box center [1263, 361] width 62 height 36
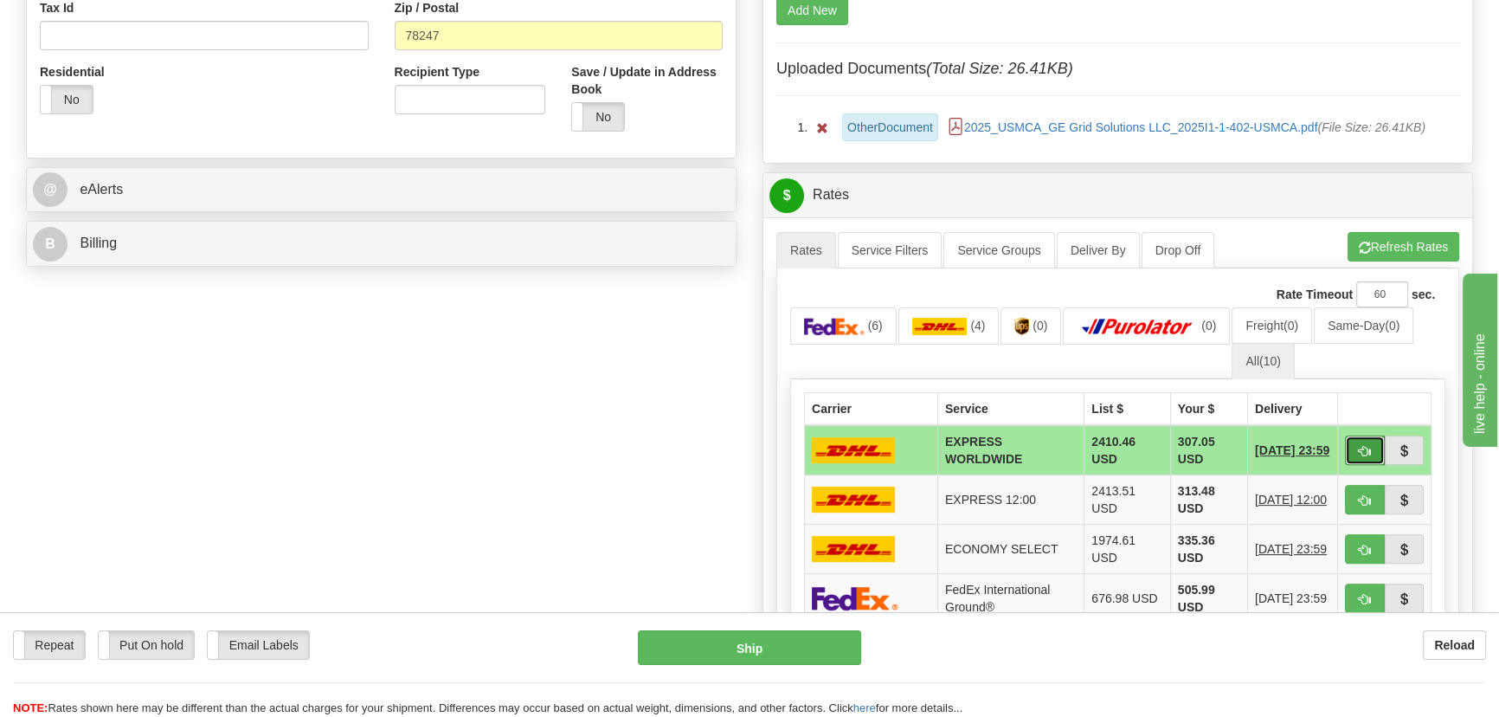
click at [1364, 457] on button "button" at bounding box center [1365, 449] width 40 height 29
type input "P"
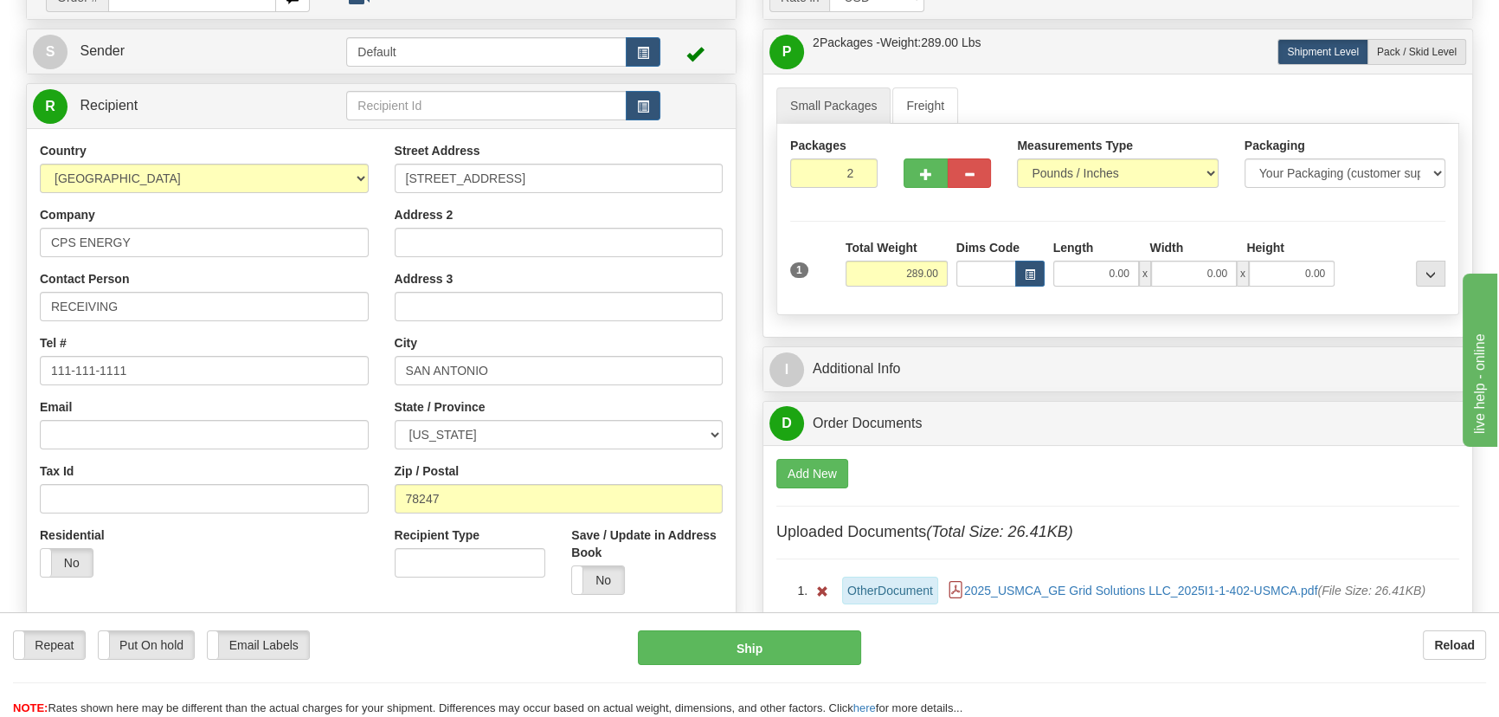
scroll to position [78, 0]
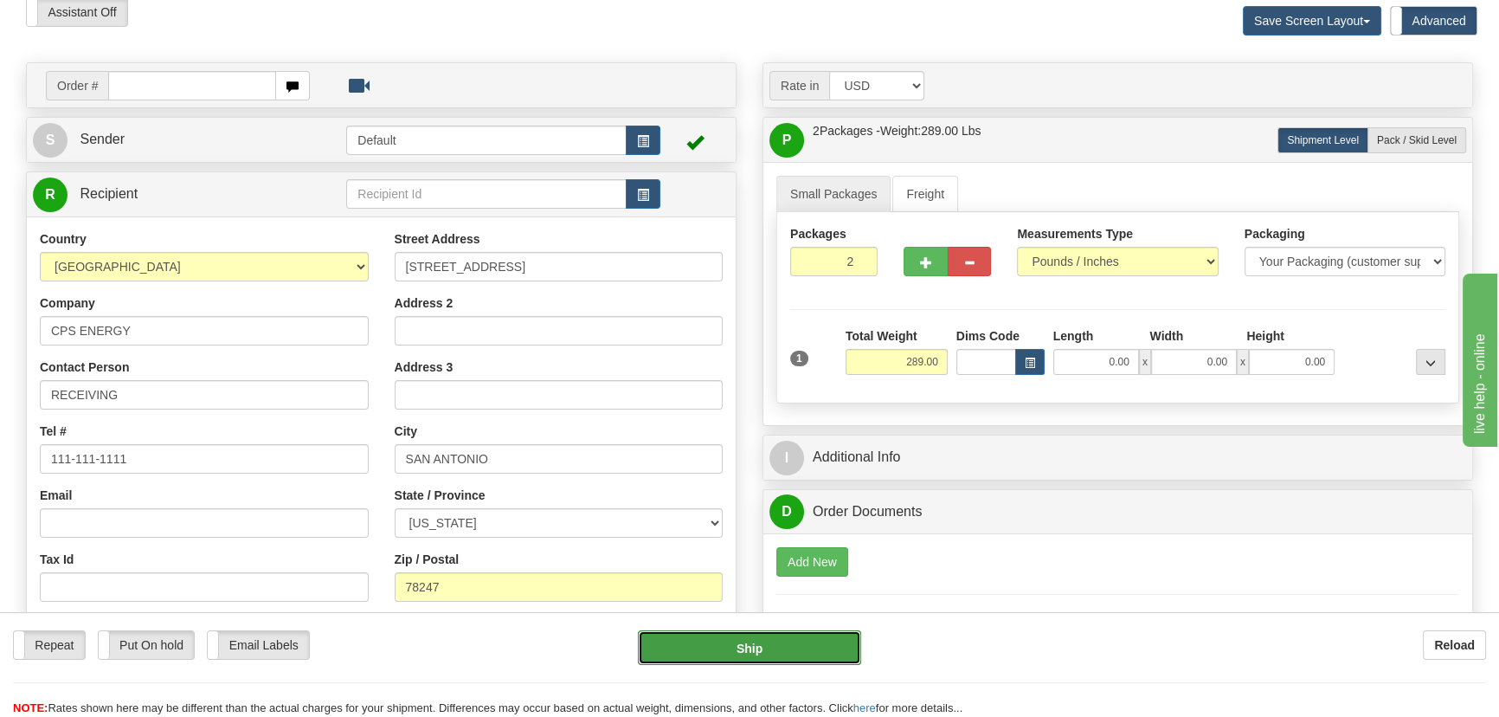
click at [783, 658] on button "Ship" at bounding box center [750, 647] width 224 height 35
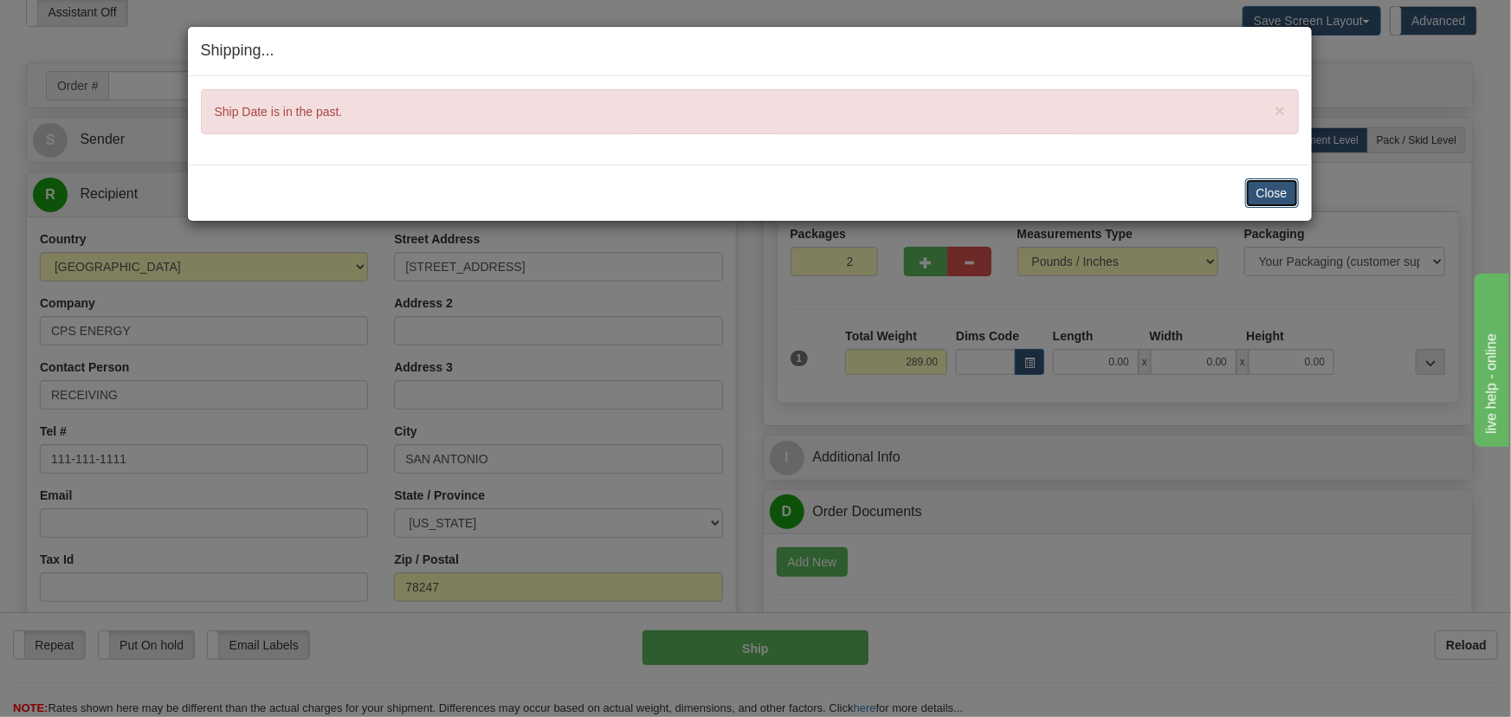
click at [1247, 197] on button "Close" at bounding box center [1272, 192] width 54 height 29
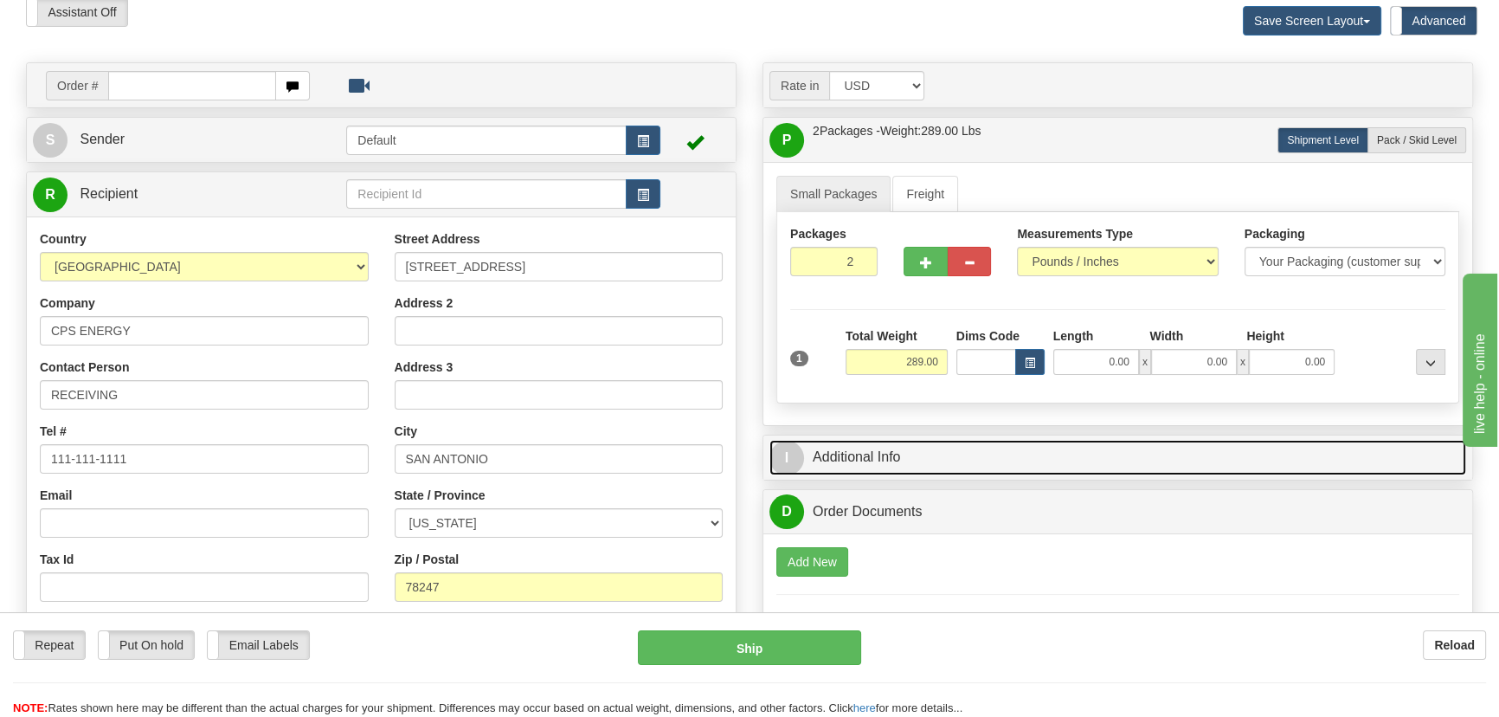
click at [970, 453] on link "I Additional Info" at bounding box center [1118, 457] width 697 height 35
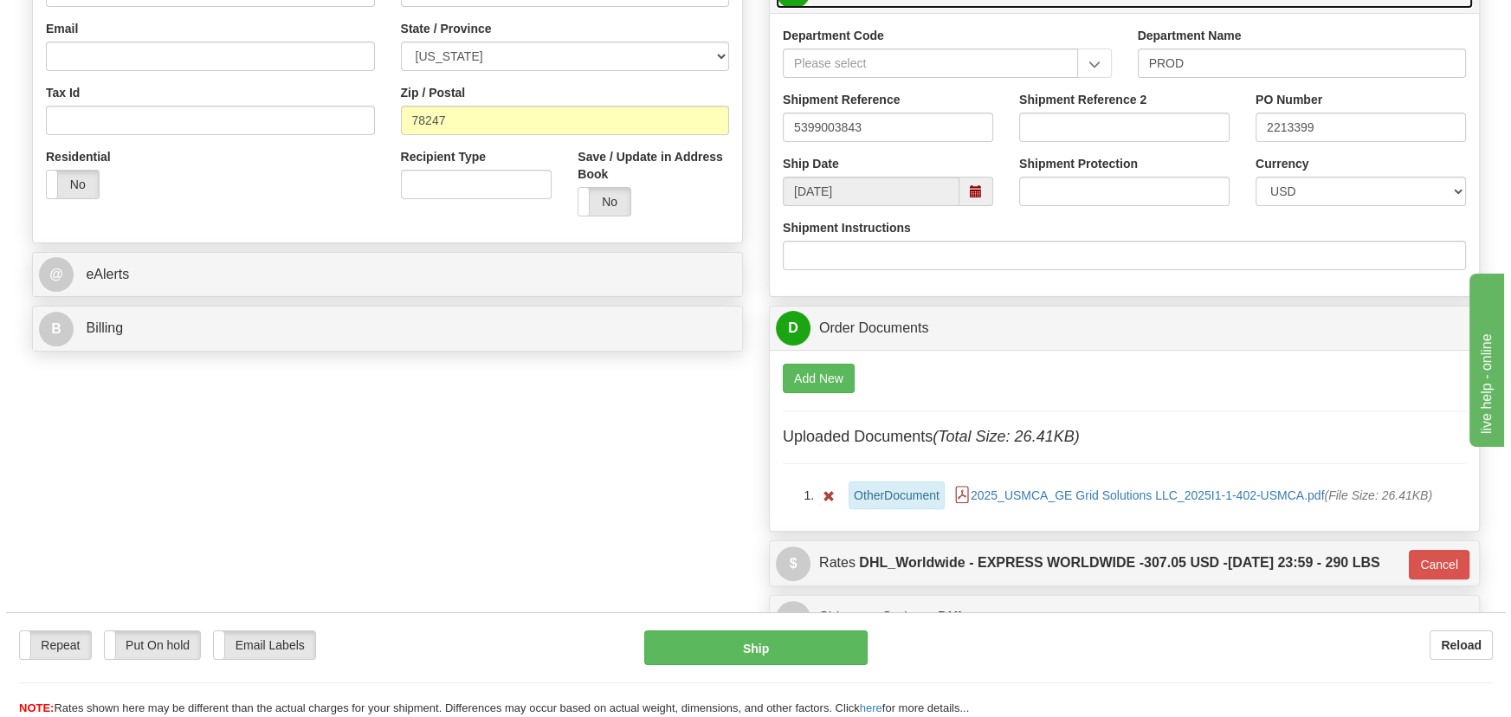
scroll to position [551, 0]
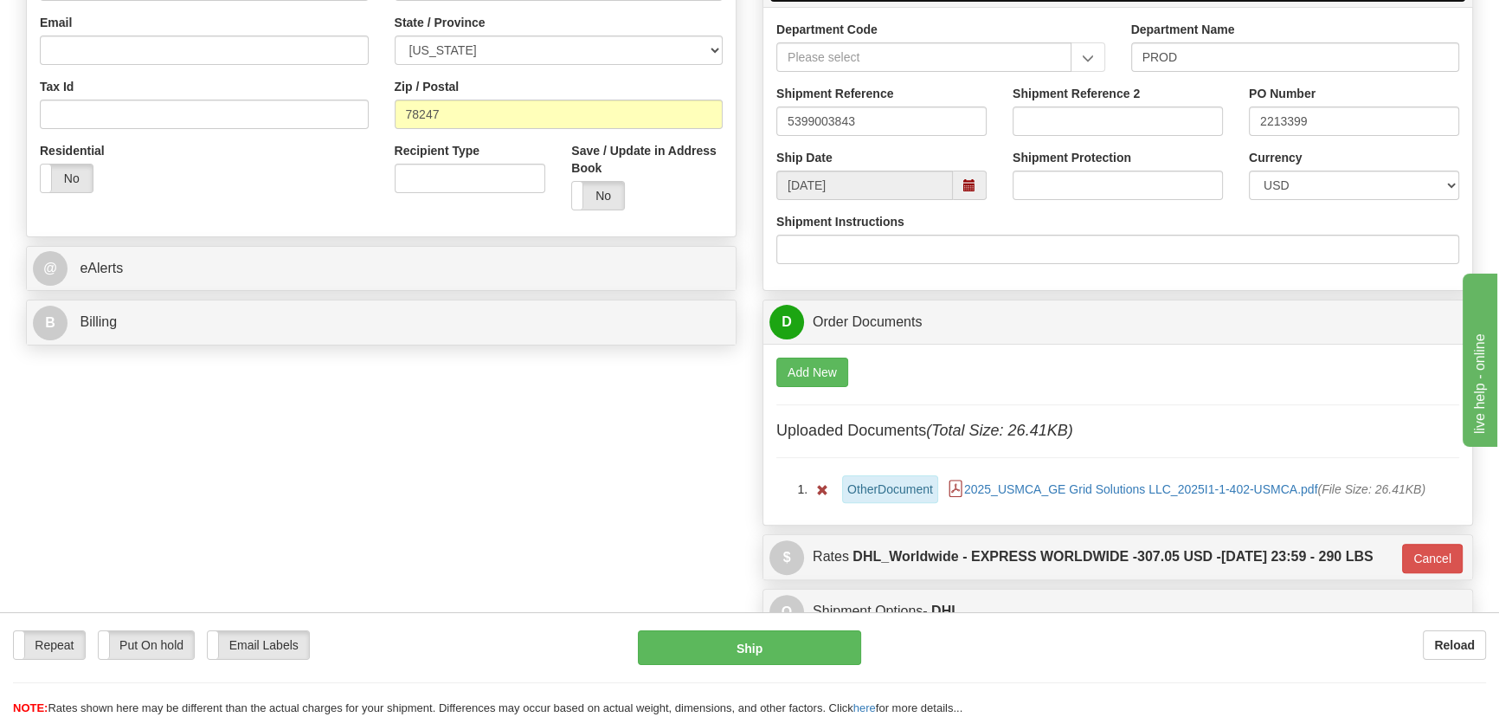
click at [972, 184] on span at bounding box center [969, 185] width 12 height 12
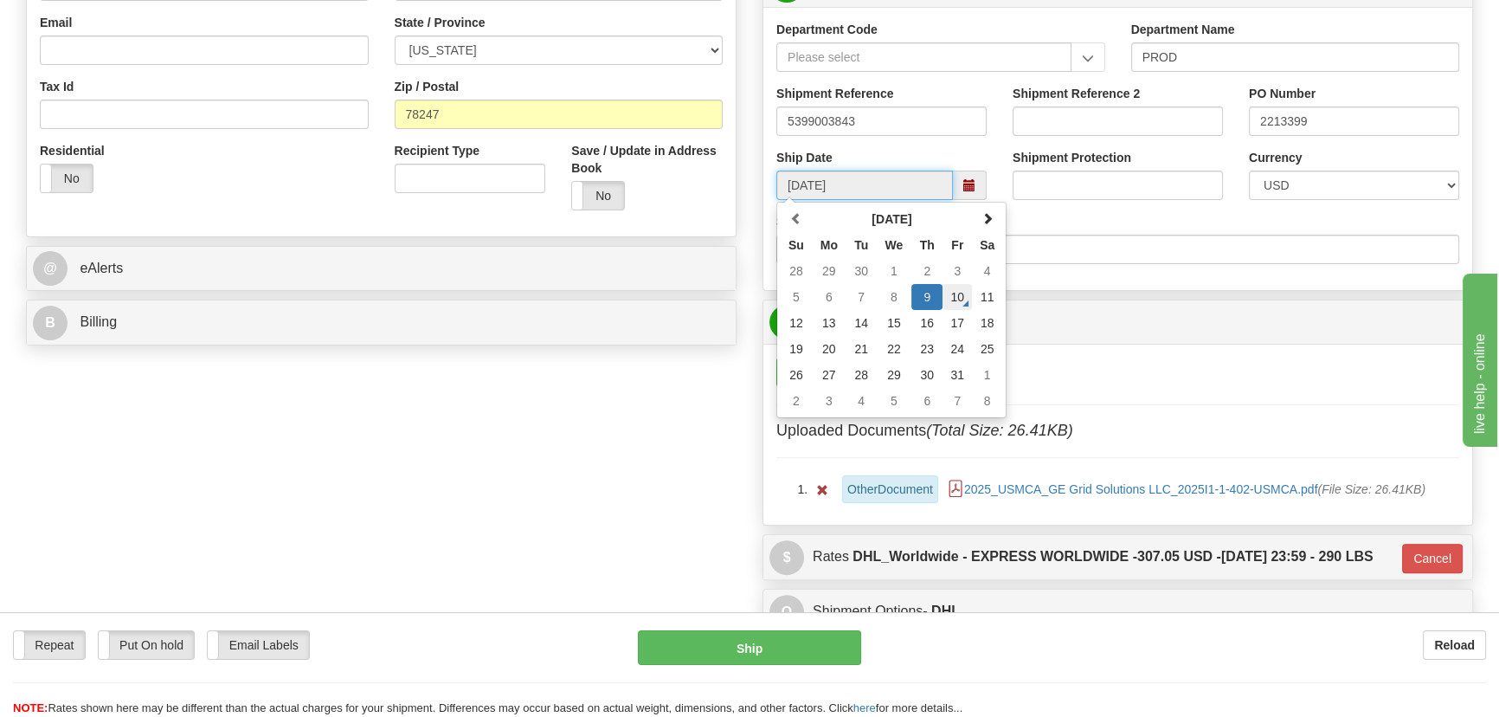
click at [963, 297] on td "10" at bounding box center [957, 297] width 29 height 26
type input "[DATE]"
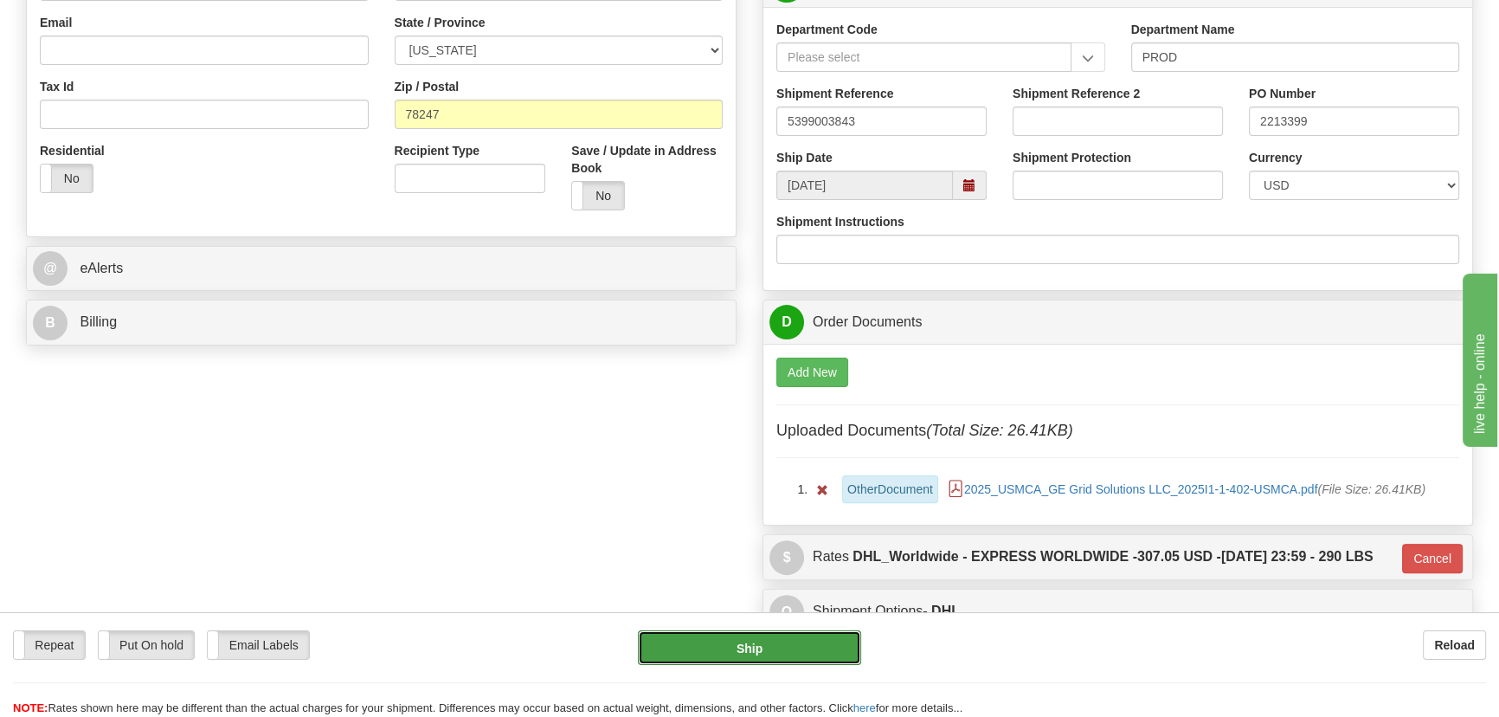
click at [751, 646] on button "Ship" at bounding box center [750, 647] width 224 height 35
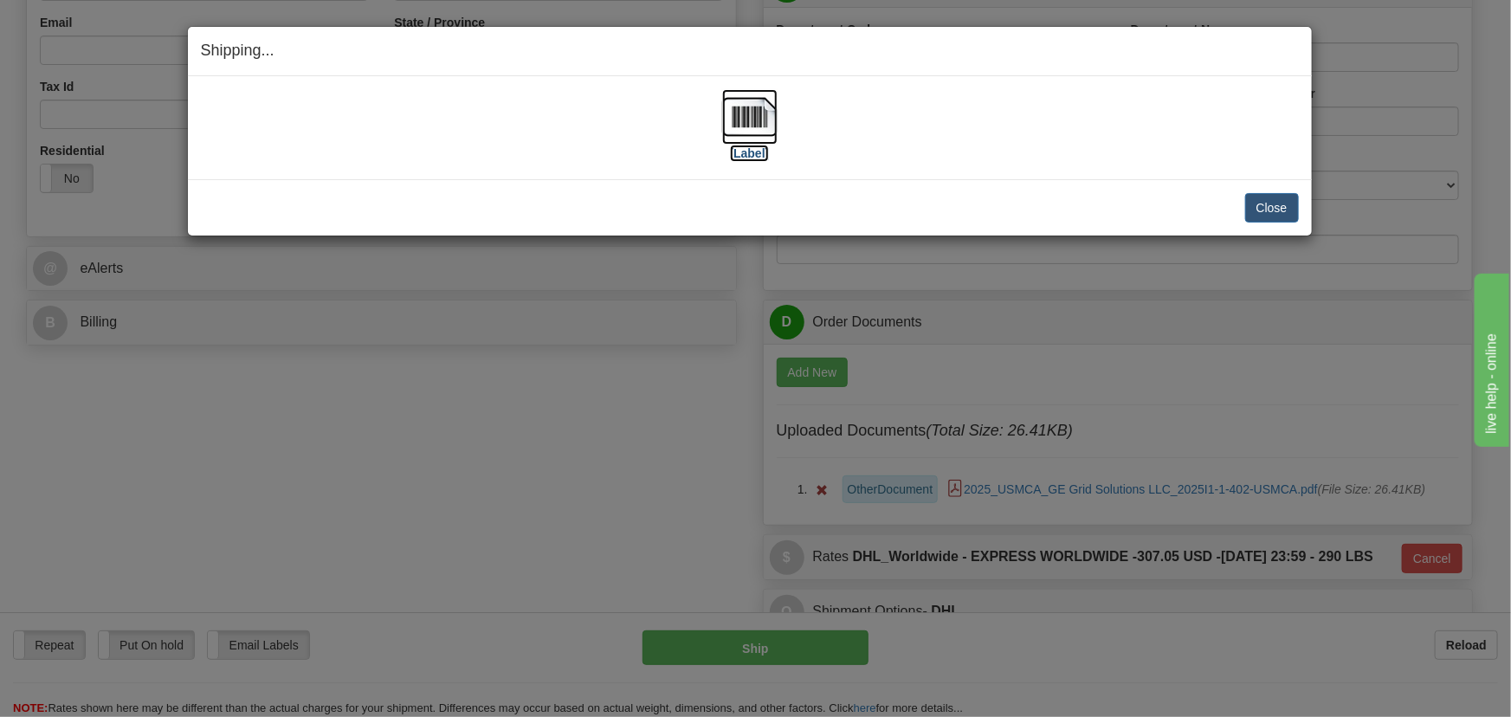
click at [743, 110] on img at bounding box center [749, 116] width 55 height 55
click at [1282, 206] on button "Close" at bounding box center [1272, 207] width 54 height 29
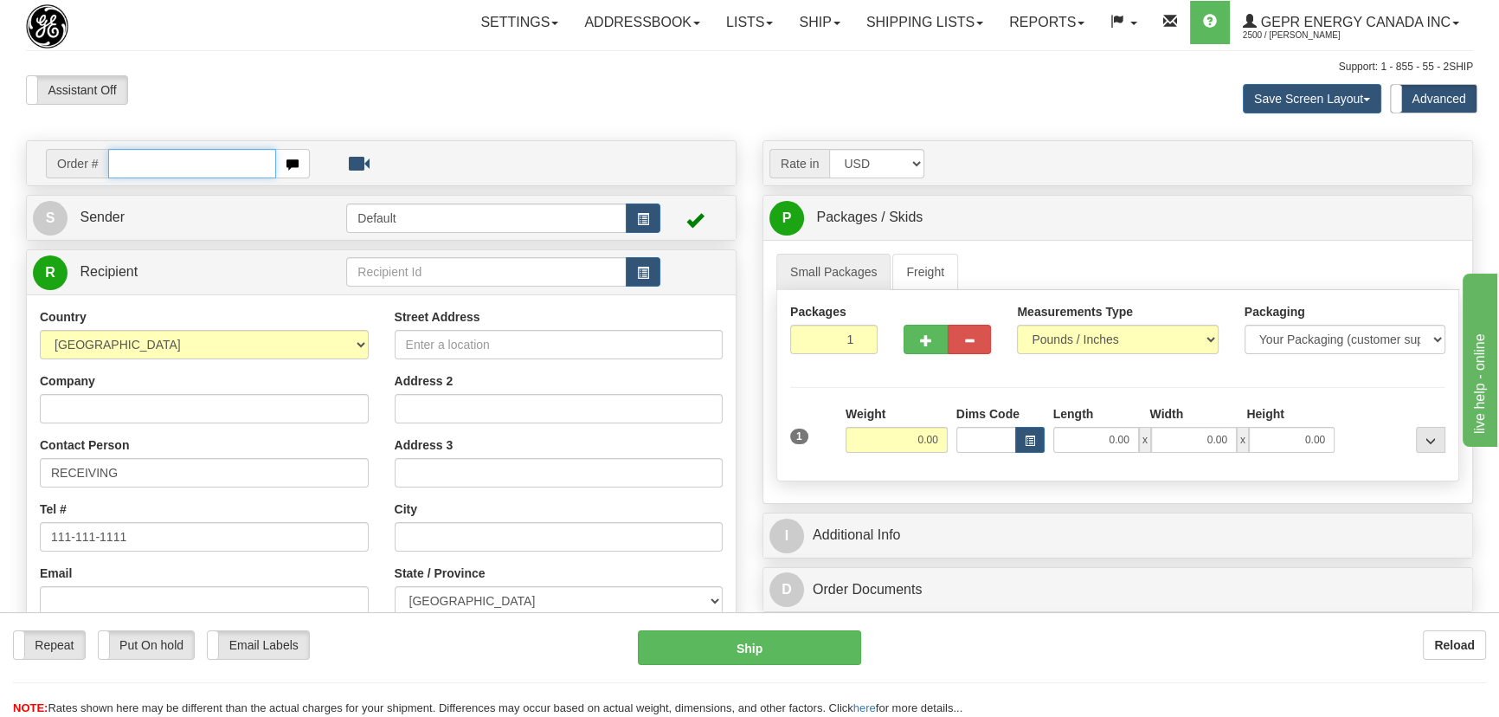
paste input "0086708583"
click at [132, 164] on input "0086708583" at bounding box center [192, 163] width 168 height 29
type input "86708583"
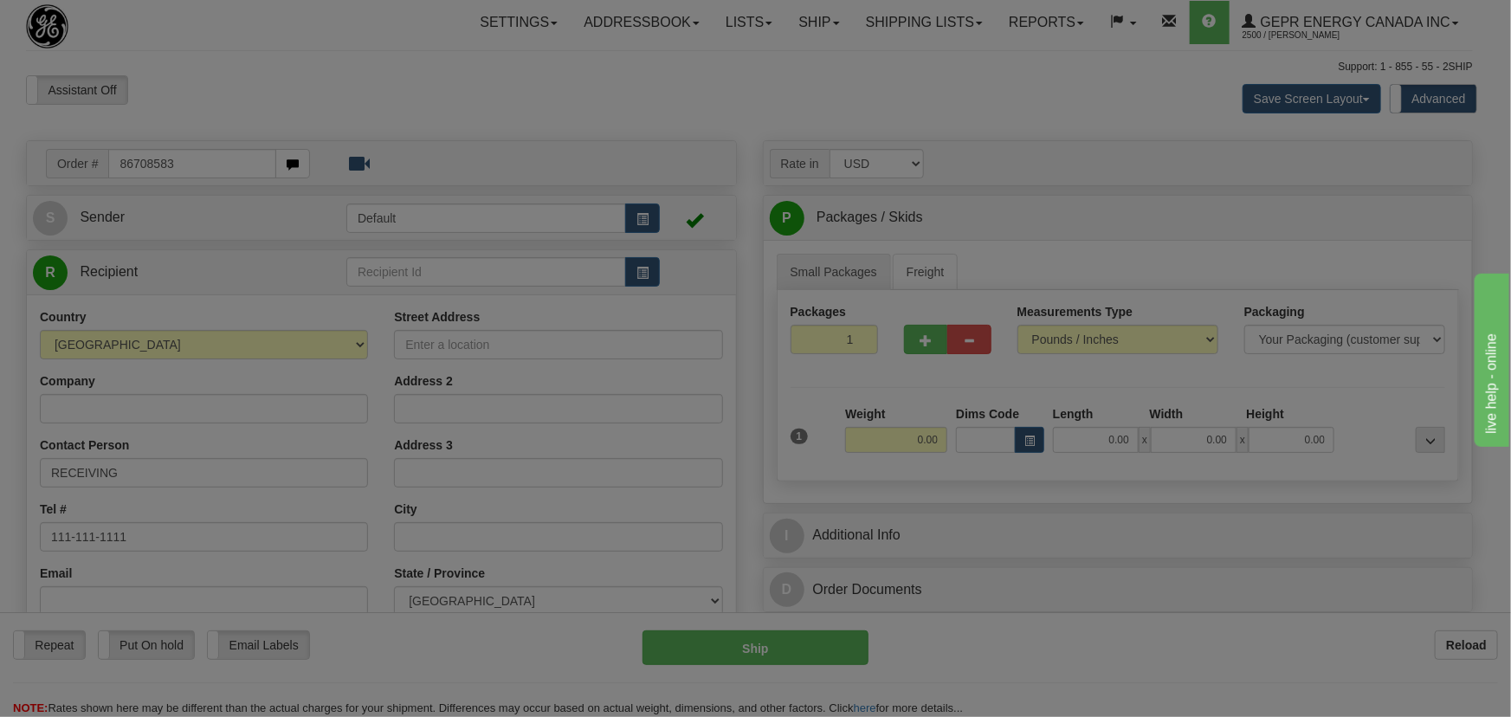
click at [256, 69] on body "Training Course Close Toggle navigation Settings Shipping Preferences New Recip…" at bounding box center [755, 358] width 1511 height 717
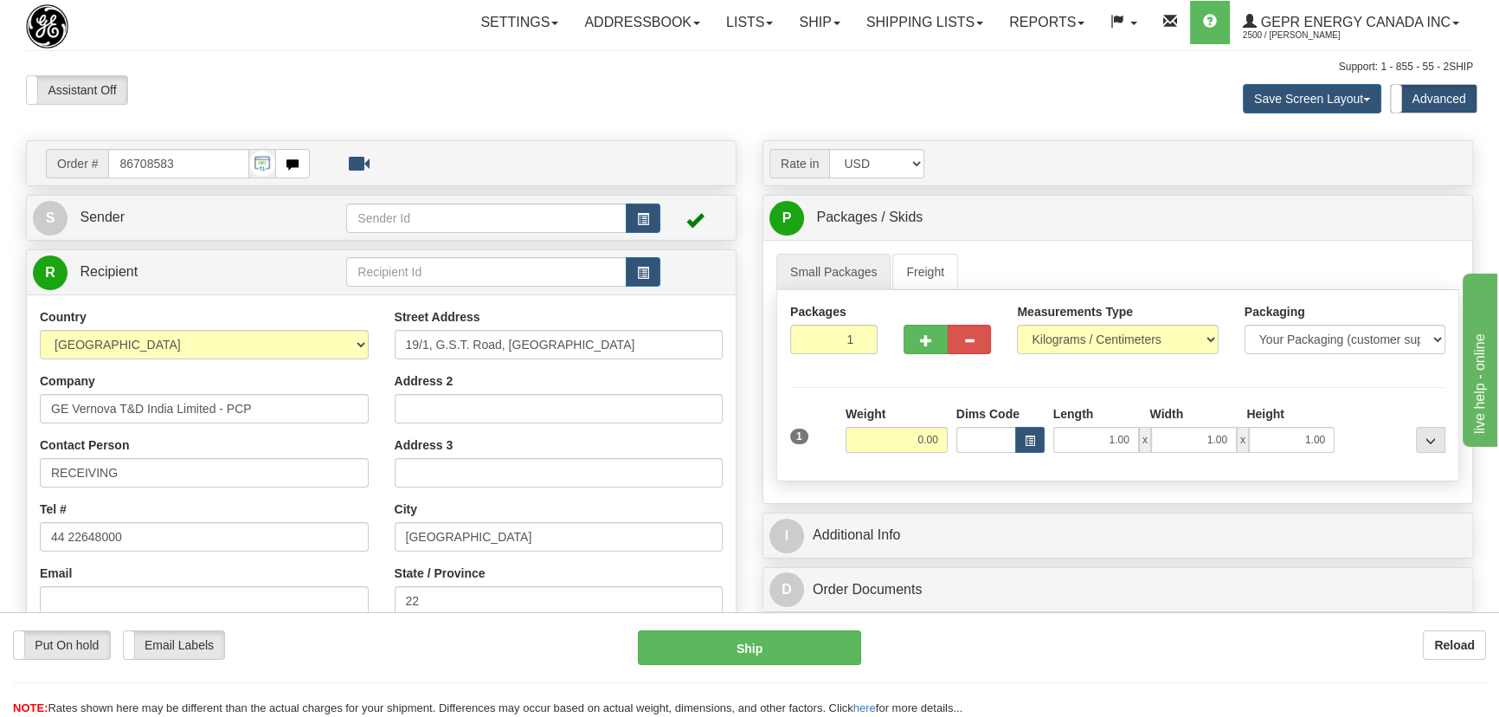
click at [671, 132] on div "Toggle navigation Settings Shipping Preferences Fields Preferences New" at bounding box center [749, 496] width 1499 height 993
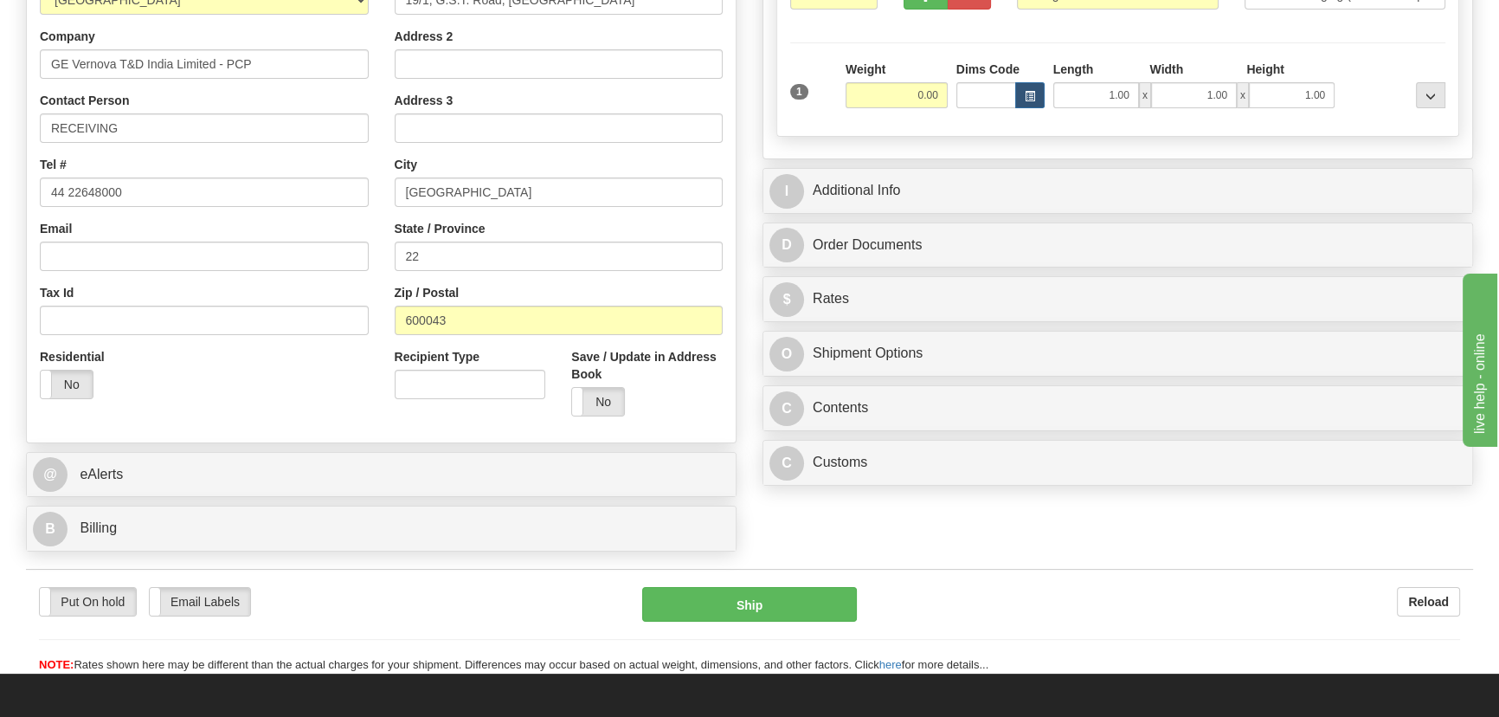
scroll to position [393, 0]
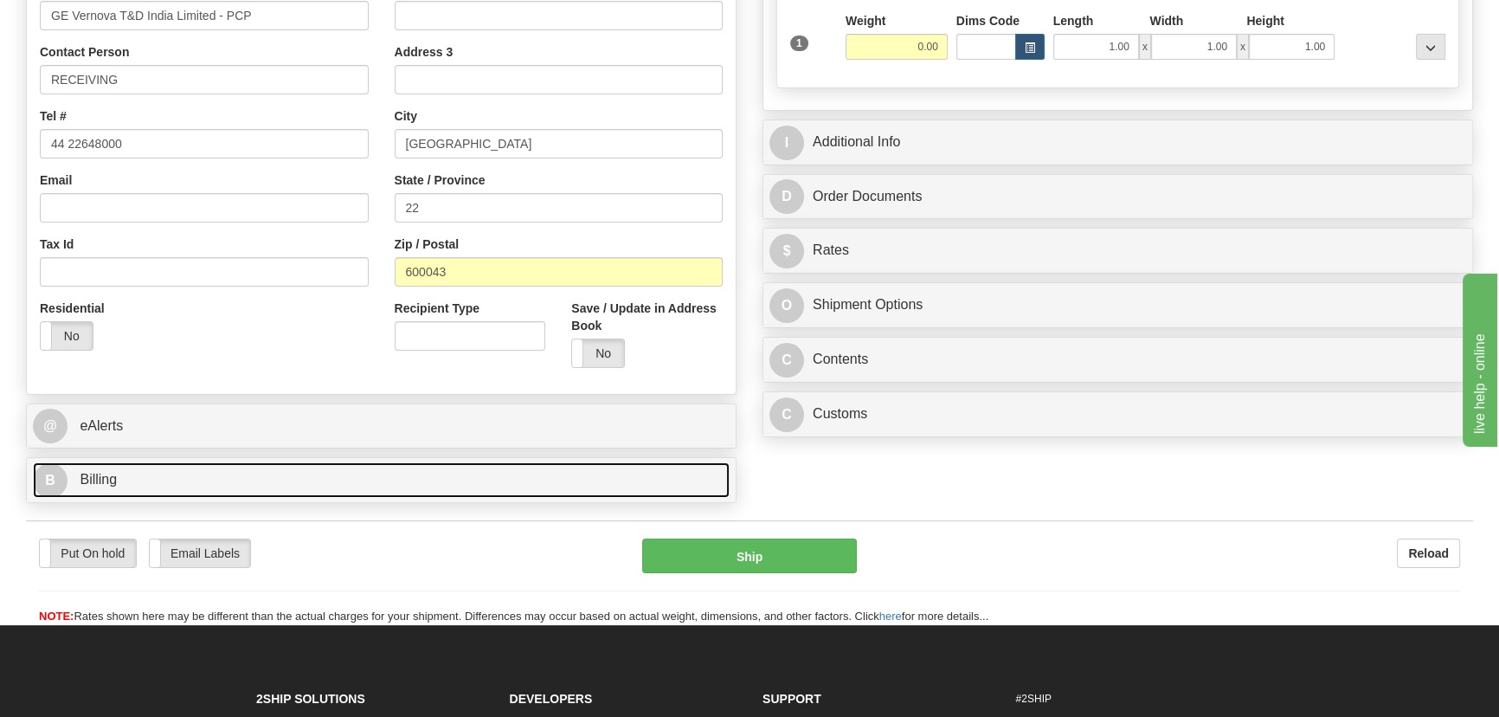
click at [448, 470] on link "B Billing" at bounding box center [381, 479] width 697 height 35
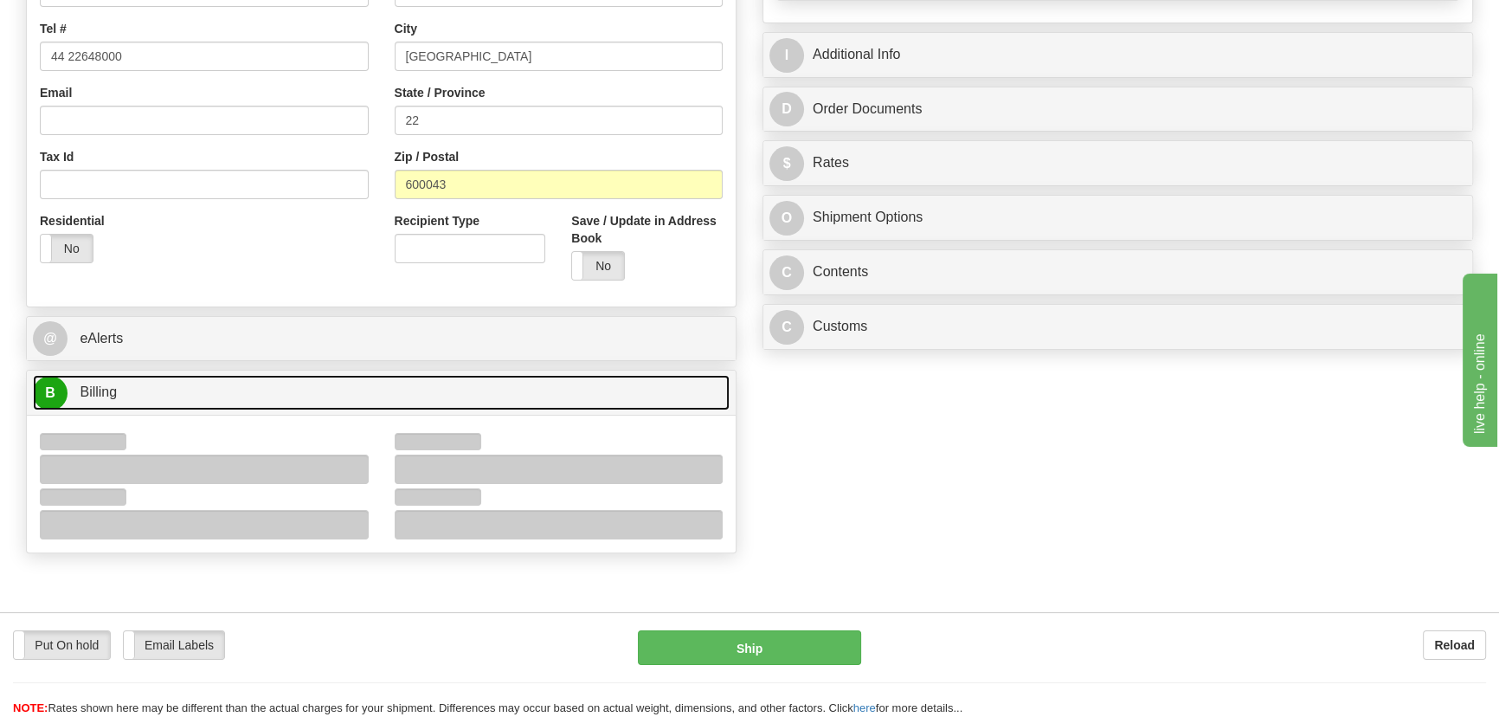
scroll to position [708, 0]
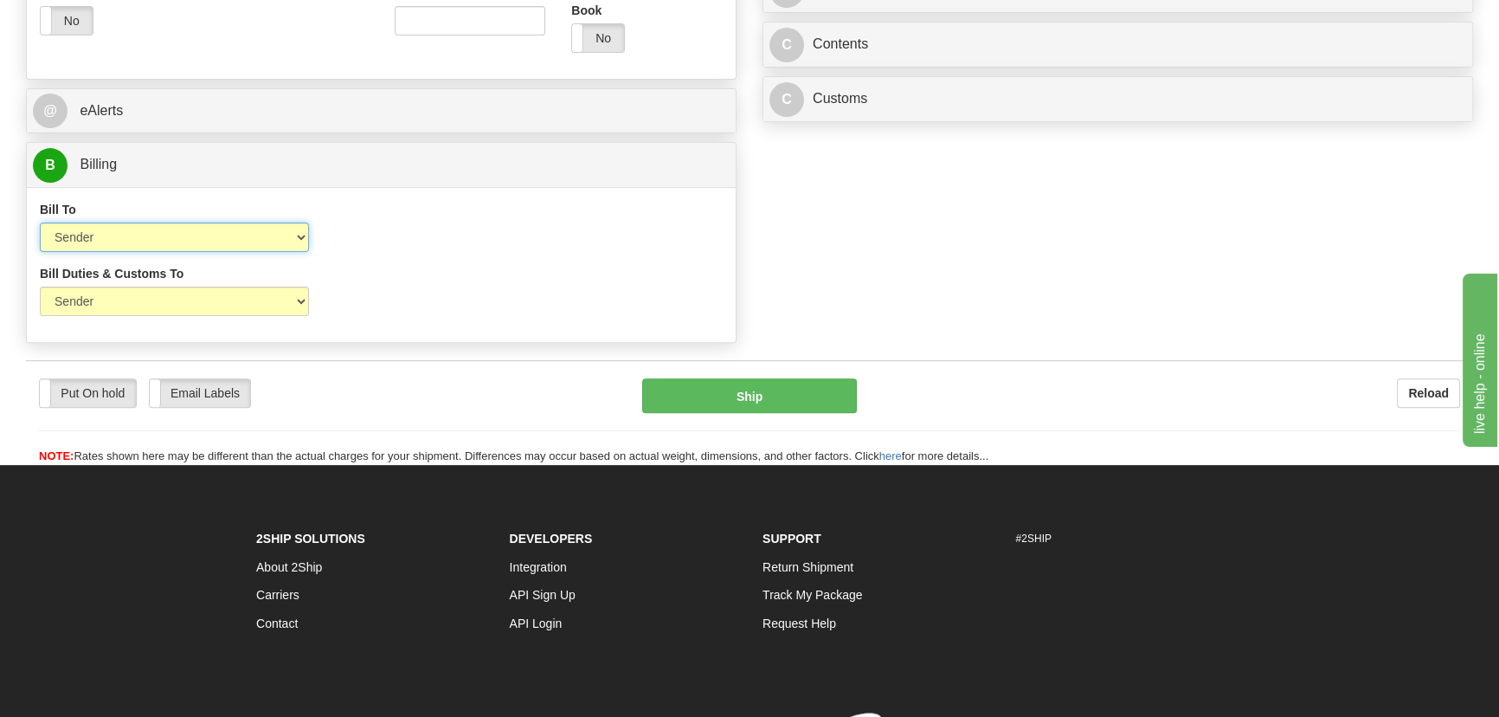
drag, startPoint x: 198, startPoint y: 240, endPoint x: 185, endPoint y: 244, distance: 13.7
click at [198, 240] on select "Sender Recipient Third Party Collect" at bounding box center [174, 236] width 269 height 29
select select "2"
click at [40, 222] on select "Sender Recipient Third Party Collect" at bounding box center [174, 236] width 269 height 29
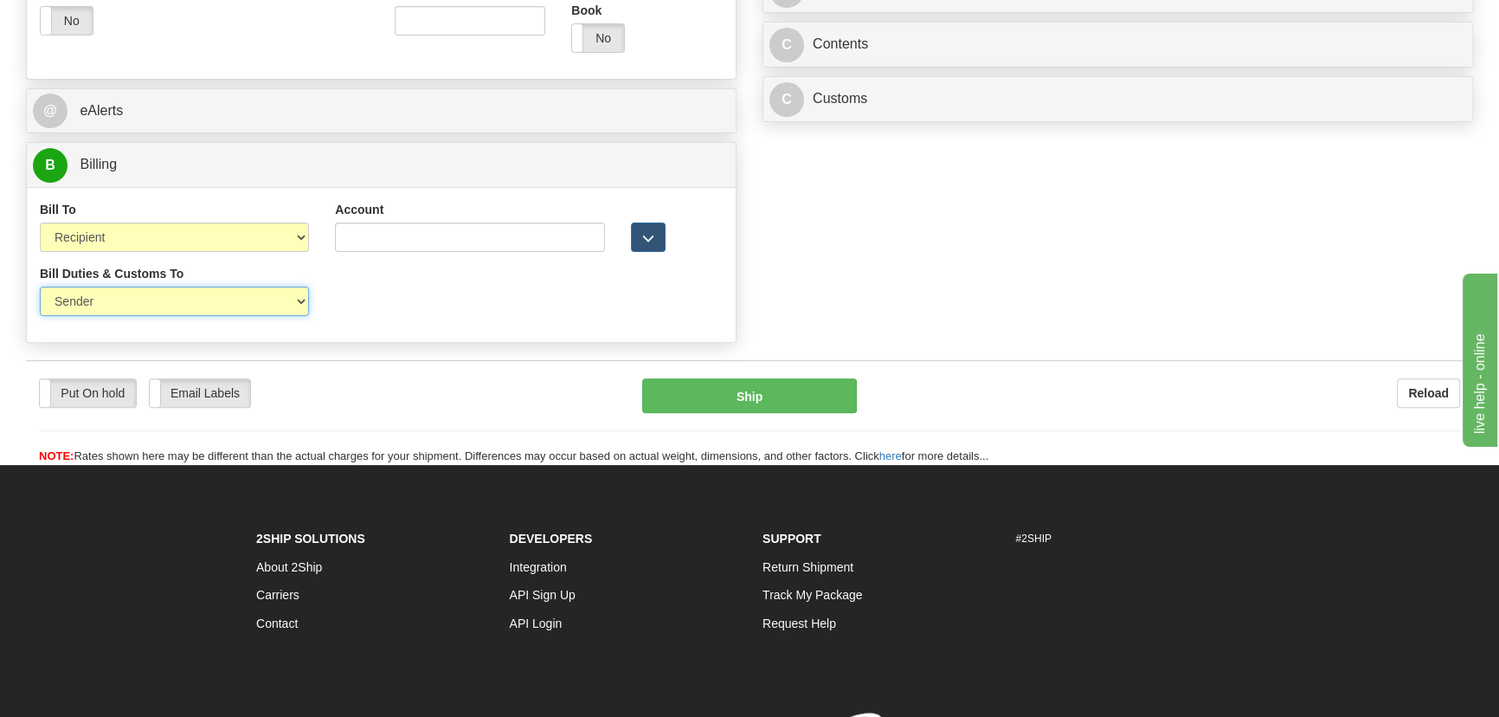
drag, startPoint x: 159, startPoint y: 300, endPoint x: 151, endPoint y: 315, distance: 16.7
click at [158, 305] on select "Sender Recipient Third Party" at bounding box center [174, 301] width 269 height 29
select select "2"
click at [40, 287] on select "Sender Recipient Third Party" at bounding box center [174, 301] width 269 height 29
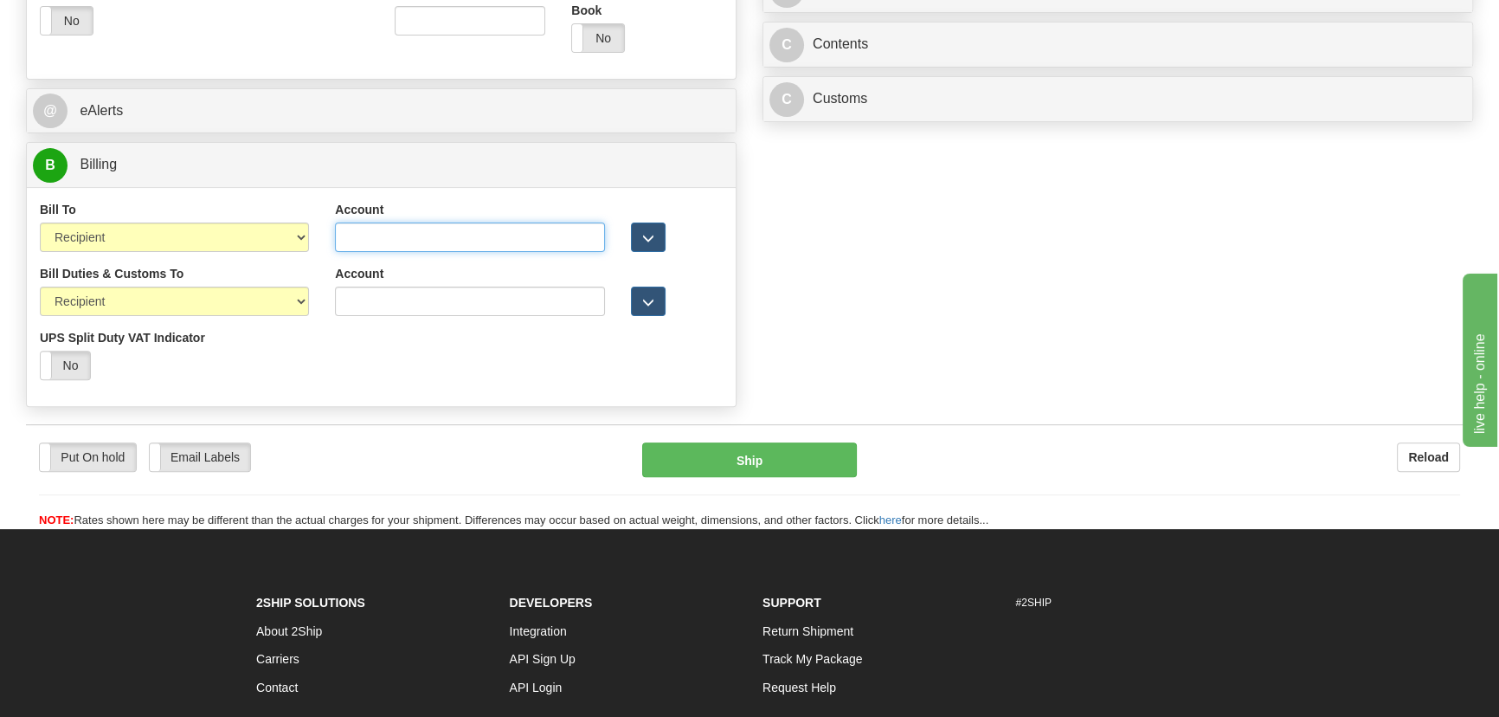
drag, startPoint x: 441, startPoint y: 233, endPoint x: 400, endPoint y: 246, distance: 43.5
click at [441, 233] on input "Account" at bounding box center [469, 236] width 269 height 29
paste input "968305827"
type input "968305827"
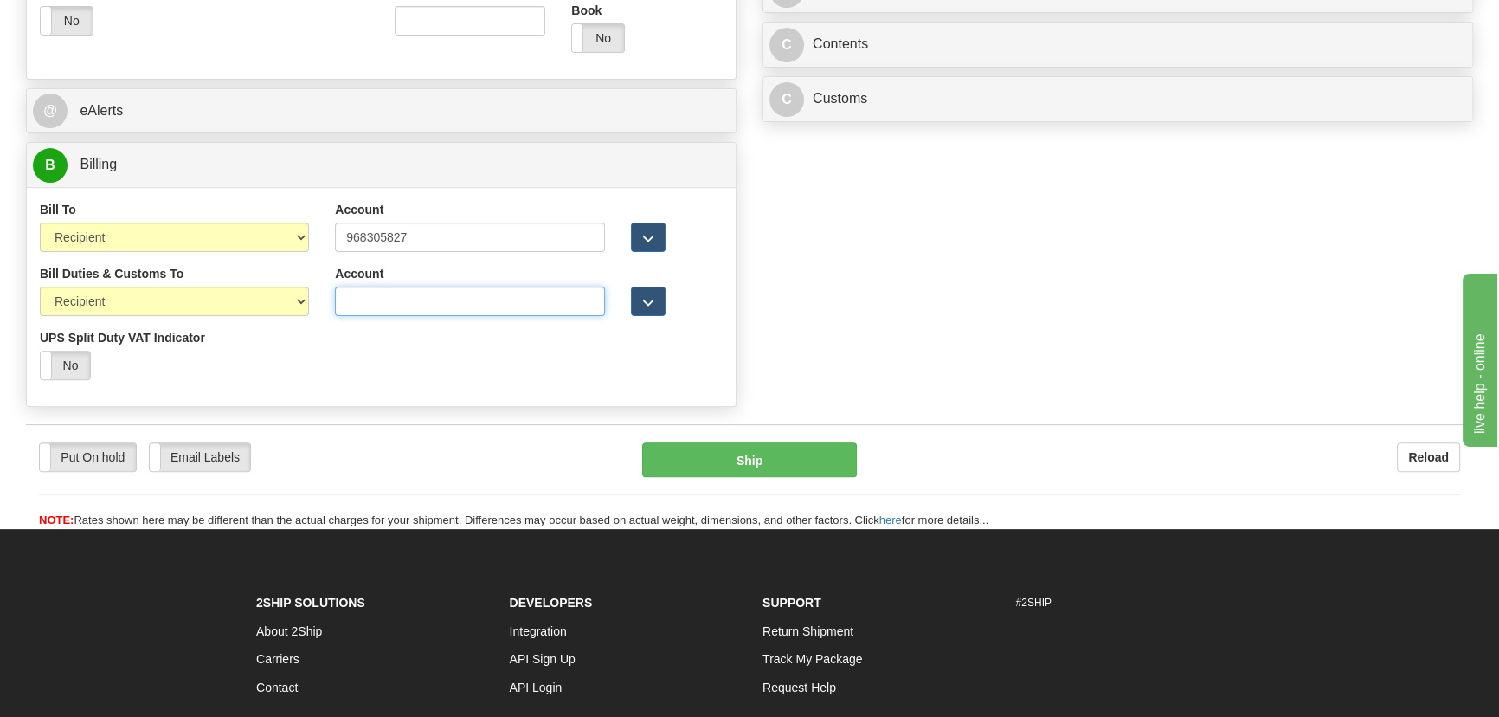
click at [385, 304] on input "Account" at bounding box center [469, 301] width 269 height 29
paste input "968305827"
type input "968305827"
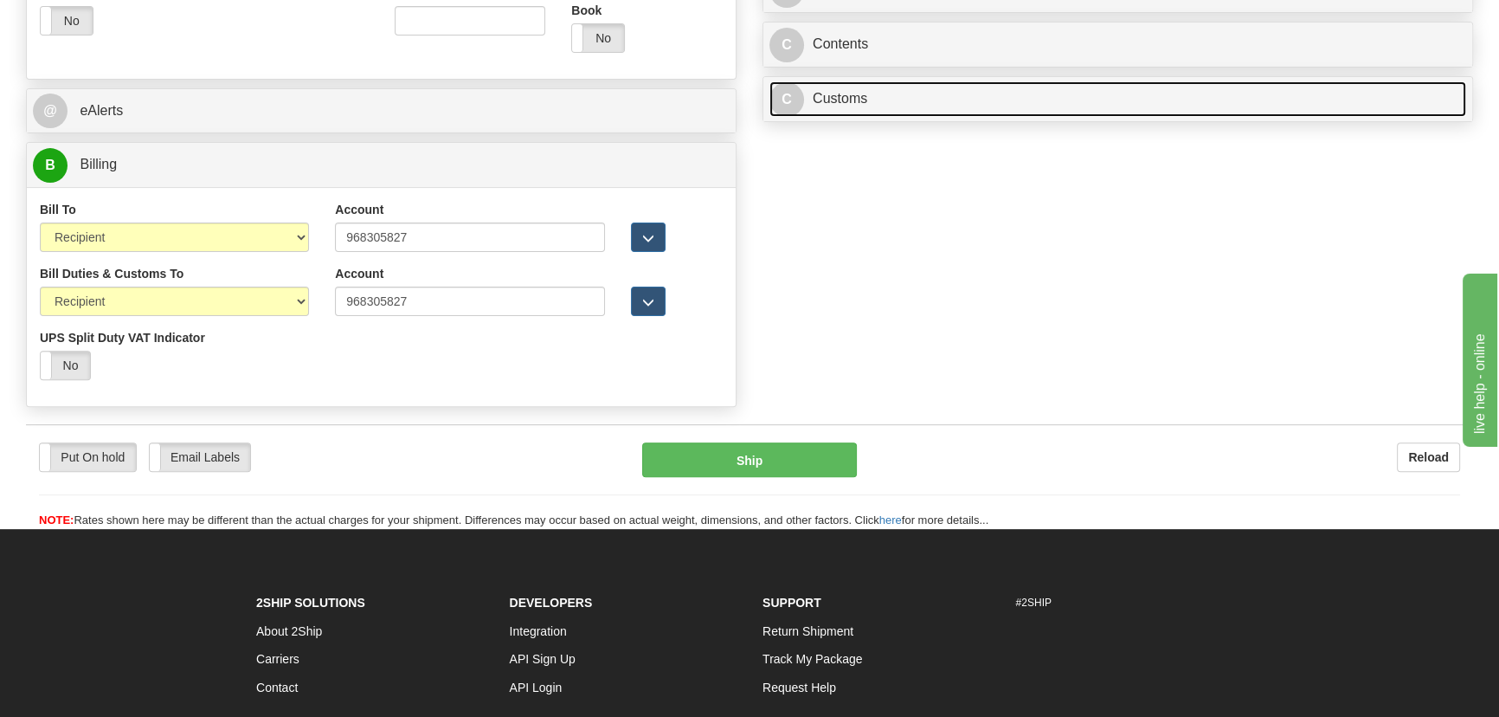
click at [1079, 100] on link "C Customs" at bounding box center [1118, 98] width 697 height 35
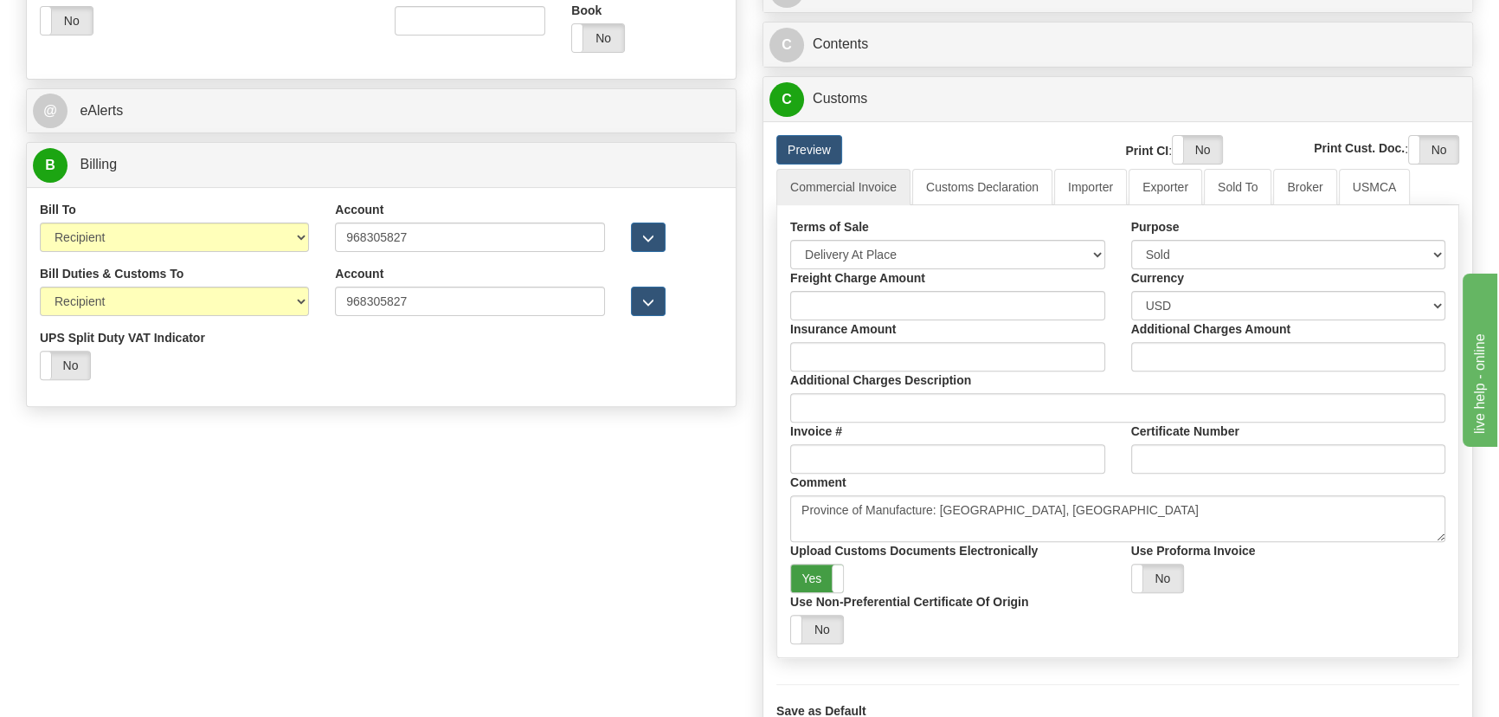
click at [828, 586] on label "Yes" at bounding box center [817, 578] width 52 height 28
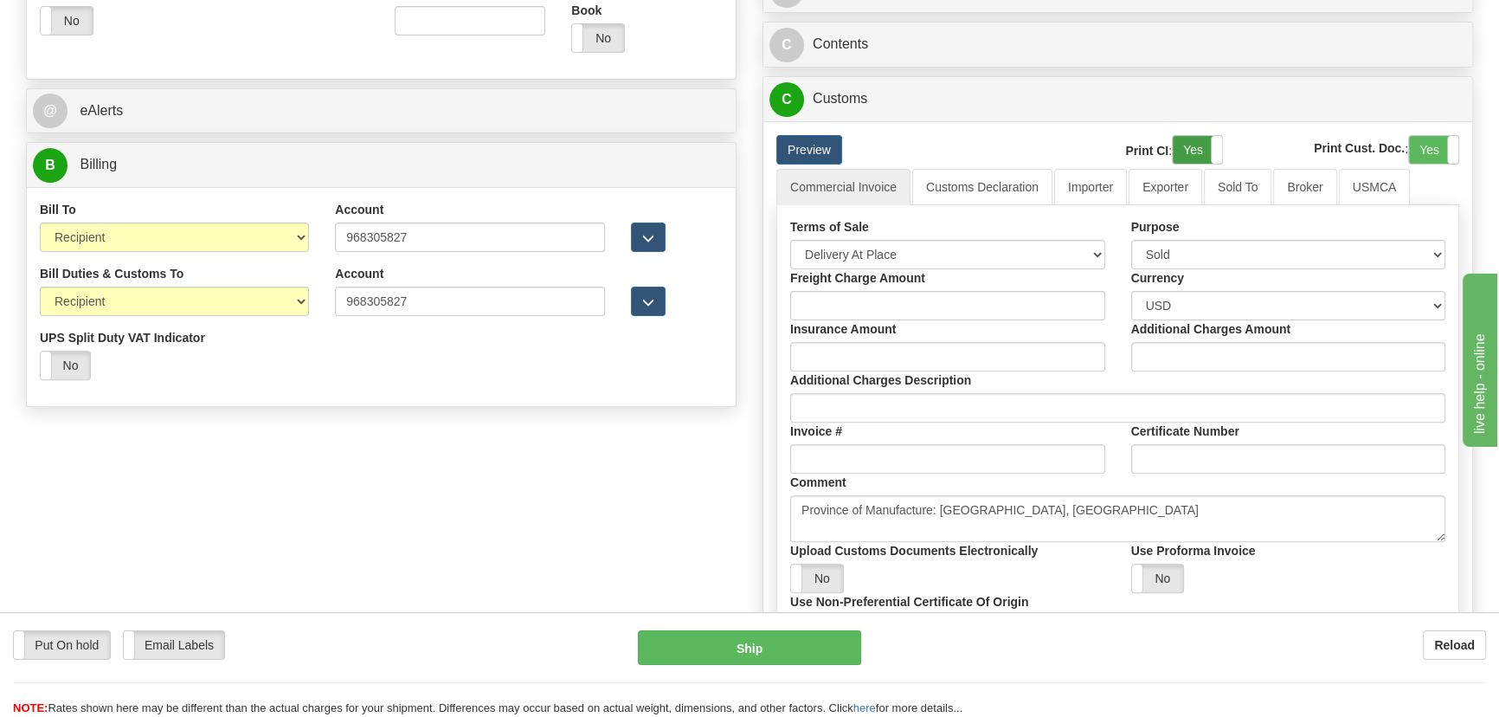
click at [1202, 155] on label "Yes" at bounding box center [1197, 150] width 49 height 28
click at [1441, 143] on label "Yes" at bounding box center [1433, 150] width 49 height 28
click at [911, 246] on select "Free Carrier Free On Board Ex Works Delivered Duty Unpaid Delivered Duty Paid C…" at bounding box center [947, 254] width 315 height 29
select select "7"
click at [790, 240] on select "Free Carrier Free On Board Ex Works Delivered Duty Unpaid Delivered Duty Paid C…" at bounding box center [947, 254] width 315 height 29
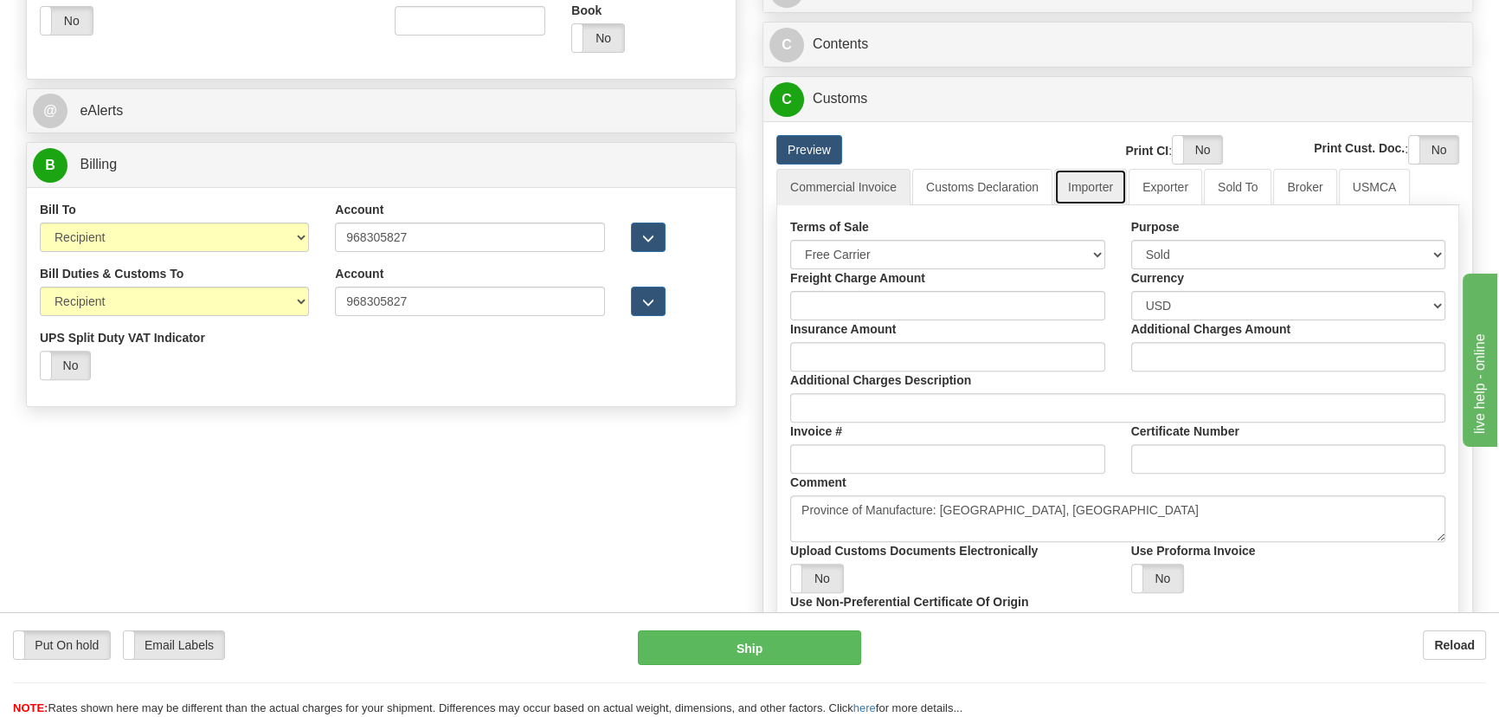
click at [1096, 185] on link "Importer" at bounding box center [1090, 187] width 73 height 36
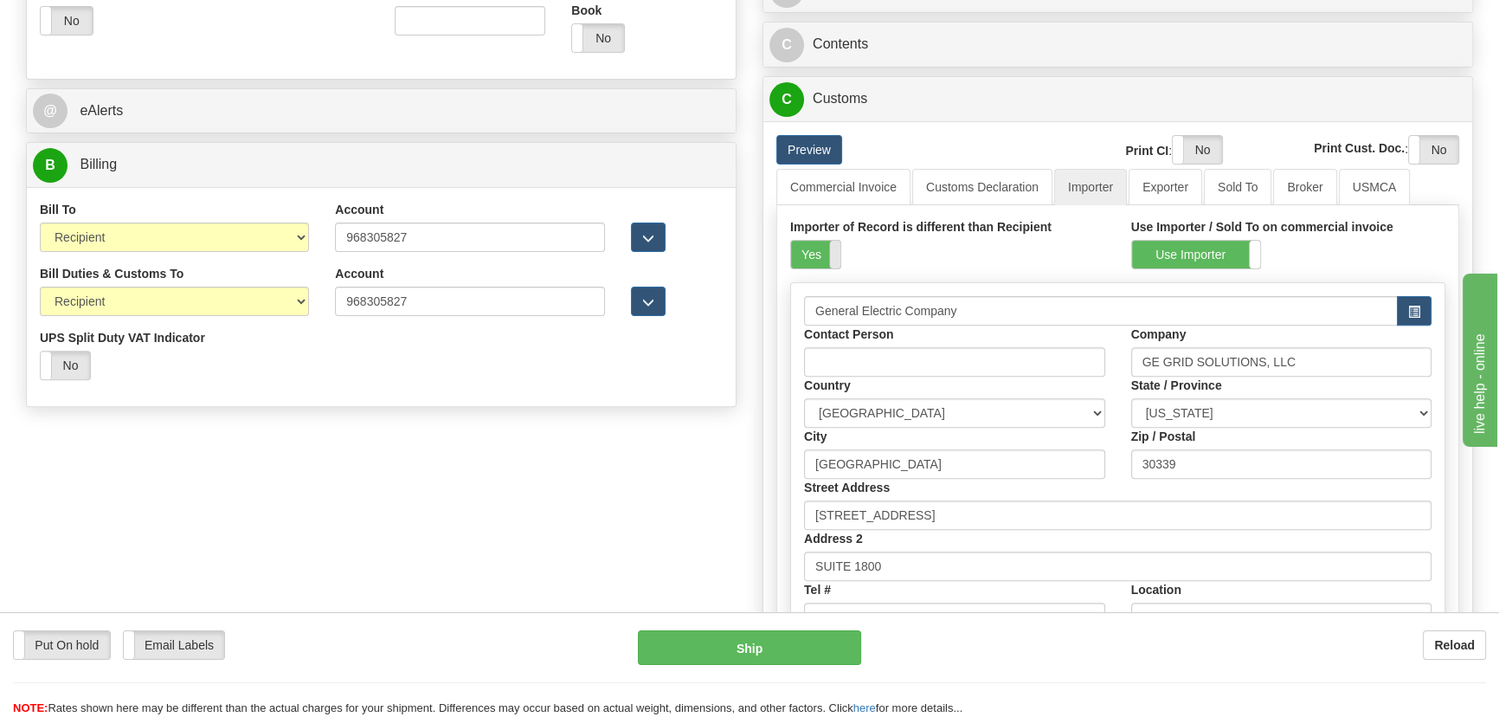
click at [822, 249] on label "Yes" at bounding box center [815, 255] width 49 height 28
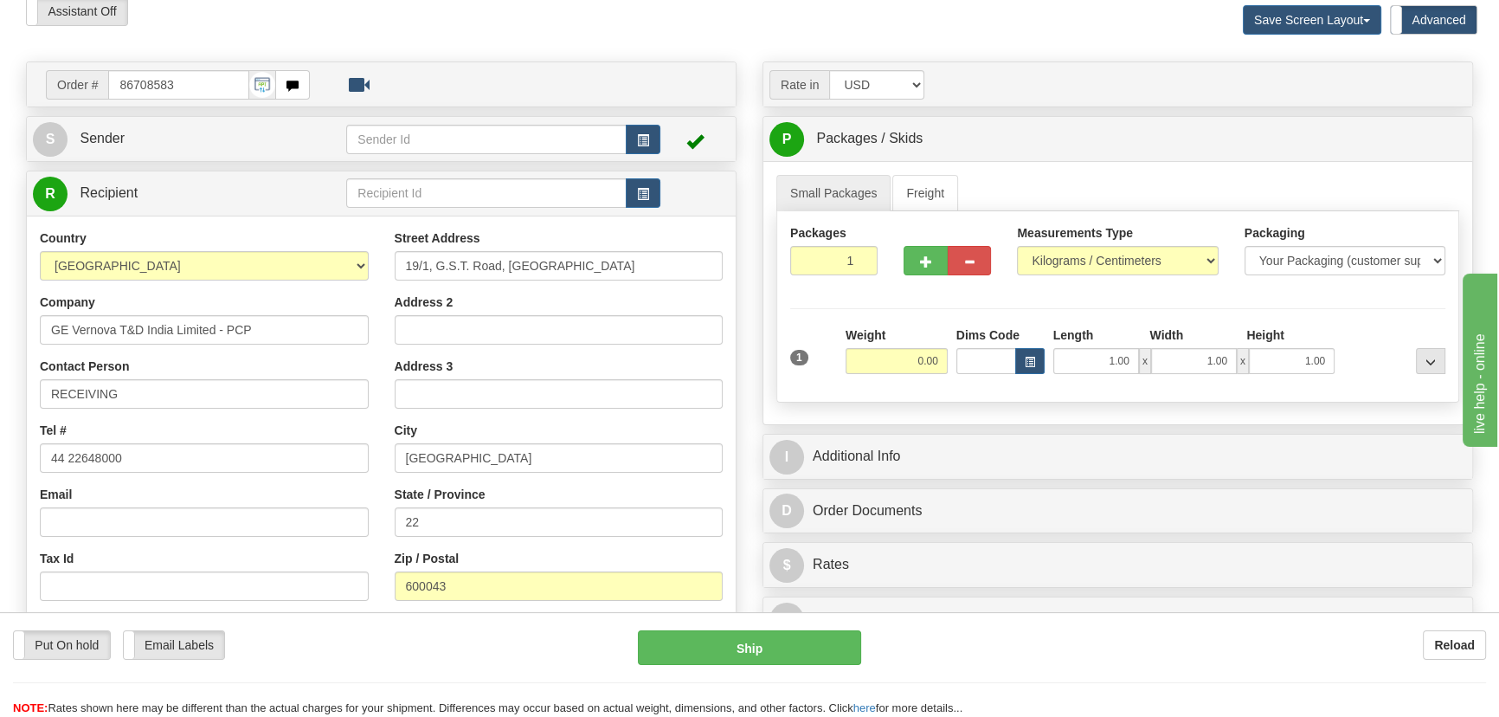
scroll to position [78, 0]
drag, startPoint x: 829, startPoint y: 265, endPoint x: 970, endPoint y: 277, distance: 140.8
click at [952, 277] on div "Packages 1 1" at bounding box center [1117, 258] width 681 height 67
type input "4"
click at [1117, 248] on div "Packages 4 1 Measurements Type" at bounding box center [1117, 307] width 683 height 191
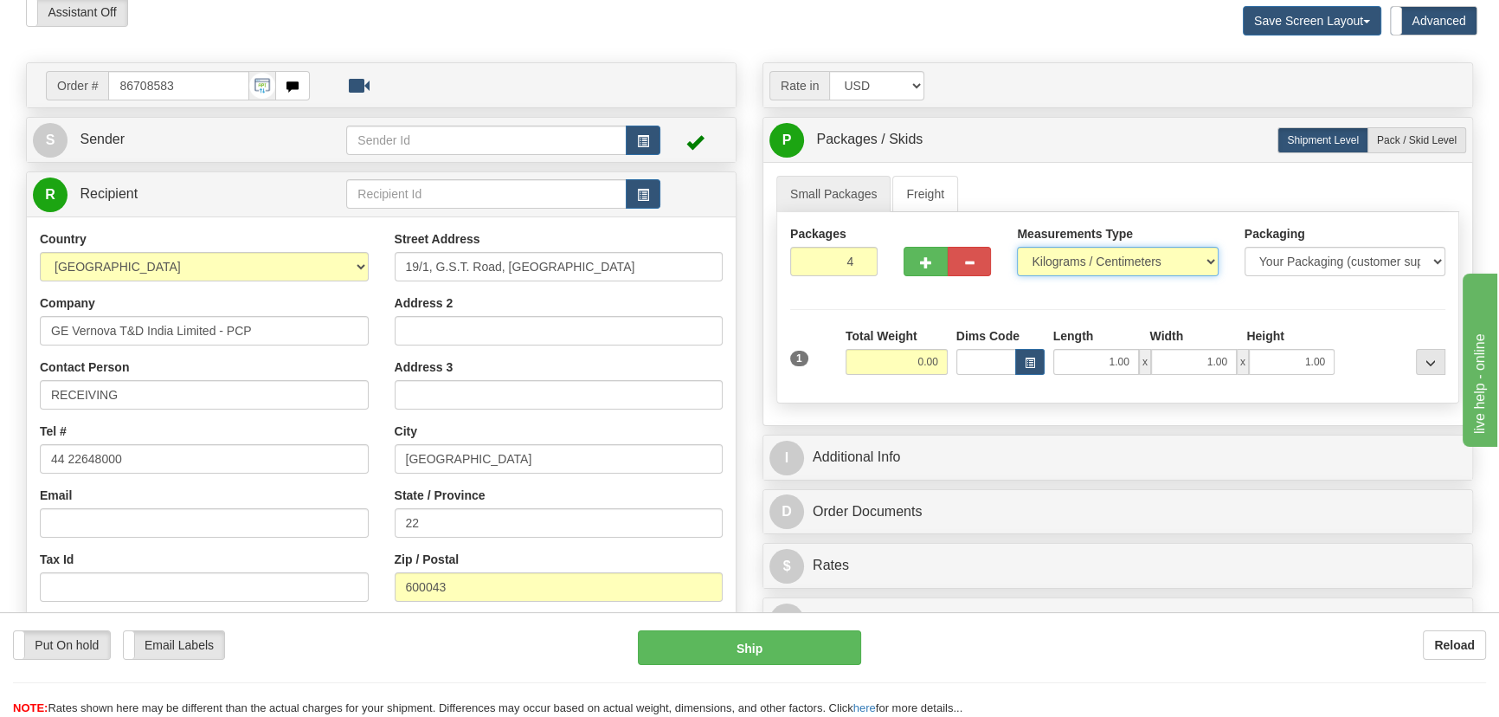
select select "0"
click at [1017, 247] on select "Pounds / Inches Kilograms / Centimeters" at bounding box center [1117, 261] width 201 height 29
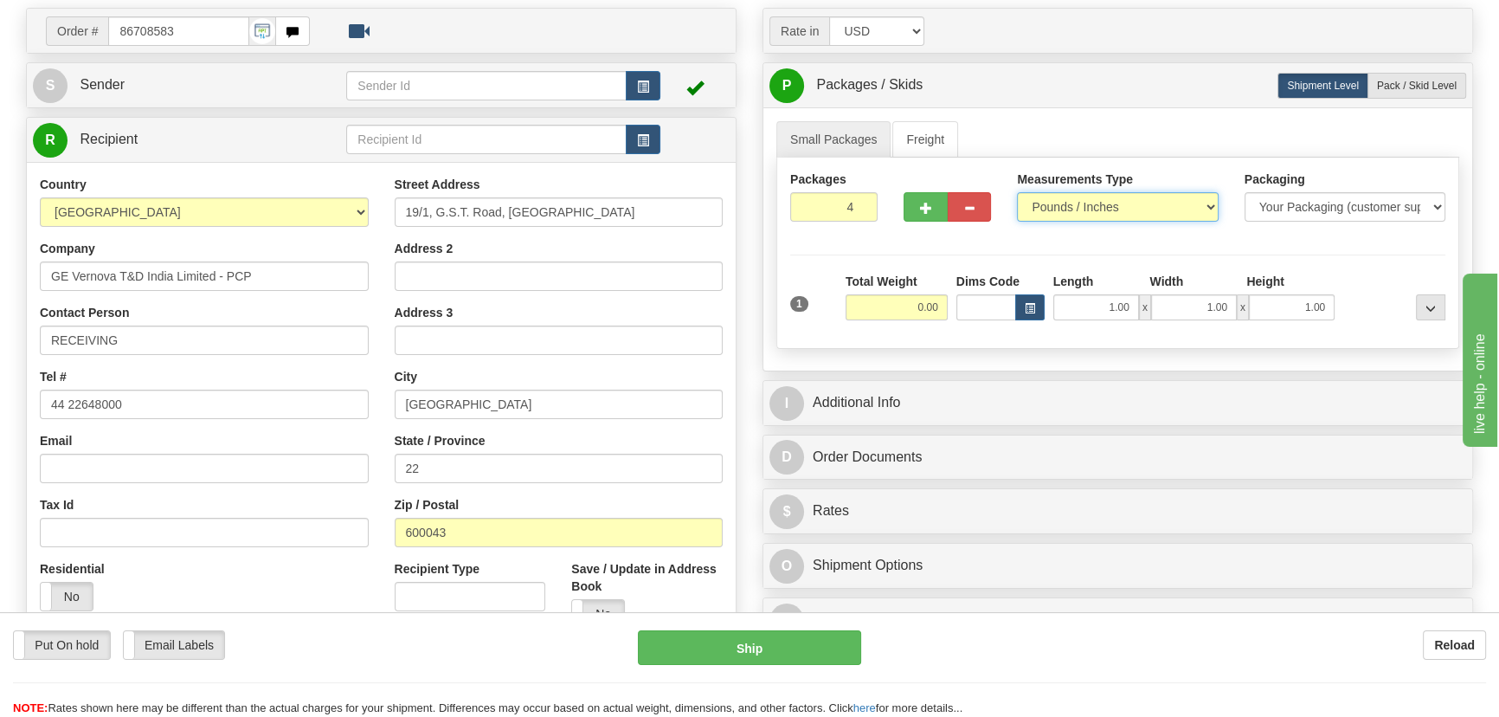
scroll to position [235, 0]
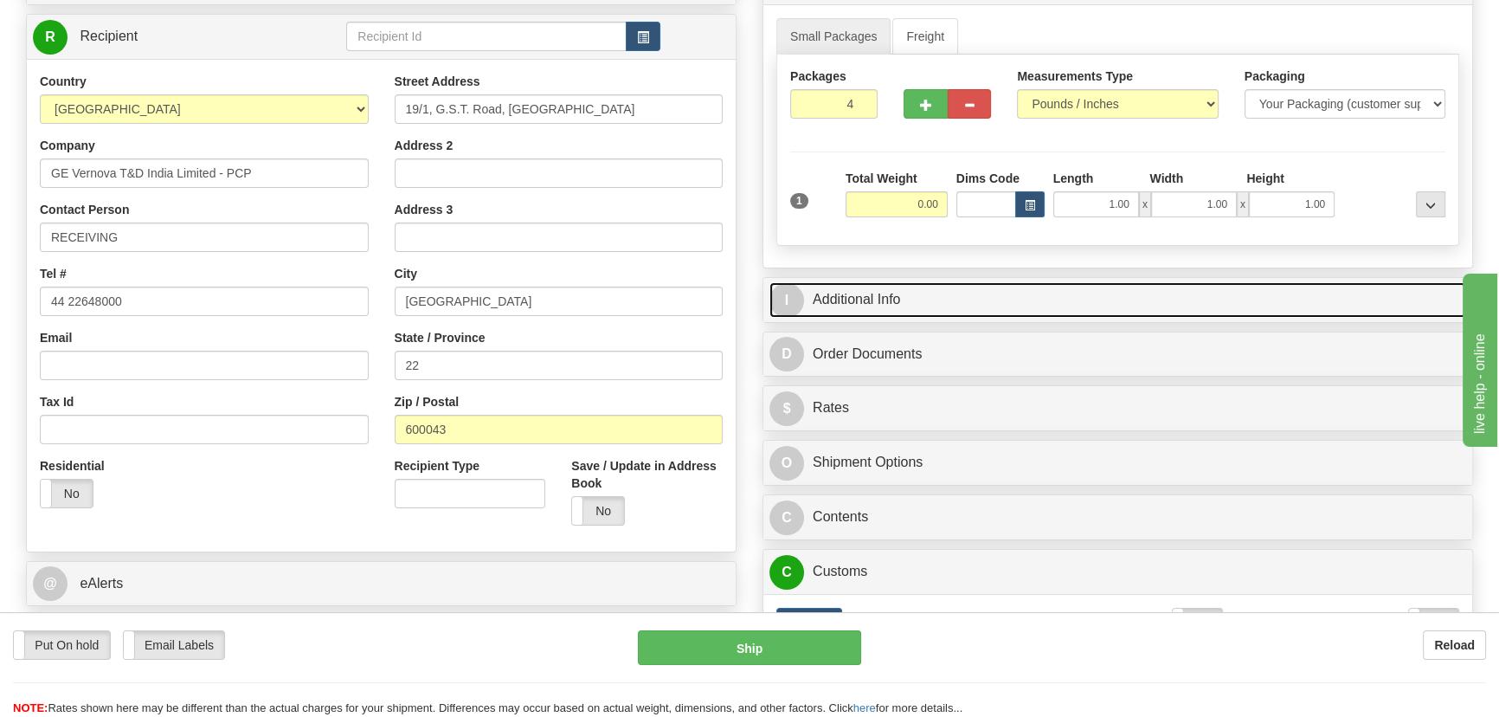
click at [1167, 296] on link "I Additional Info" at bounding box center [1118, 299] width 697 height 35
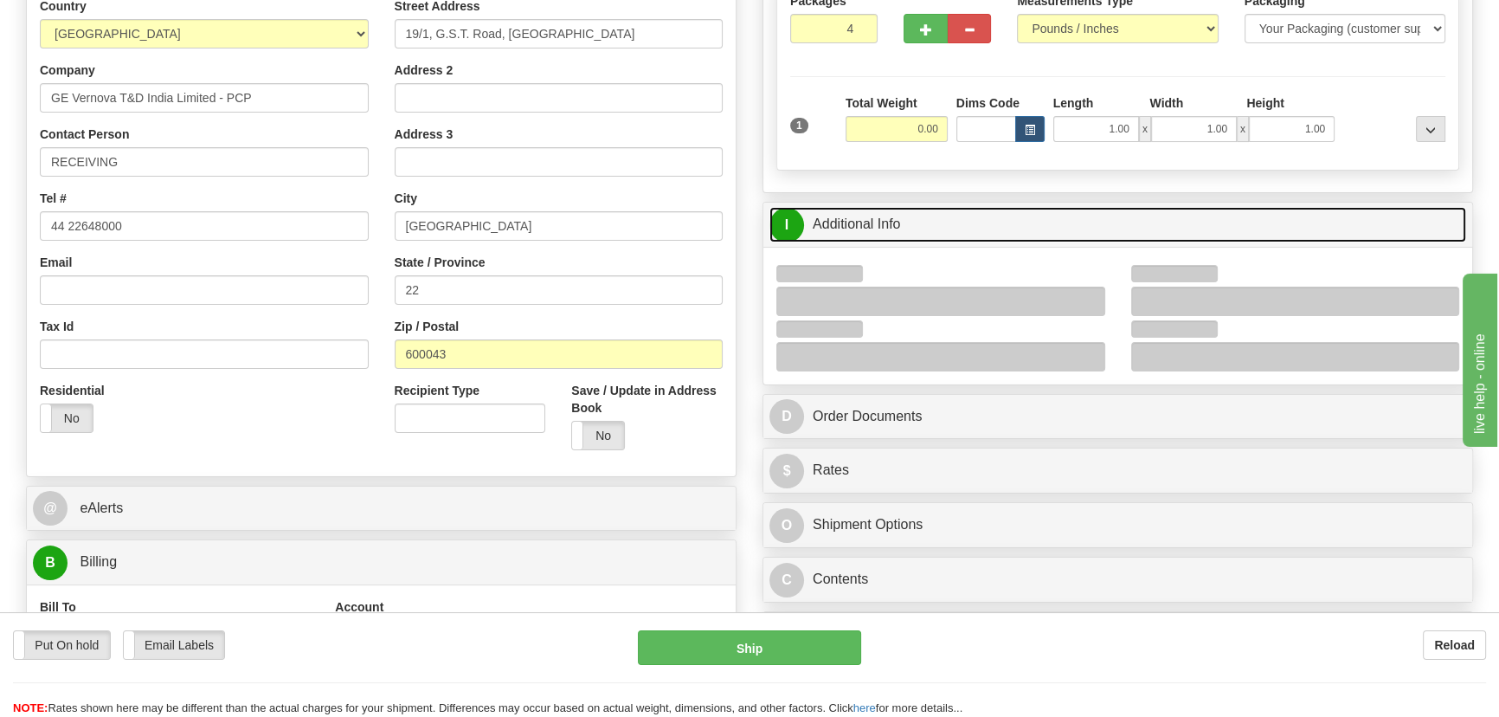
scroll to position [393, 0]
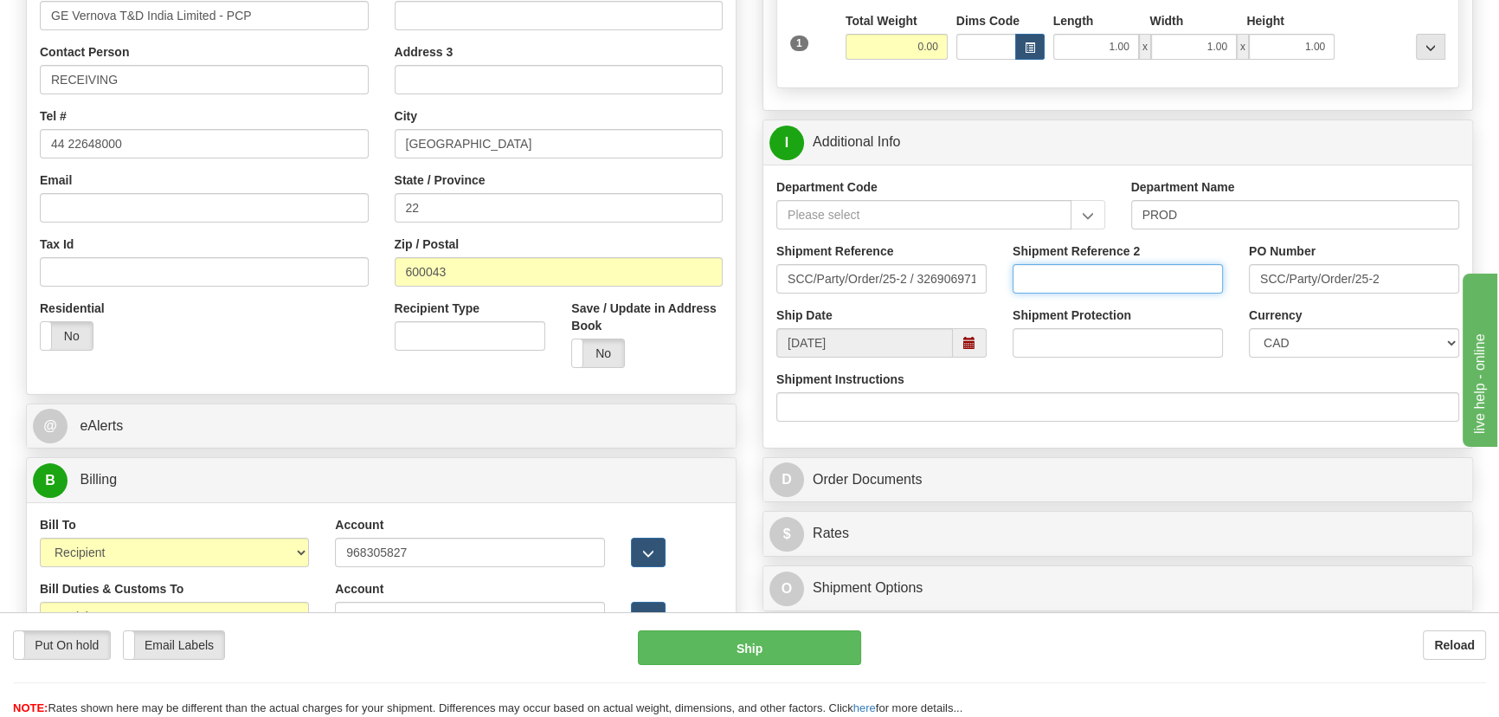
click at [1081, 274] on input "Shipment Reference 2" at bounding box center [1118, 278] width 210 height 29
type input "5399005194"
click at [1323, 324] on div "Currency CAD USD EUR ZAR [PERSON_NAME] ARN AUD AUS AWG BBD BFR BGN BHD BMD BND …" at bounding box center [1354, 331] width 210 height 51
click at [1319, 345] on select "CAD USD EUR ZAR [PERSON_NAME] ARN AUD AUS AWG BBD BFR BGN BHD BMD BND BRC BRL C…" at bounding box center [1354, 342] width 210 height 29
select select "1"
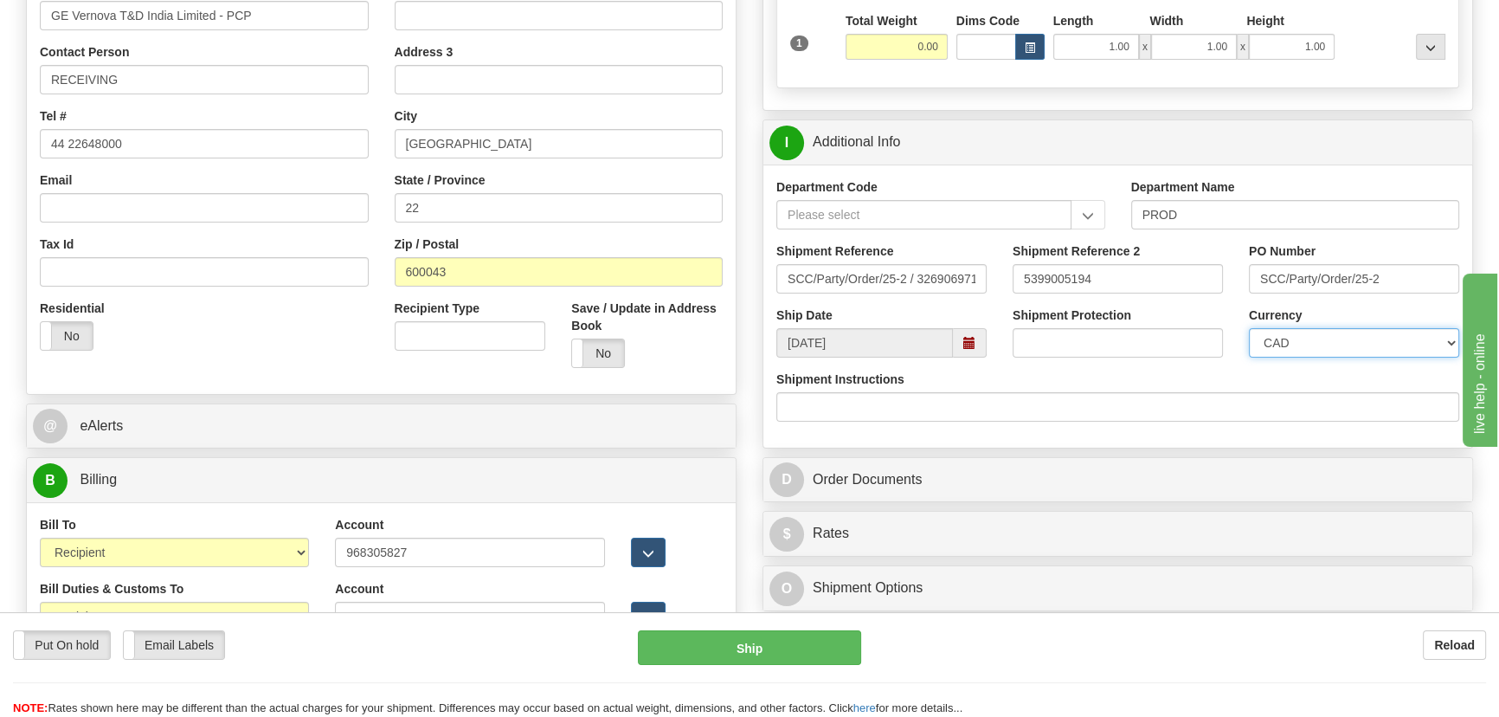
click at [1249, 328] on select "CAD USD EUR ZAR [PERSON_NAME] ARN AUD AUS AWG BBD BFR BGN BHD BMD BND BRC BRL C…" at bounding box center [1354, 342] width 210 height 29
drag, startPoint x: 1123, startPoint y: 270, endPoint x: 932, endPoint y: 276, distance: 190.5
click at [932, 276] on div "Shipment Reference SCC/Party/Order/25-2 / 3269069712 Shipment Reference 2 53990…" at bounding box center [1118, 274] width 709 height 64
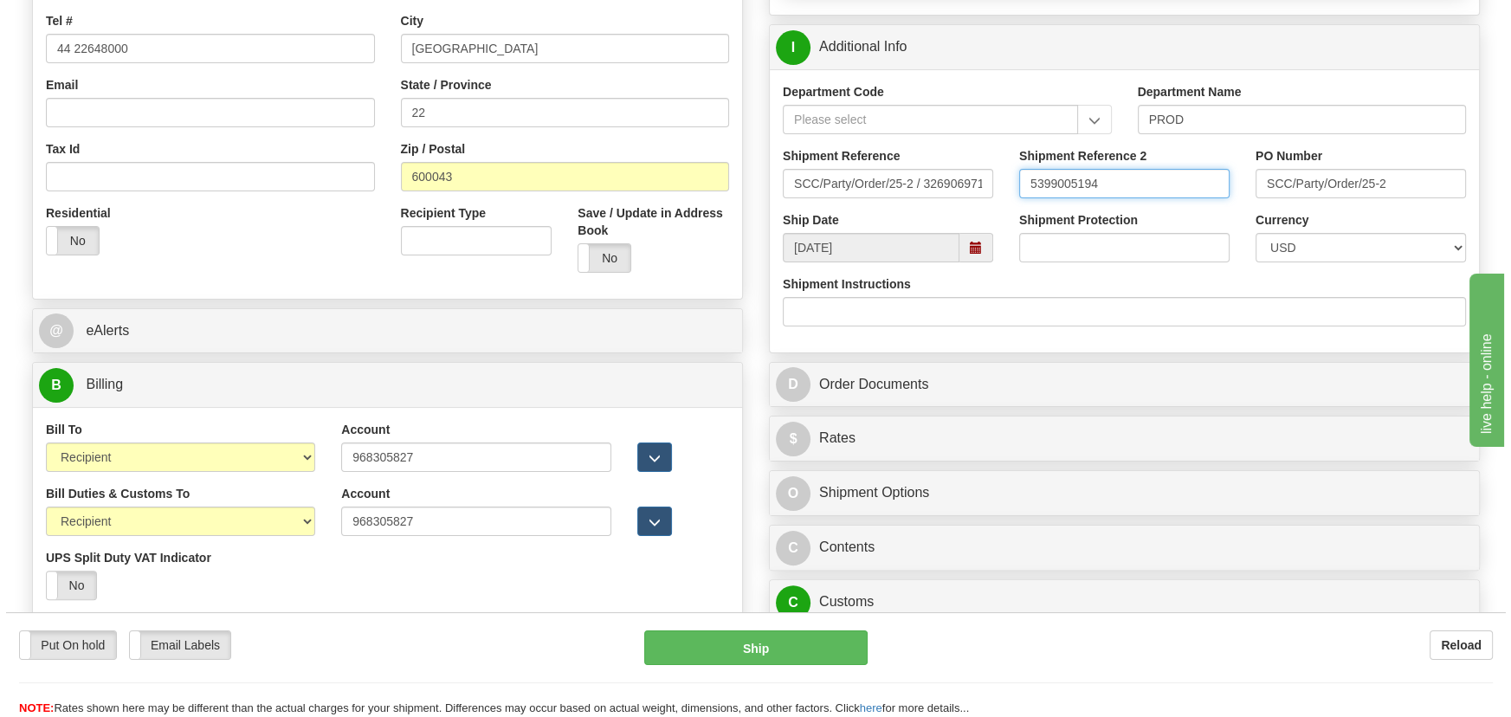
scroll to position [708, 0]
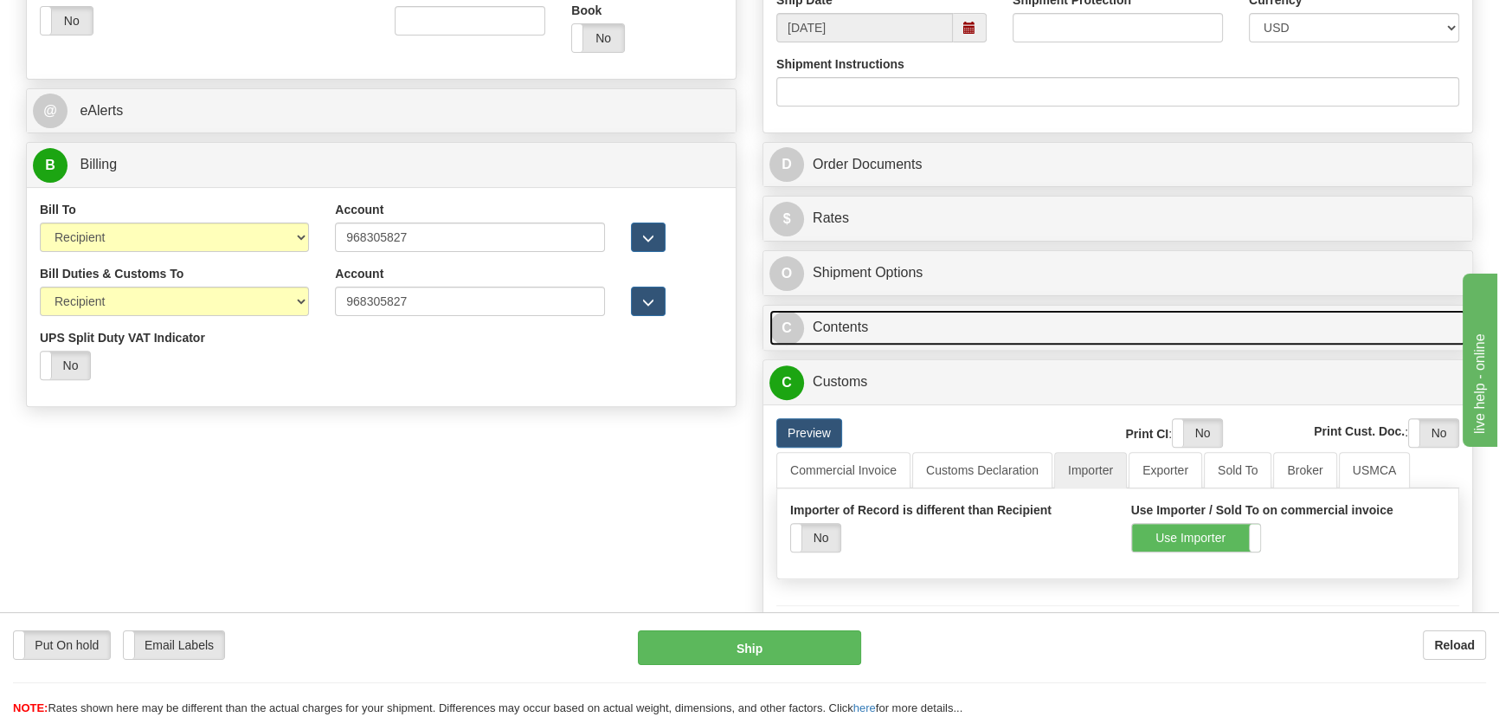
click at [1002, 319] on link "C Contents" at bounding box center [1118, 327] width 697 height 35
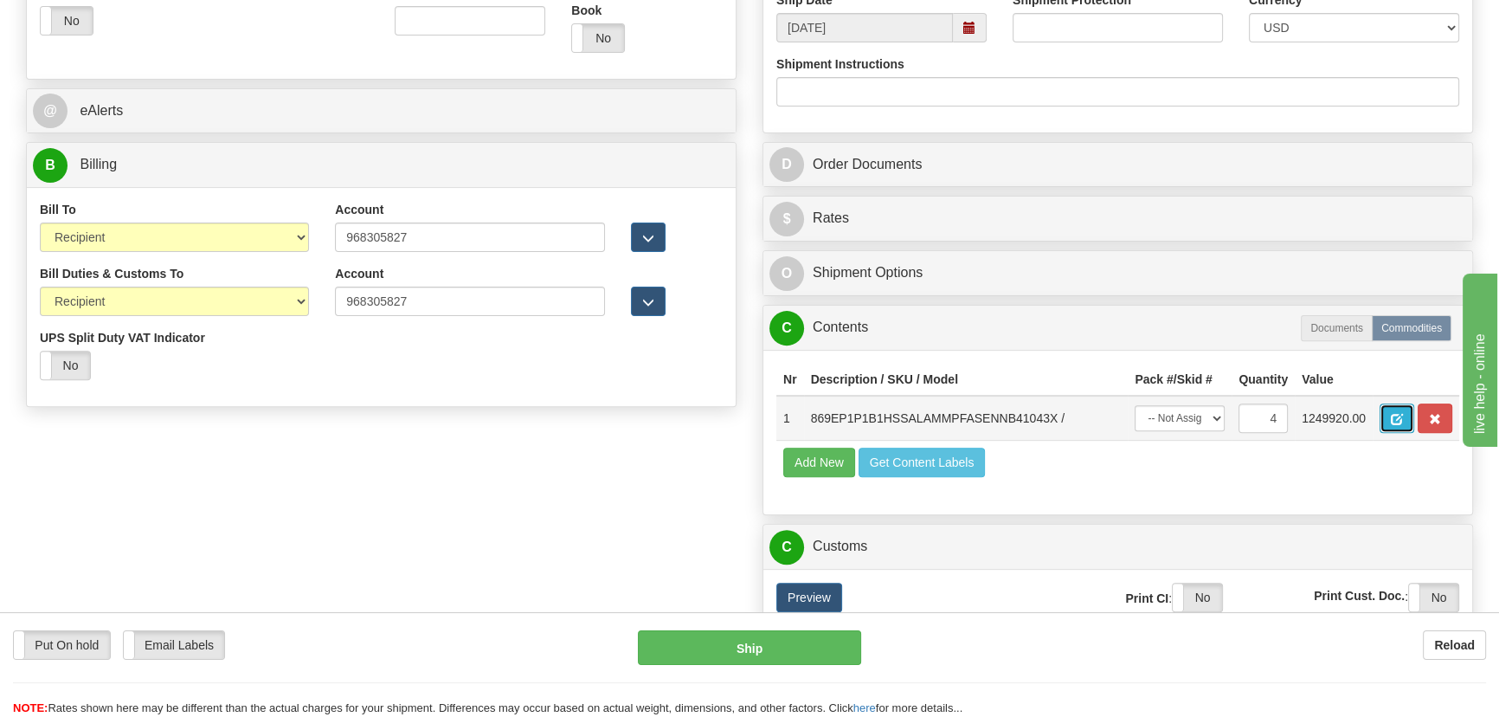
click at [1398, 417] on span "button" at bounding box center [1397, 419] width 12 height 11
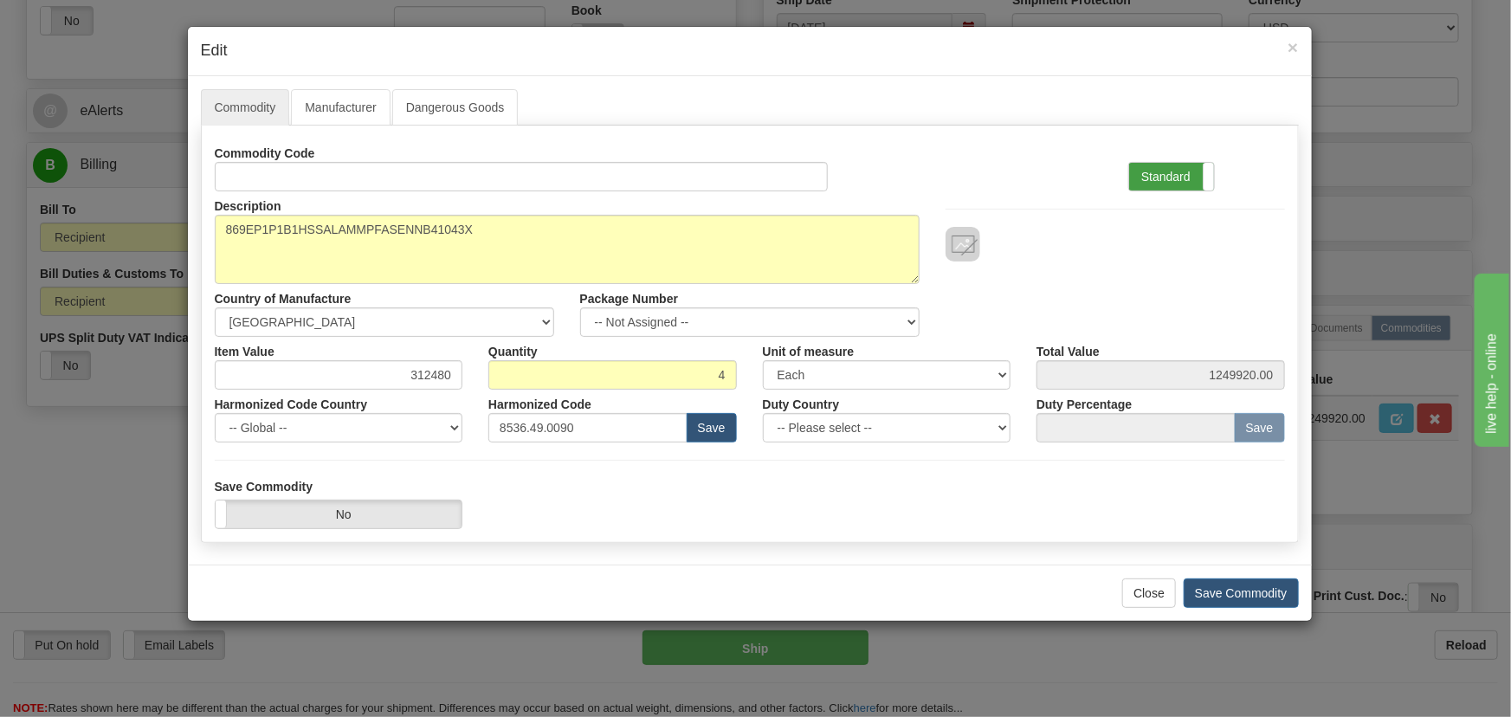
click at [1188, 167] on label "Standard" at bounding box center [1171, 177] width 85 height 28
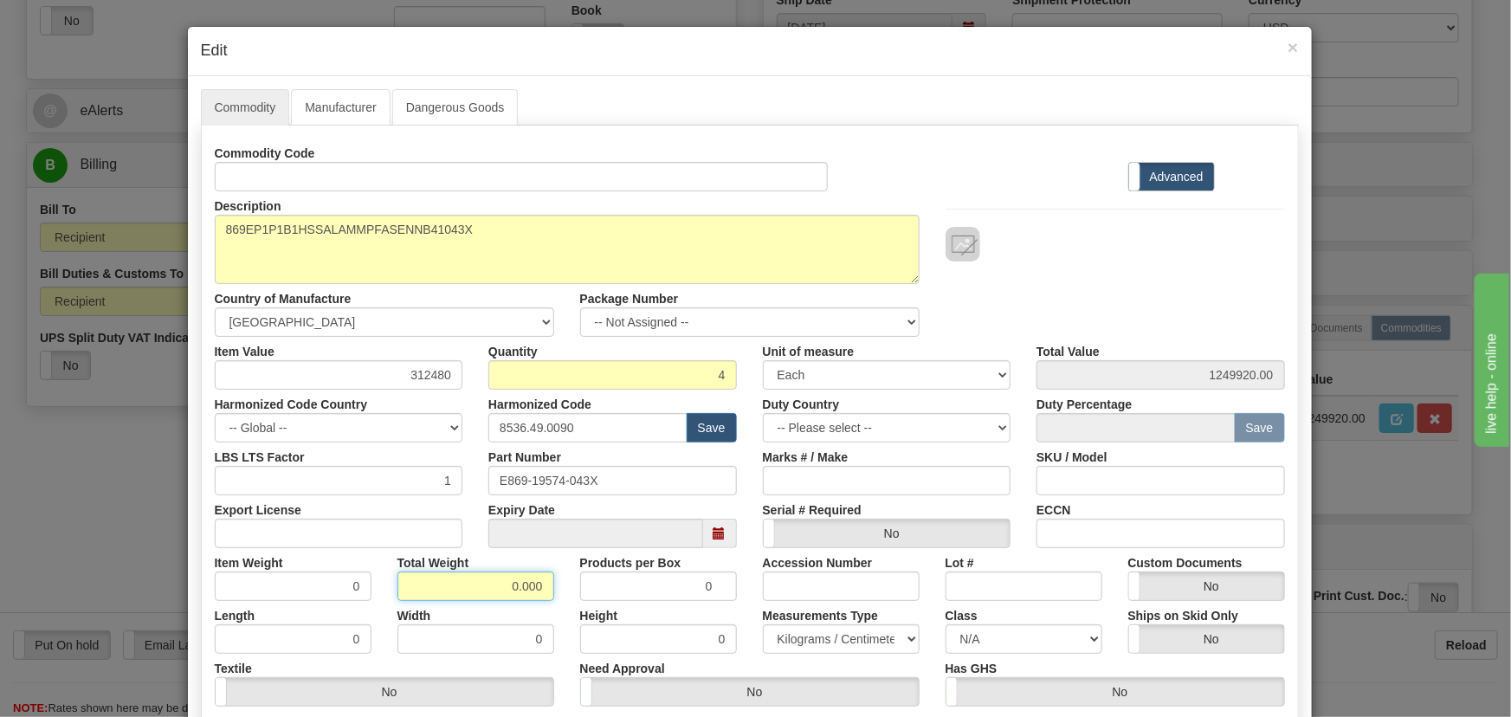
drag, startPoint x: 486, startPoint y: 594, endPoint x: 597, endPoint y: 613, distance: 113.3
click at [584, 610] on div "Commodity Code Standard Advanced Description 869EP1P1B1HSSALAMMPFASENNB41043X C…" at bounding box center [750, 449] width 1070 height 621
type input "4"
type input "1.0000"
drag, startPoint x: 405, startPoint y: 376, endPoint x: 460, endPoint y: 382, distance: 54.9
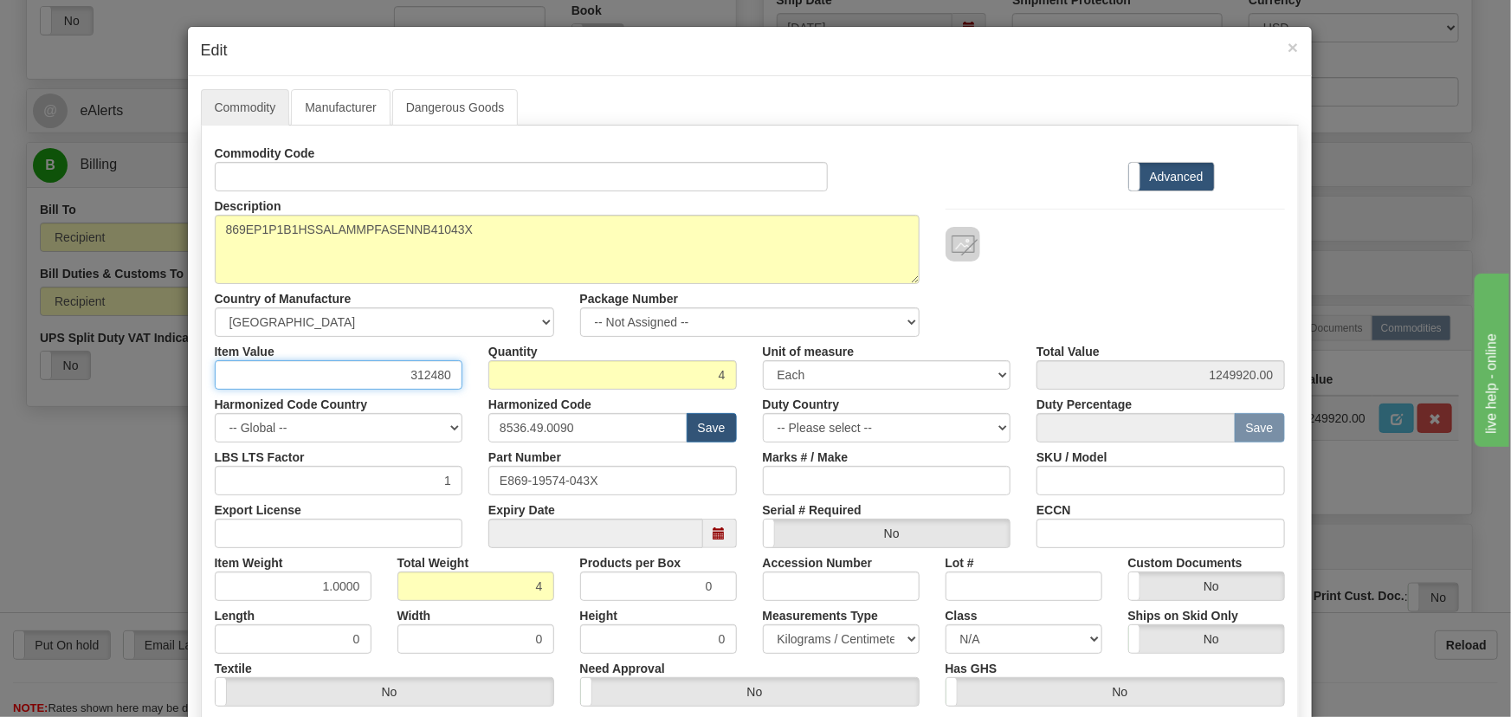
click at [460, 382] on div "Item Value 312480" at bounding box center [339, 363] width 274 height 53
paste input "2.280,5"
type input "2280.50"
type input "9122.00"
click at [976, 161] on div "Commodity Code Standard Advanced" at bounding box center [750, 165] width 1096 height 53
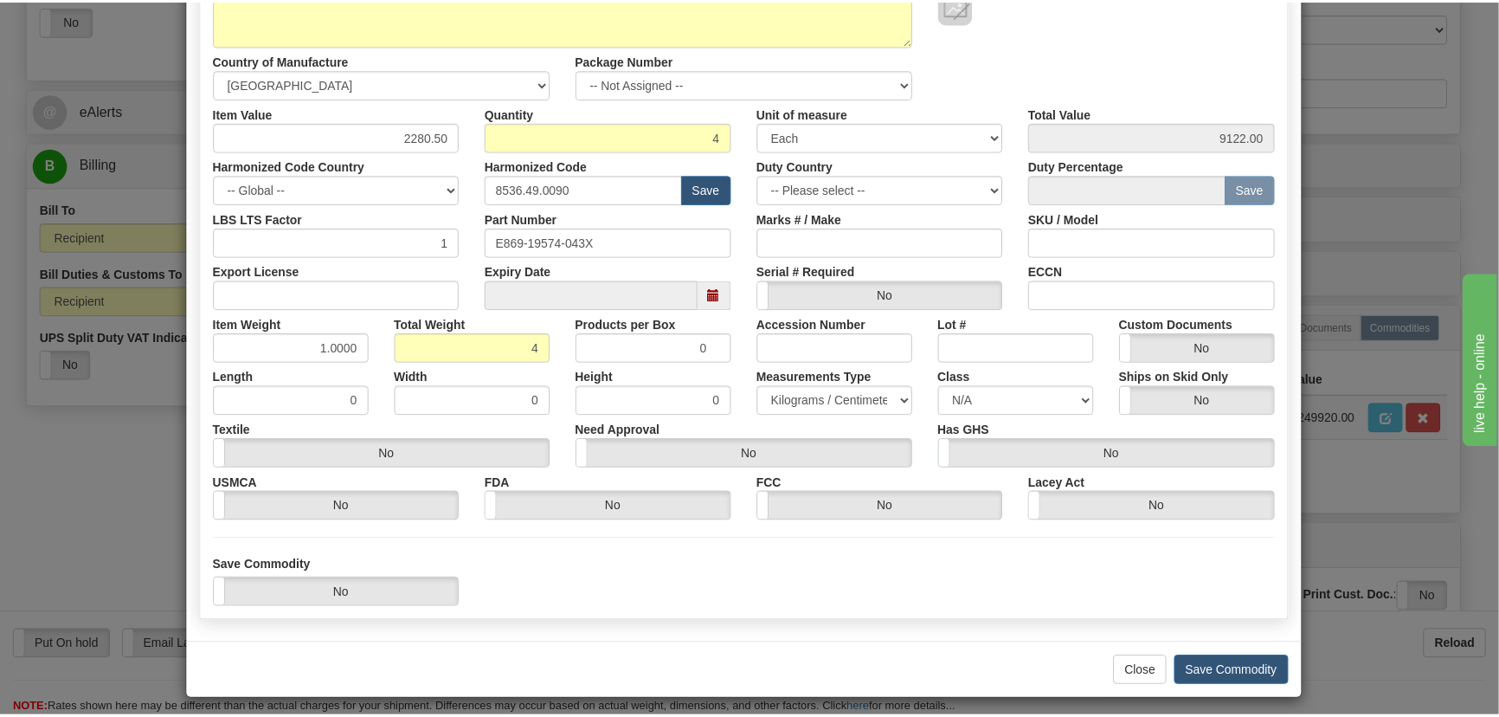
scroll to position [246, 0]
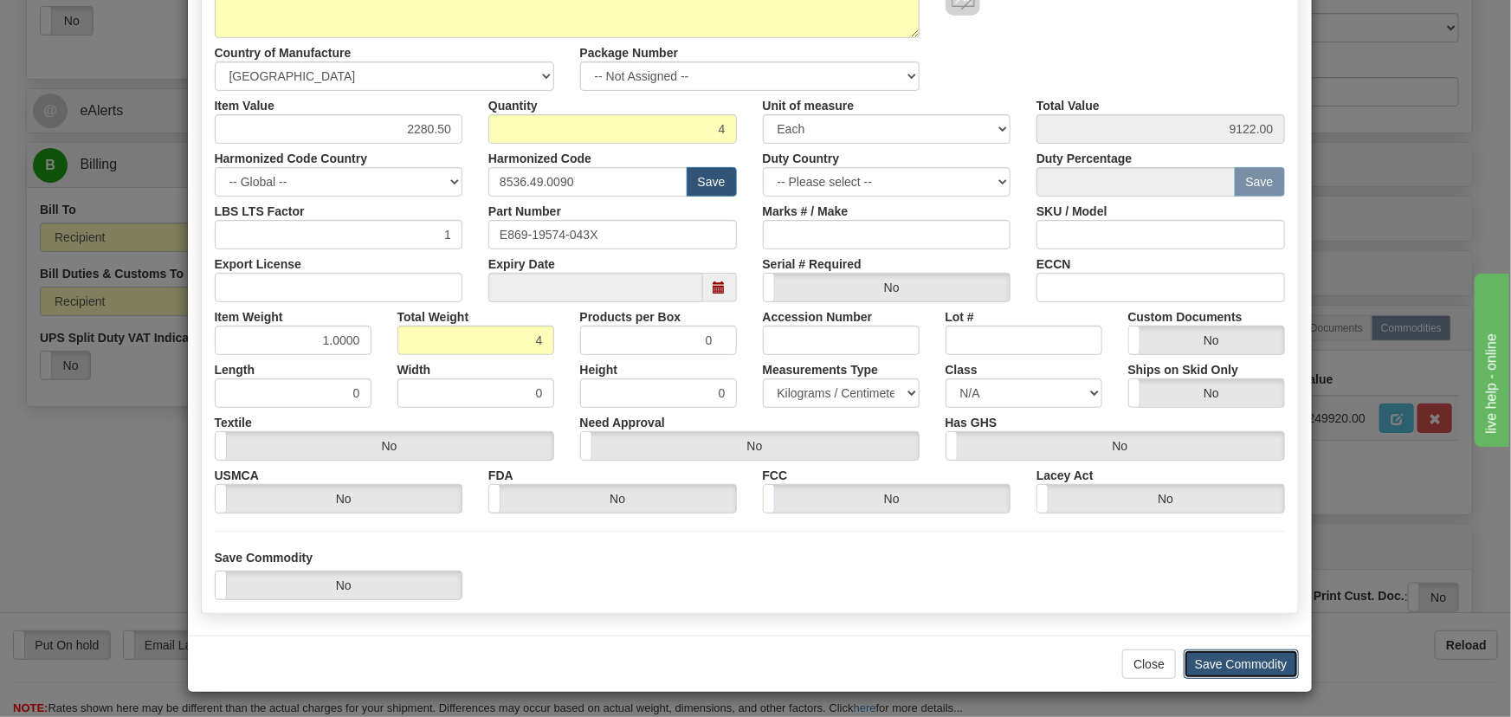
click at [1238, 661] on button "Save Commodity" at bounding box center [1240, 663] width 115 height 29
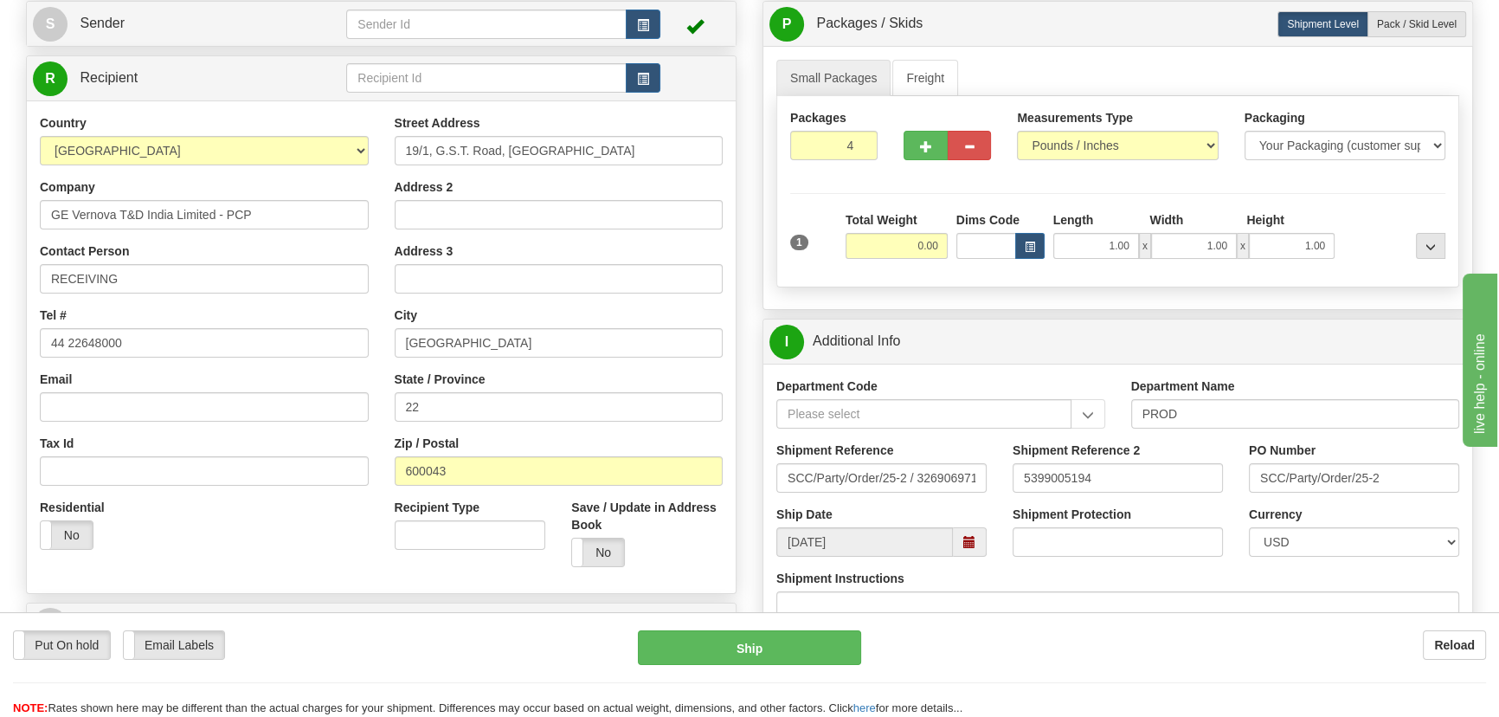
scroll to position [157, 0]
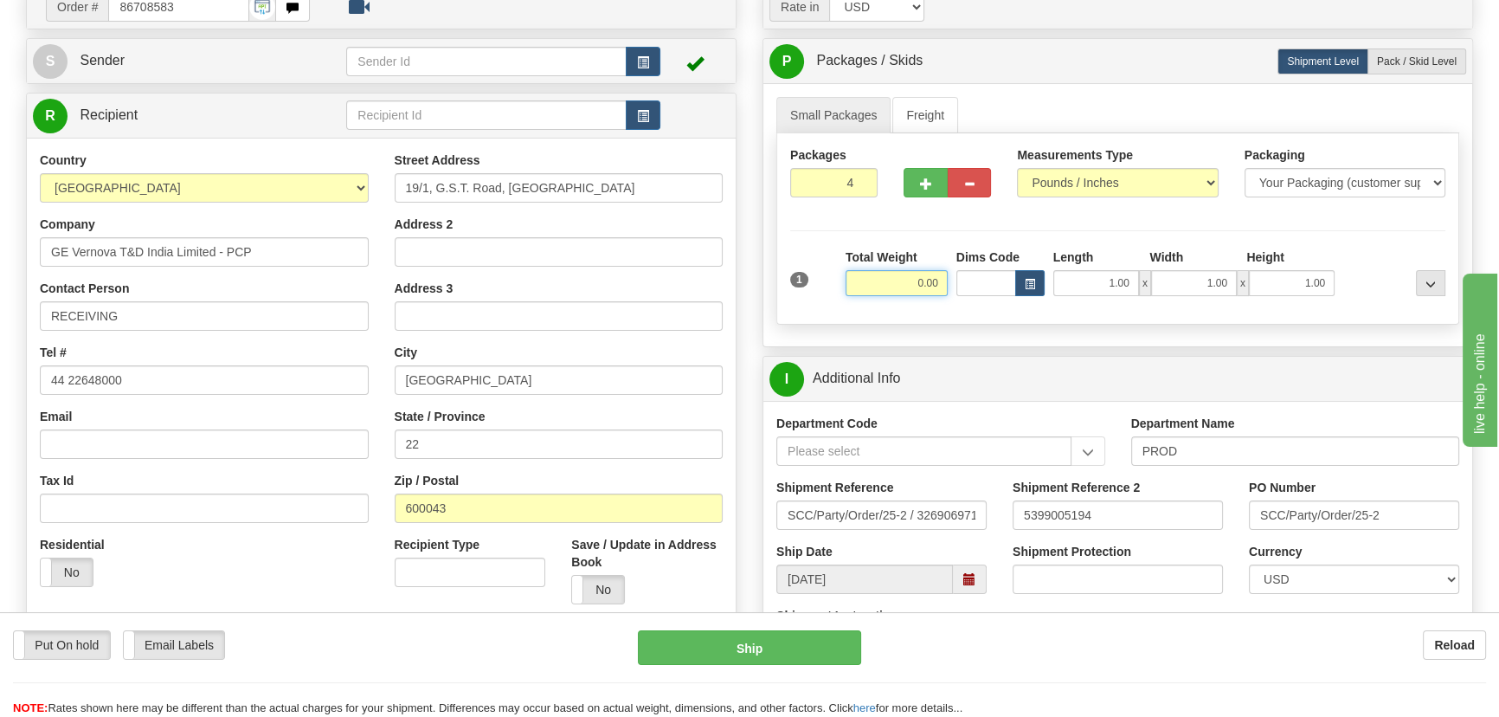
drag, startPoint x: 898, startPoint y: 286, endPoint x: 949, endPoint y: 294, distance: 51.8
click at [944, 294] on input "0.00" at bounding box center [897, 283] width 102 height 26
type input "120.00"
click at [1273, 234] on div "Packages 4 1 Measurements Type" at bounding box center [1117, 228] width 683 height 191
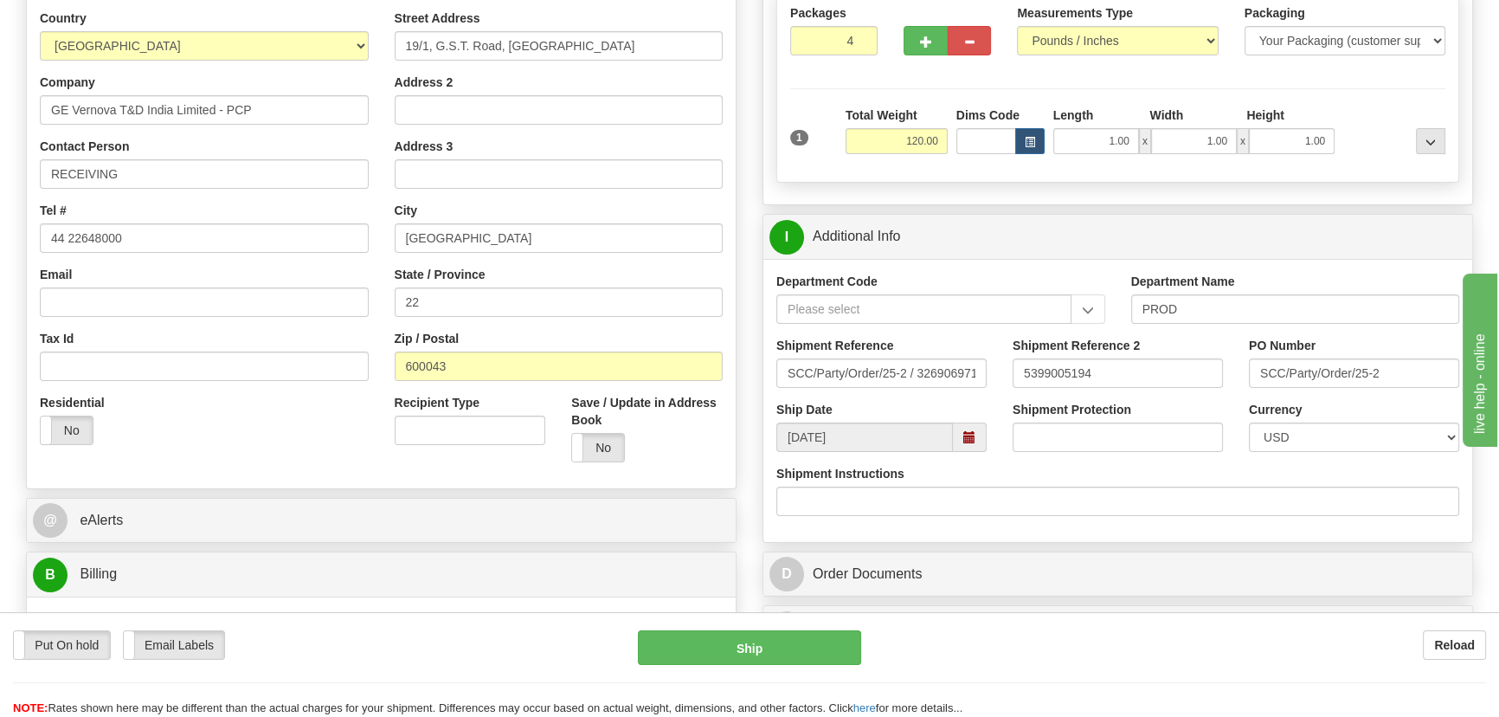
scroll to position [551, 0]
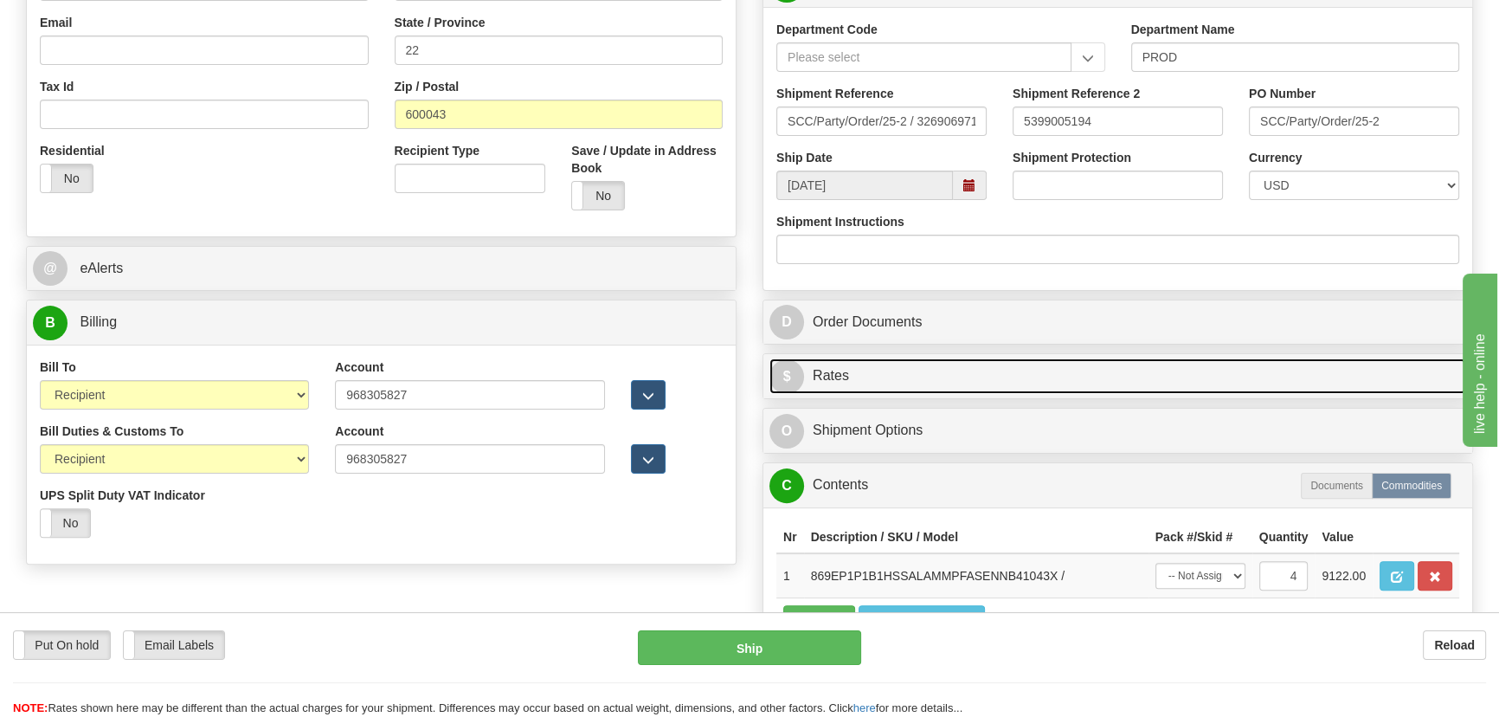
drag, startPoint x: 1286, startPoint y: 371, endPoint x: 1300, endPoint y: 372, distance: 14.7
click at [1286, 371] on link "$ Rates" at bounding box center [1118, 375] width 697 height 35
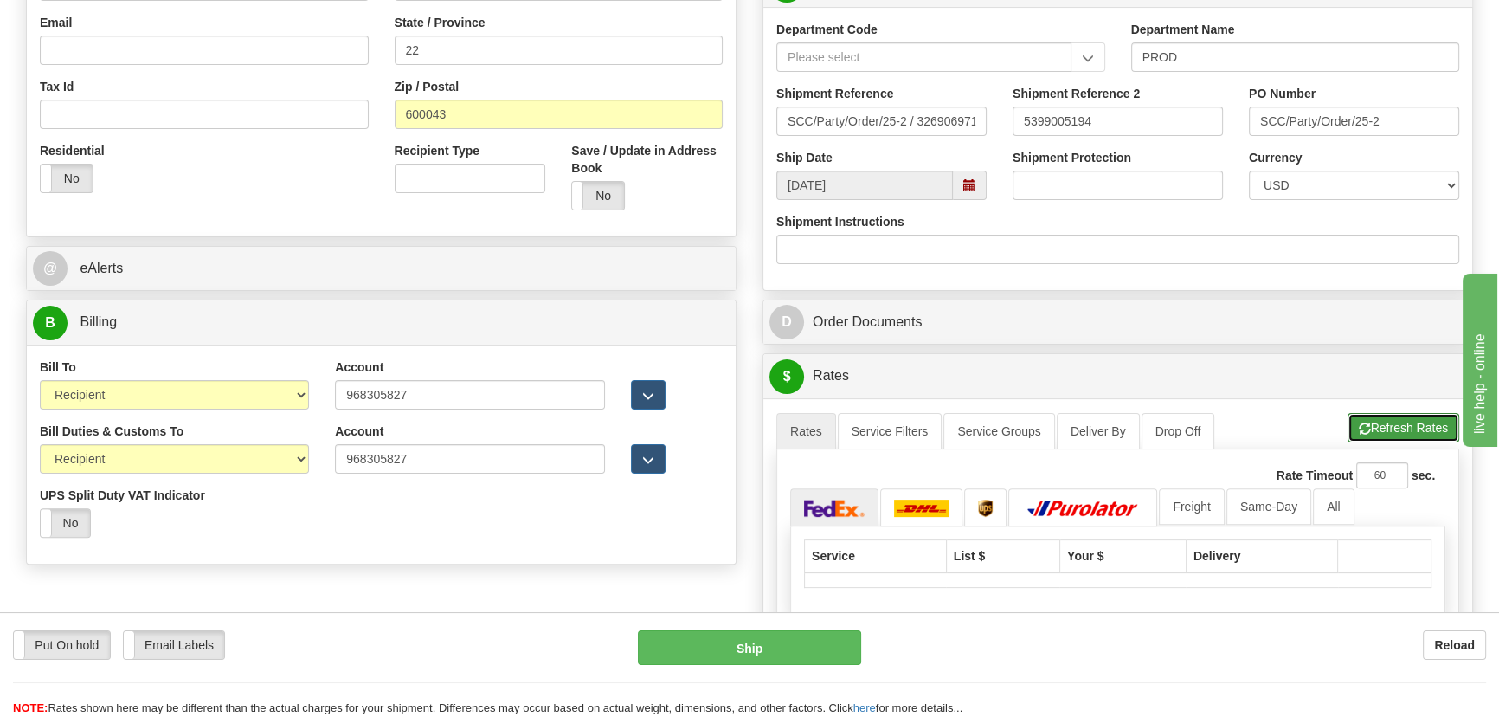
click at [1387, 423] on button "Refresh Rates" at bounding box center [1404, 427] width 112 height 29
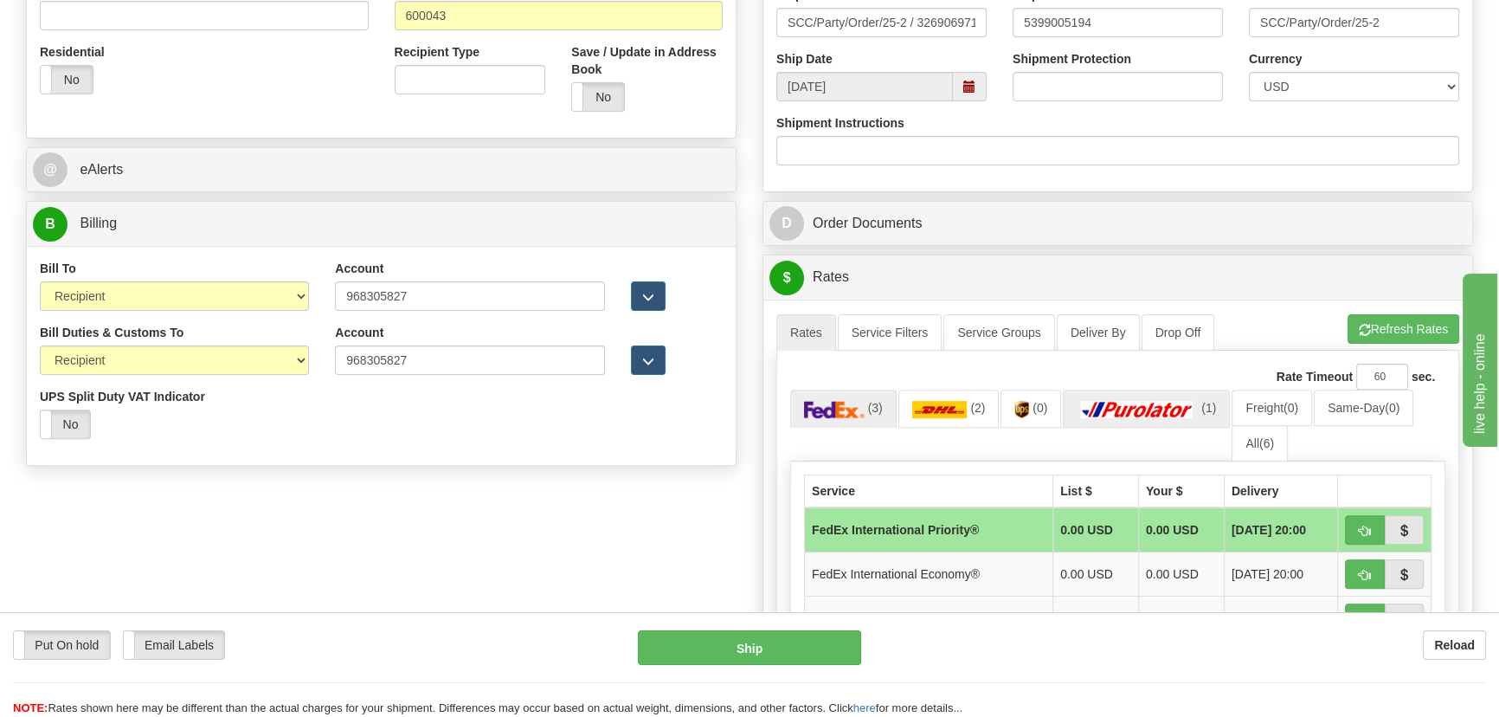
scroll to position [866, 0]
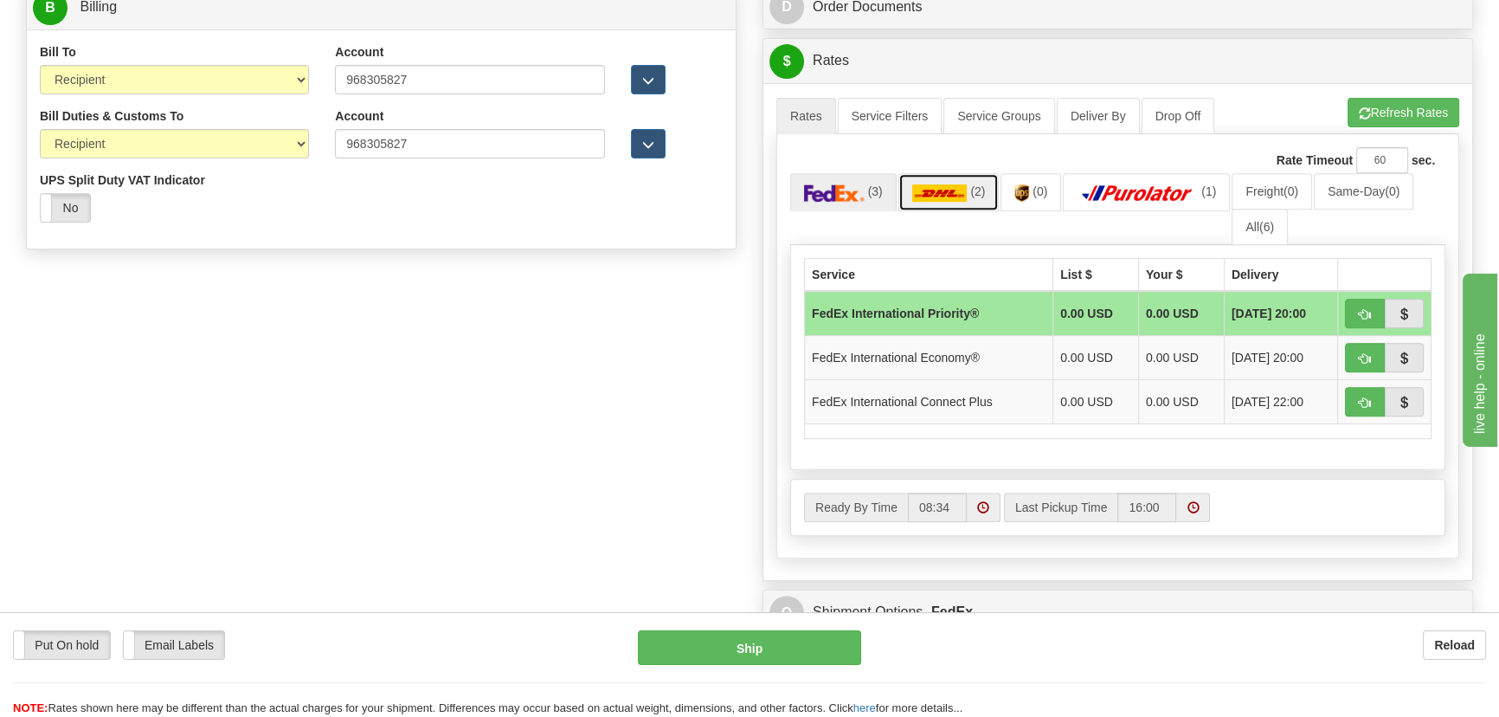
click at [932, 197] on img at bounding box center [939, 192] width 55 height 17
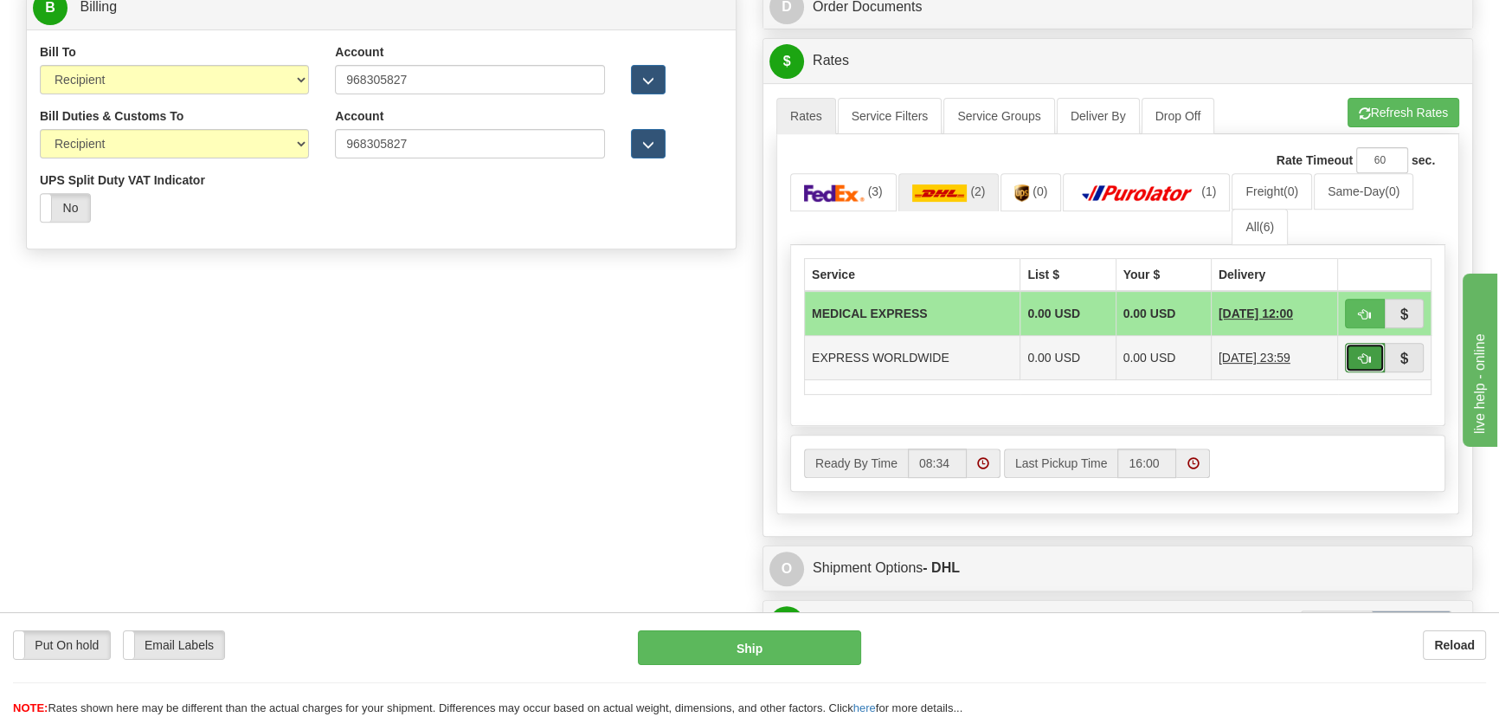
click at [1359, 356] on span "button" at bounding box center [1365, 358] width 12 height 11
type input "P"
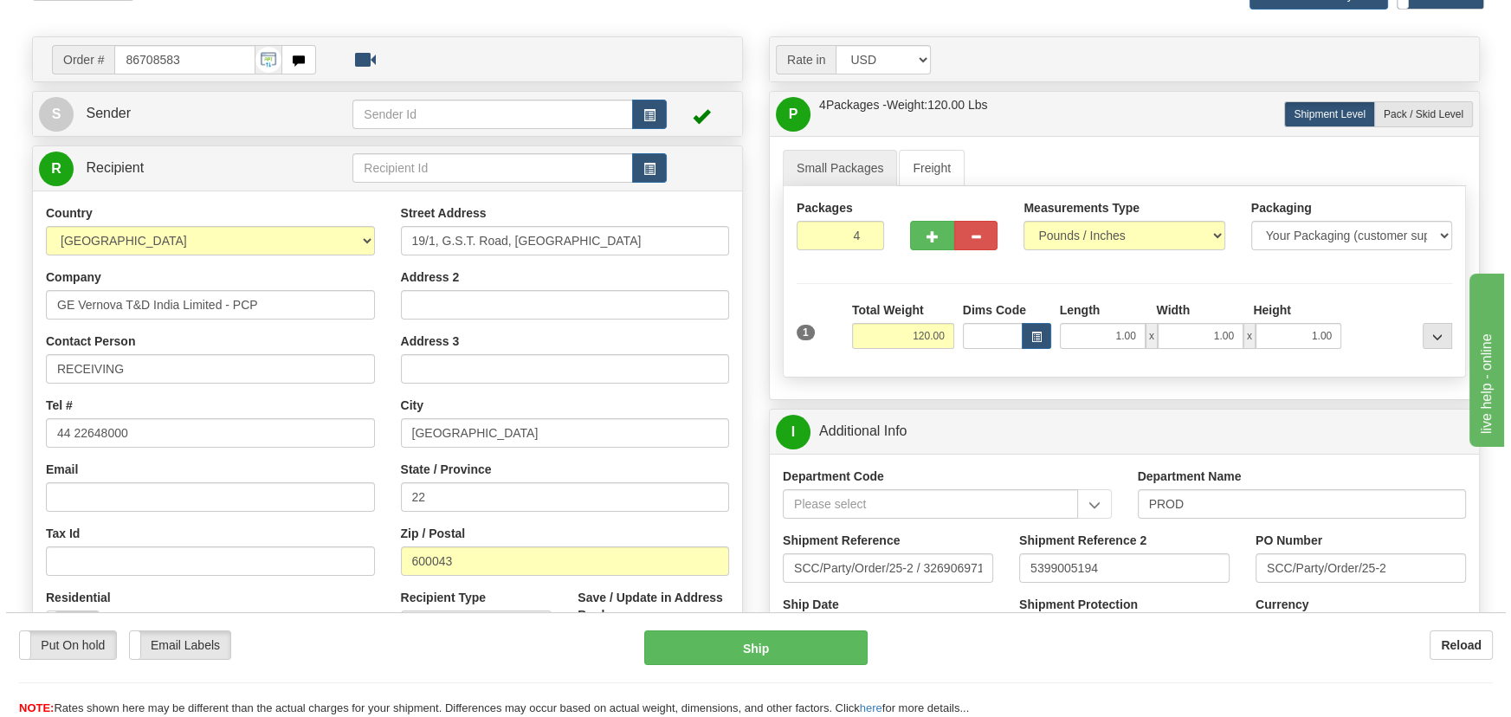
scroll to position [78, 0]
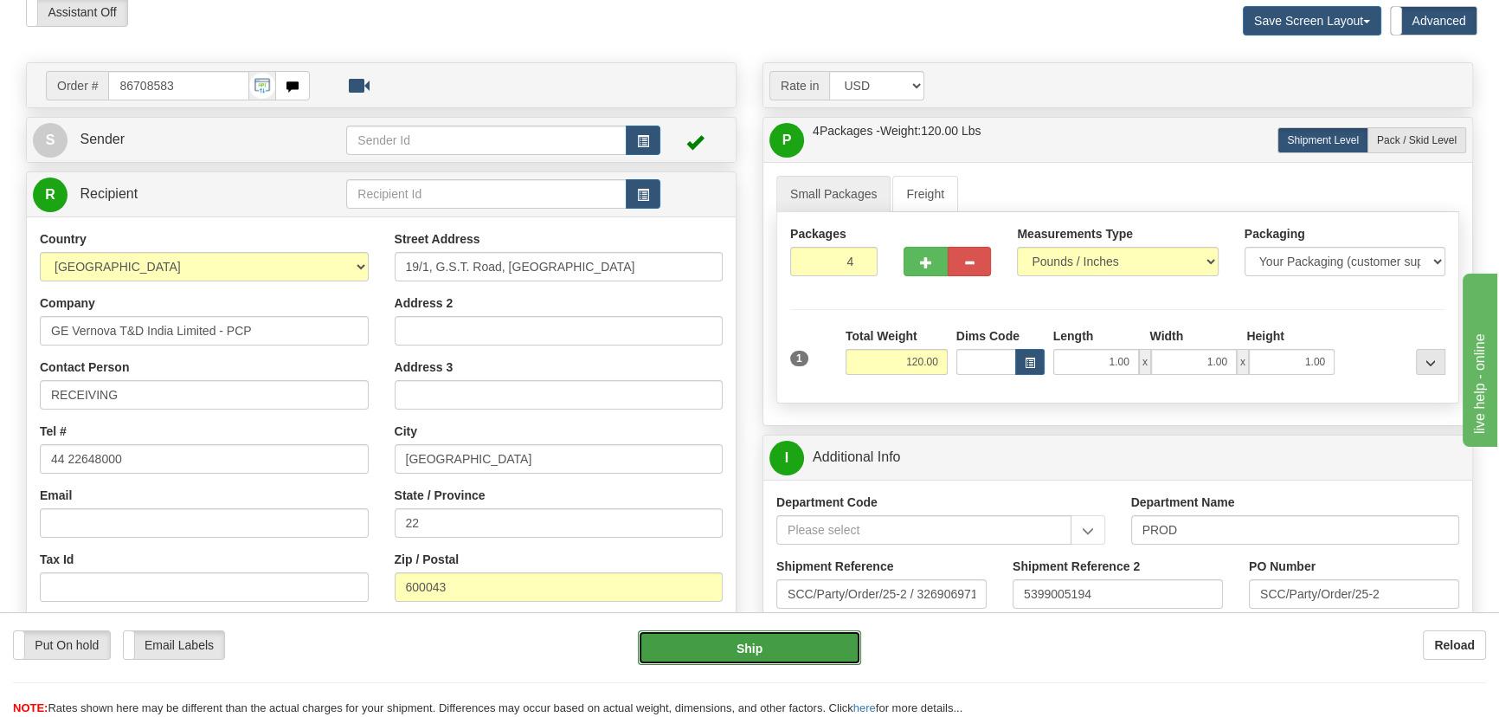
click at [770, 637] on button "Ship" at bounding box center [750, 647] width 224 height 35
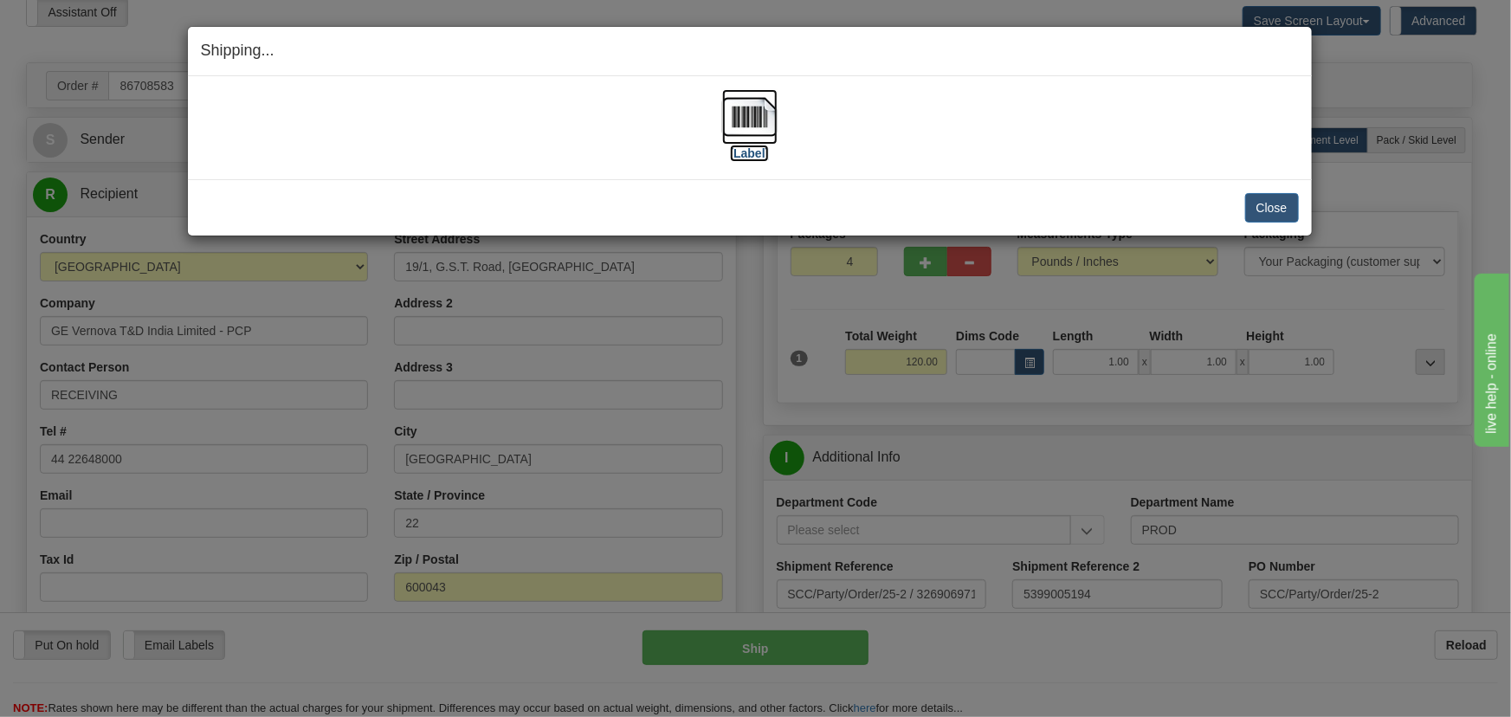
click at [757, 120] on img at bounding box center [749, 116] width 55 height 55
click at [1279, 207] on button "Close" at bounding box center [1272, 207] width 54 height 29
